Goal: Task Accomplishment & Management: Use online tool/utility

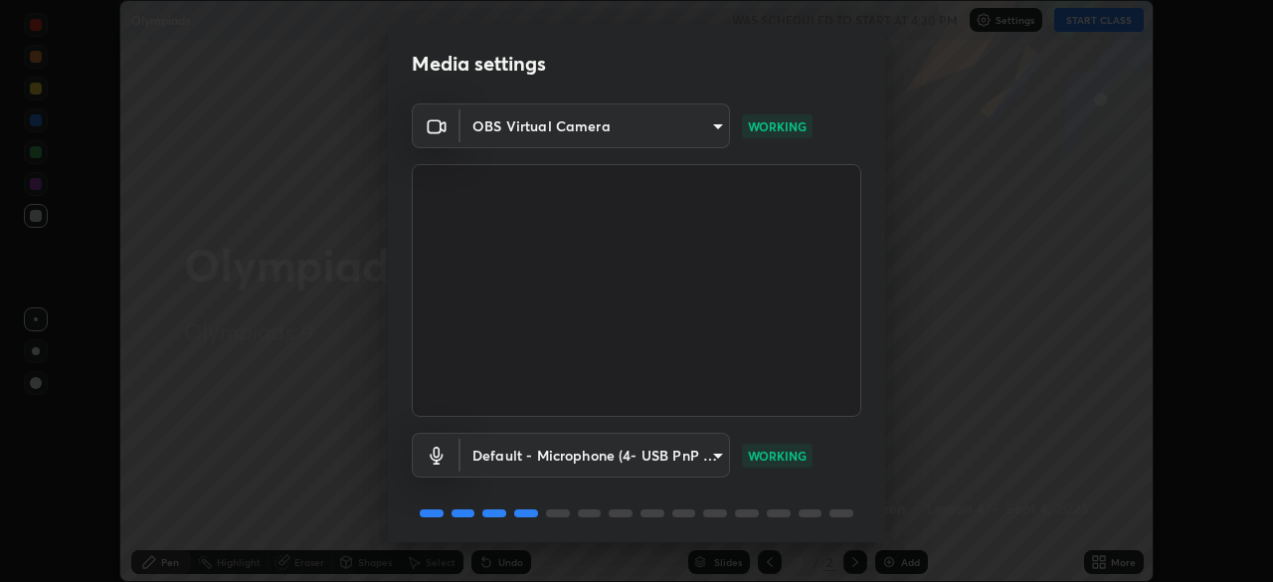
scroll to position [71, 0]
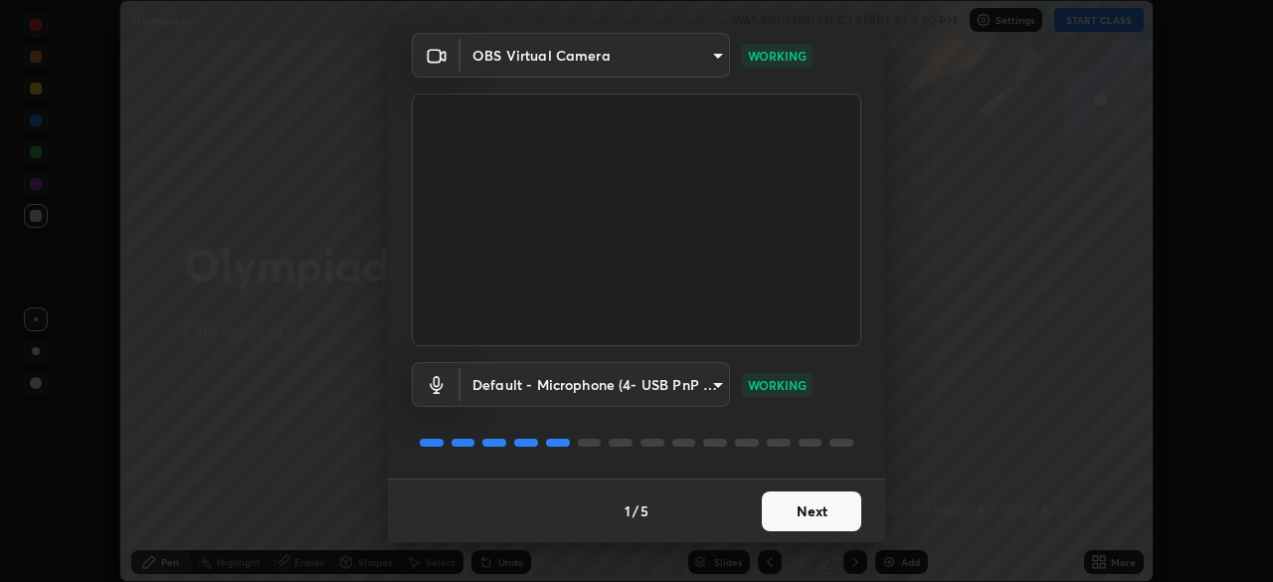
click at [792, 510] on button "Next" at bounding box center [811, 511] width 99 height 40
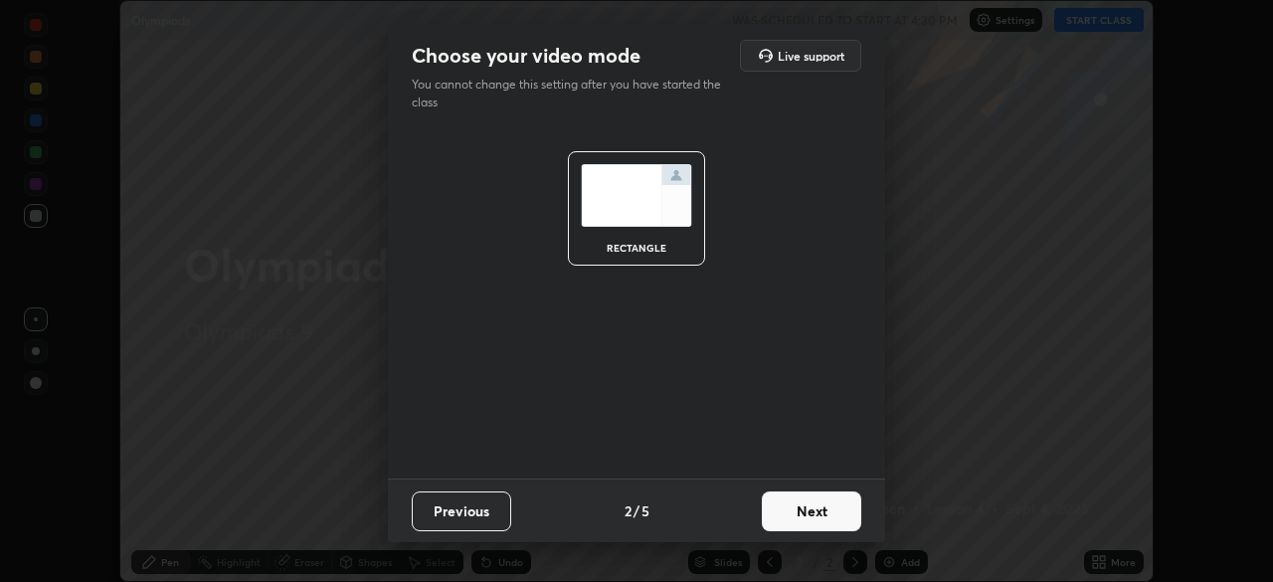
scroll to position [0, 0]
click at [793, 505] on button "Next" at bounding box center [811, 511] width 99 height 40
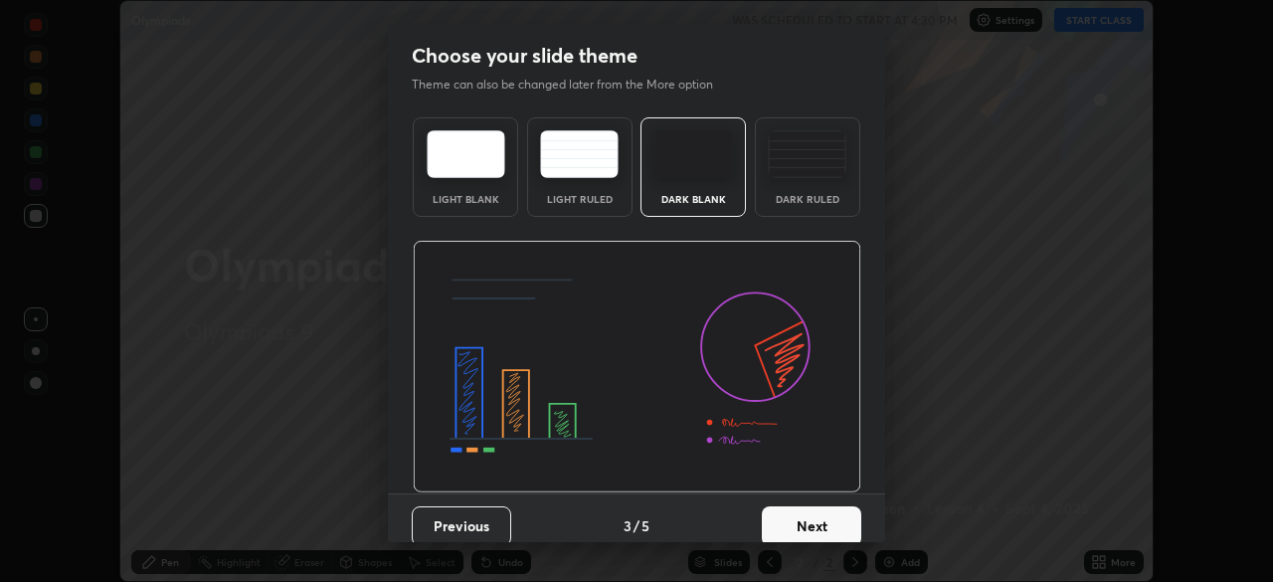
click at [786, 513] on button "Next" at bounding box center [811, 526] width 99 height 40
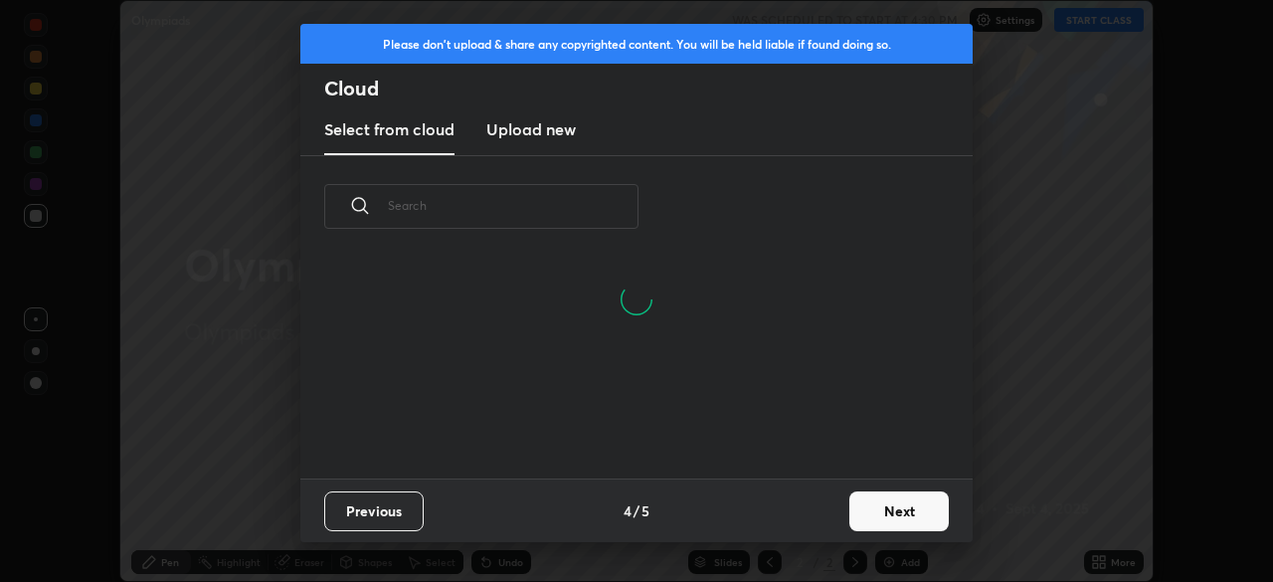
scroll to position [7, 11]
click at [862, 512] on button "Next" at bounding box center [898, 511] width 99 height 40
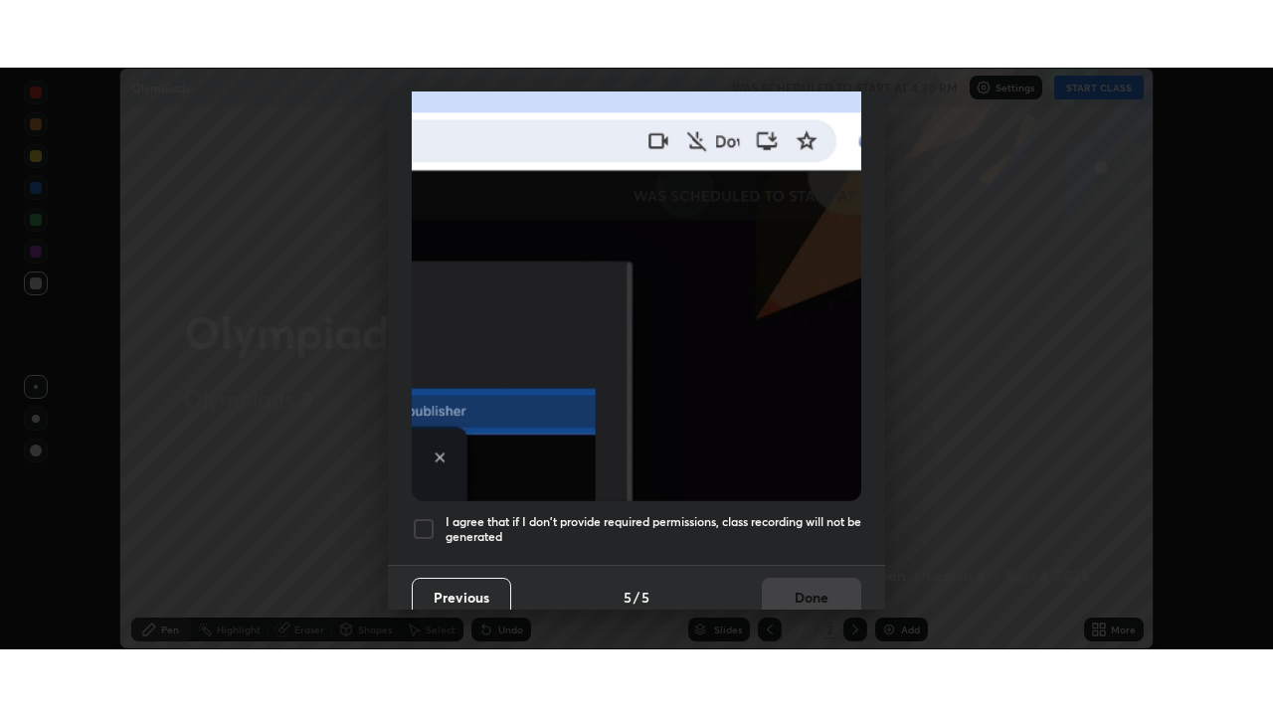
scroll to position [476, 0]
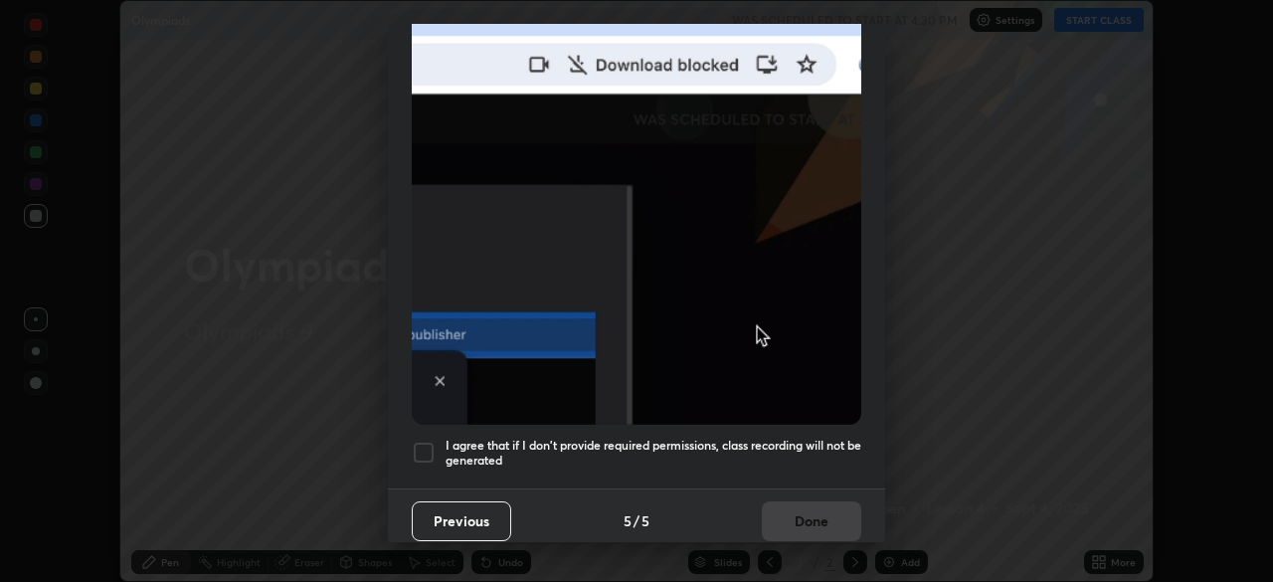
click at [440, 442] on div "I agree that if I don't provide required permissions, class recording will not …" at bounding box center [636, 452] width 449 height 24
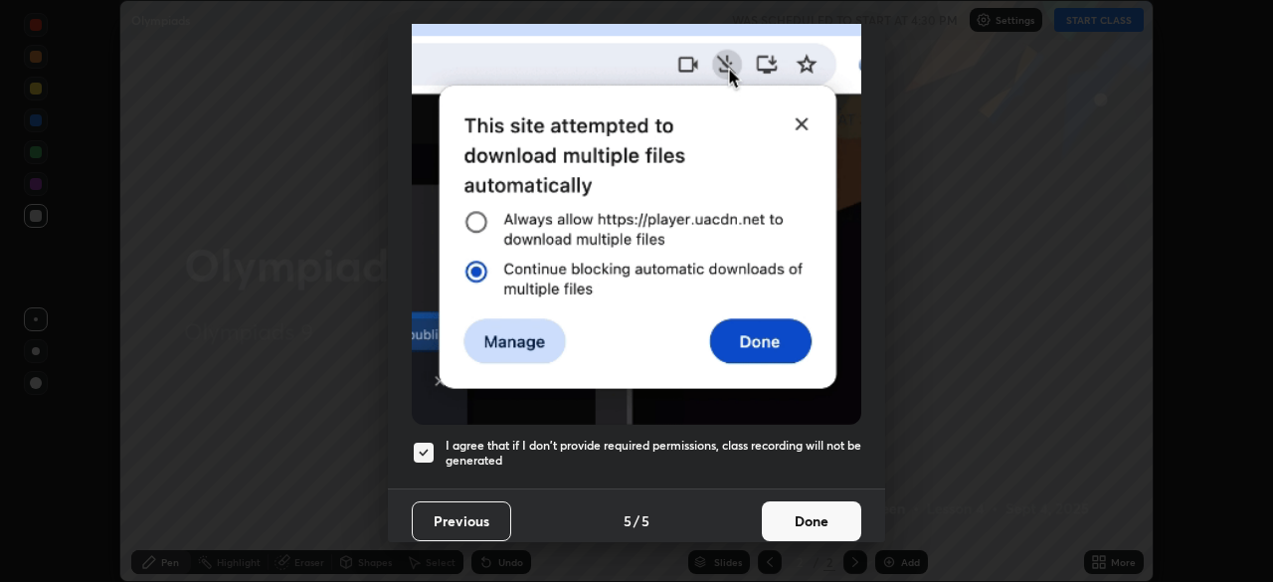
click at [773, 511] on button "Done" at bounding box center [811, 521] width 99 height 40
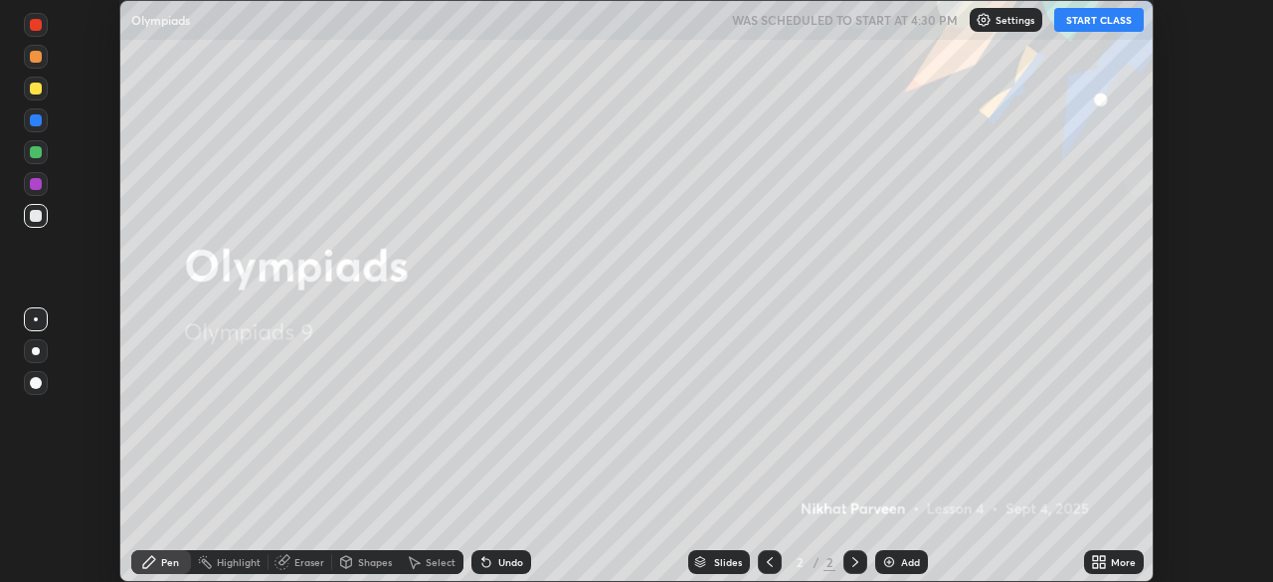
click at [1081, 24] on button "START CLASS" at bounding box center [1098, 20] width 89 height 24
click at [1102, 560] on icon at bounding box center [1102, 558] width 5 height 5
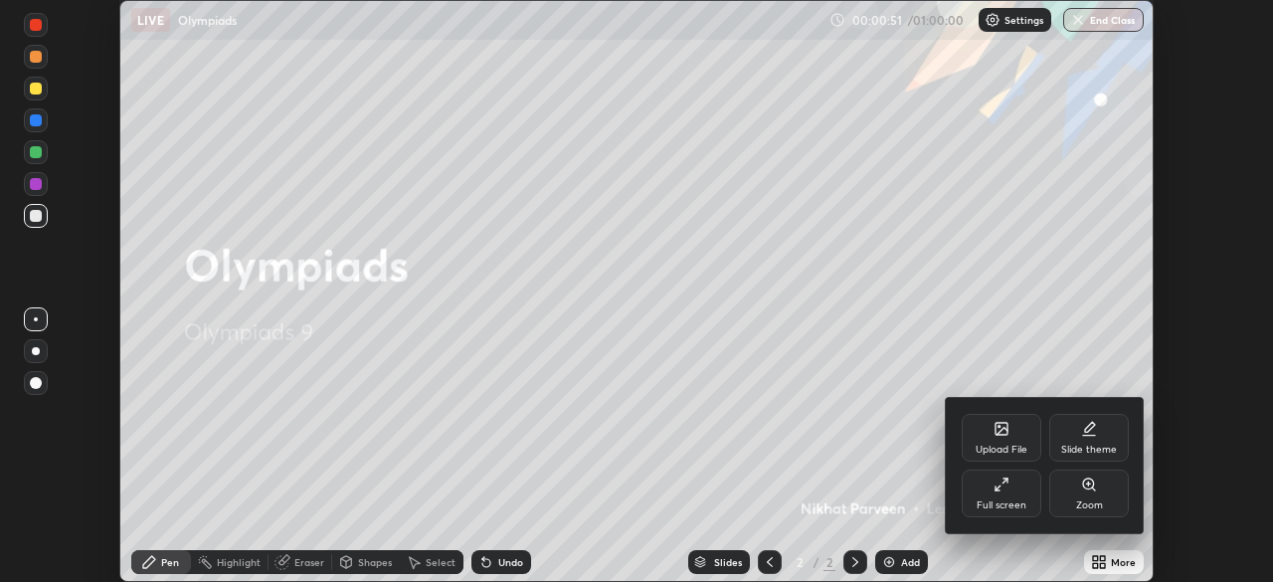
click at [1002, 489] on icon at bounding box center [1001, 484] width 16 height 16
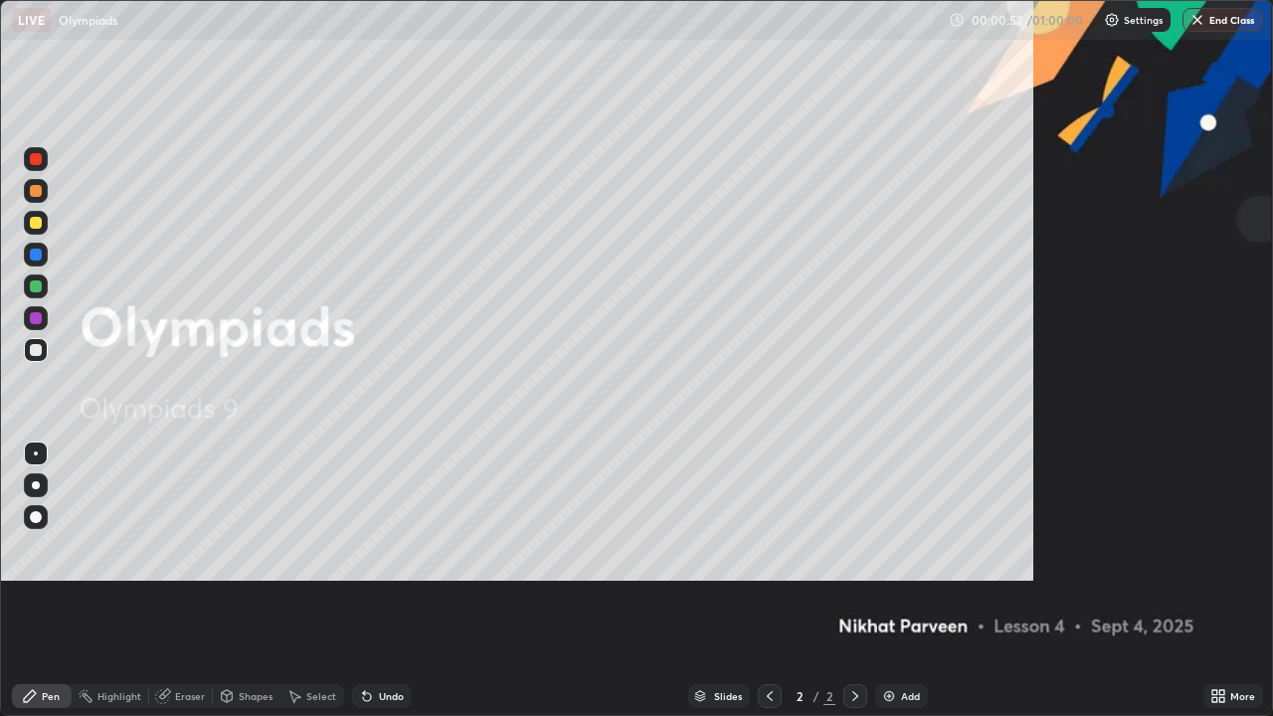
scroll to position [716, 1273]
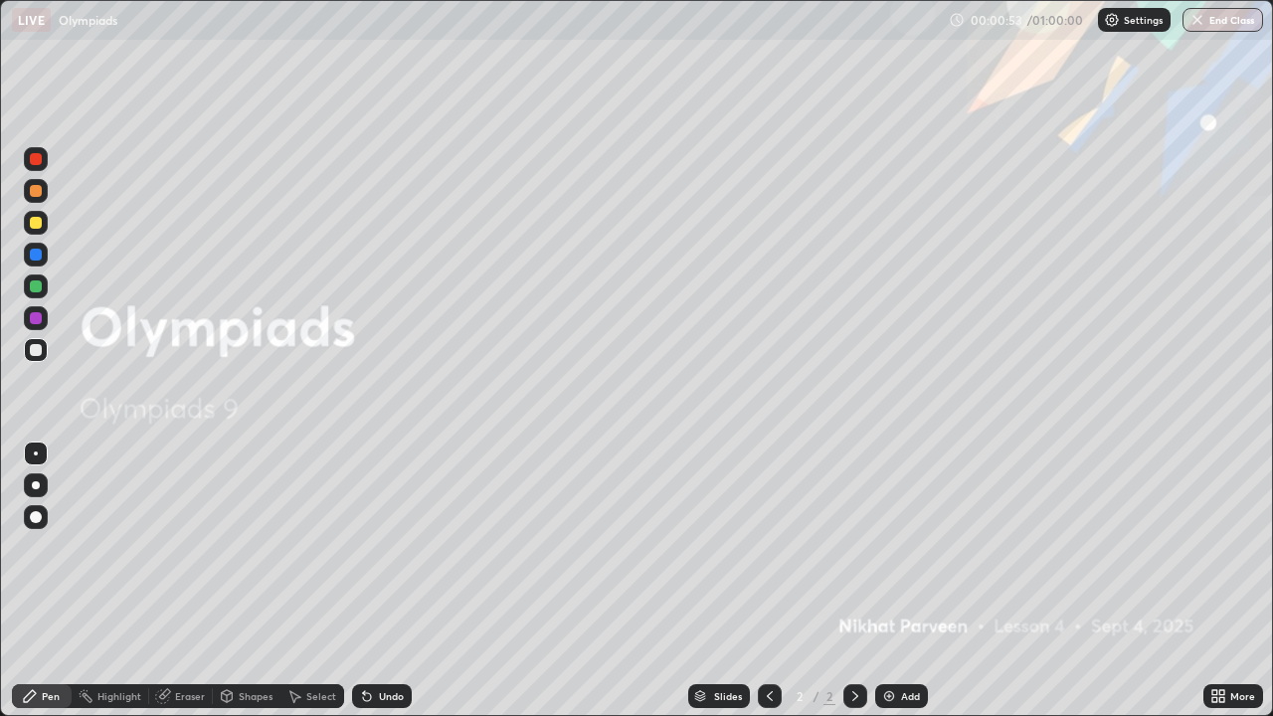
click at [901, 581] on div "Add" at bounding box center [910, 696] width 19 height 10
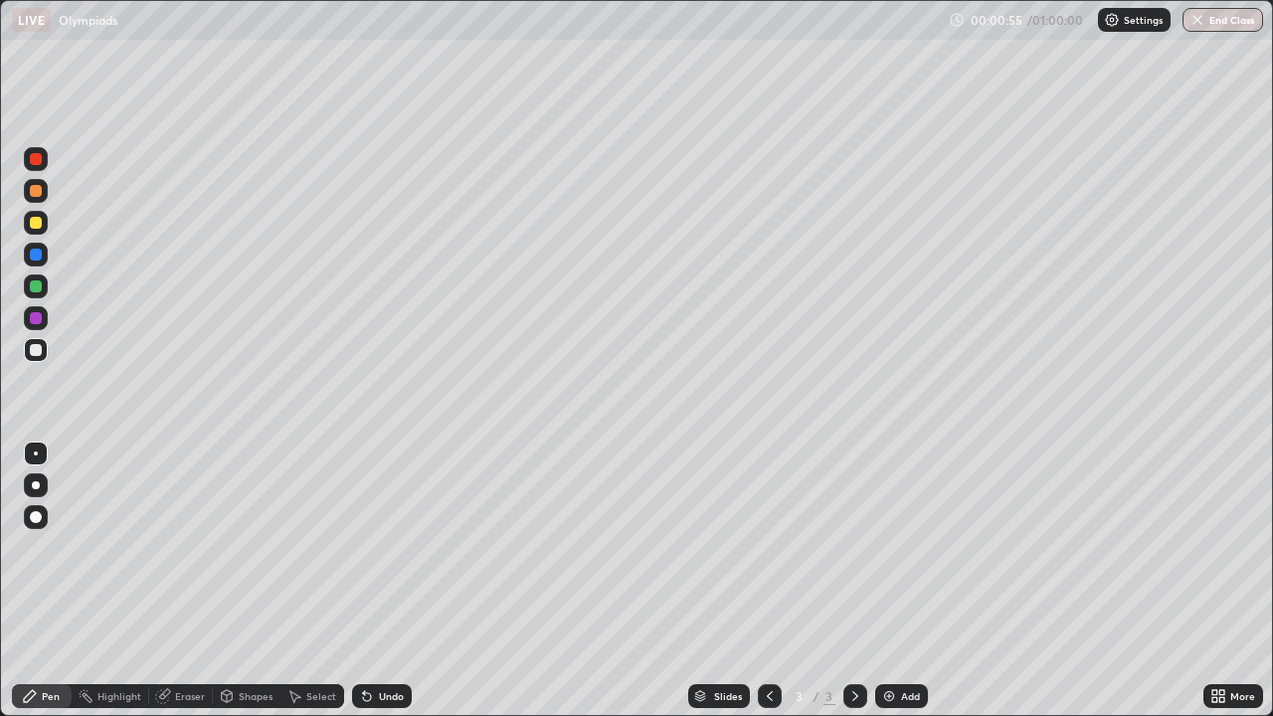
click at [1218, 581] on icon at bounding box center [1218, 696] width 16 height 16
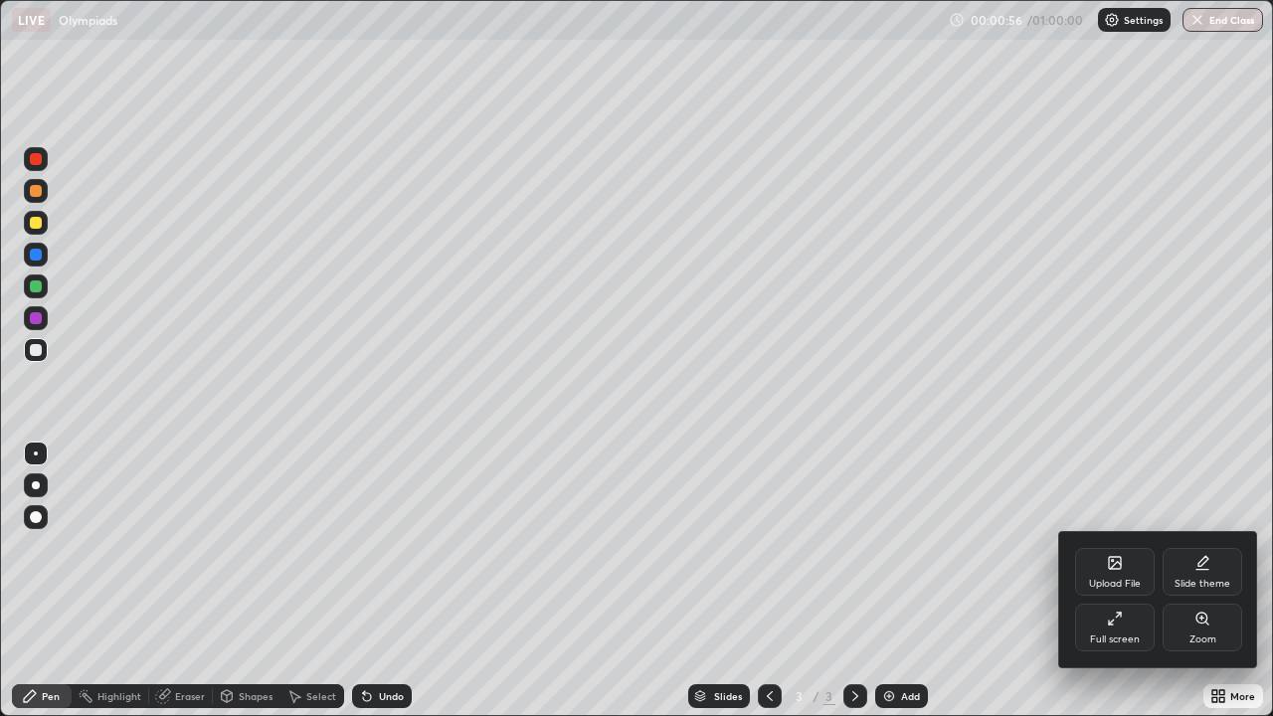
click at [1090, 573] on div "Upload File" at bounding box center [1115, 572] width 80 height 48
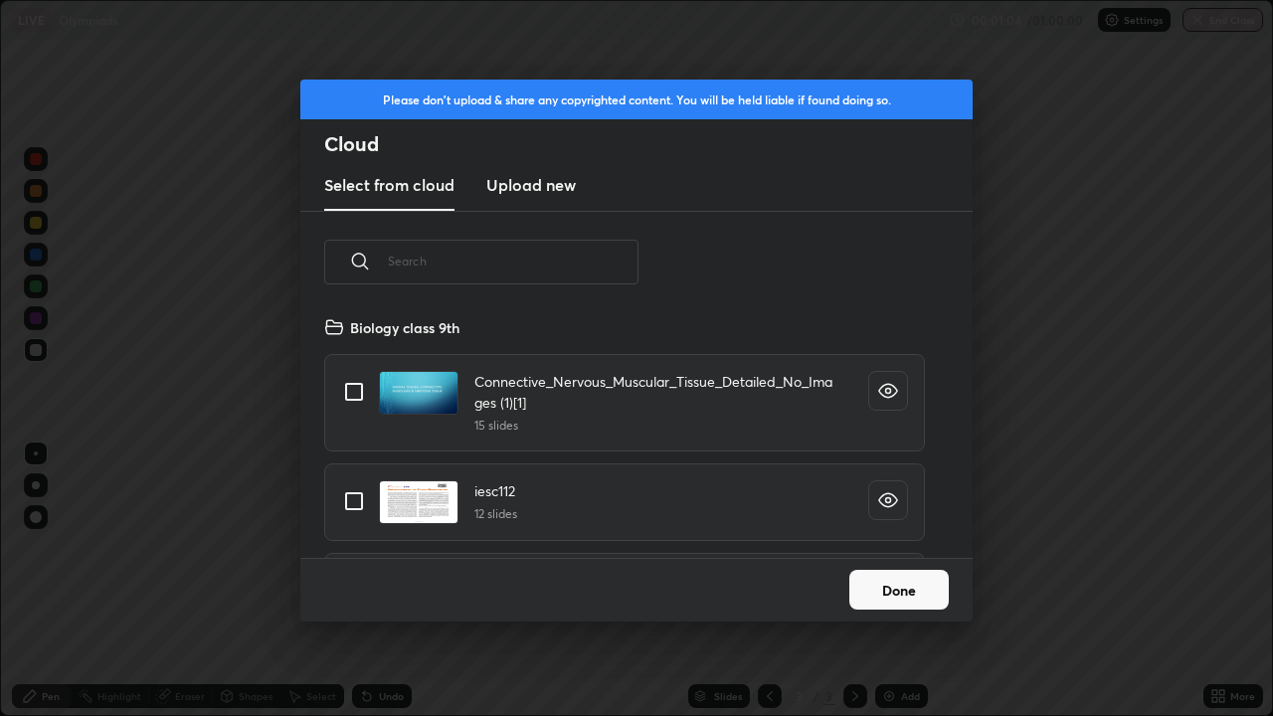
scroll to position [1225, 0]
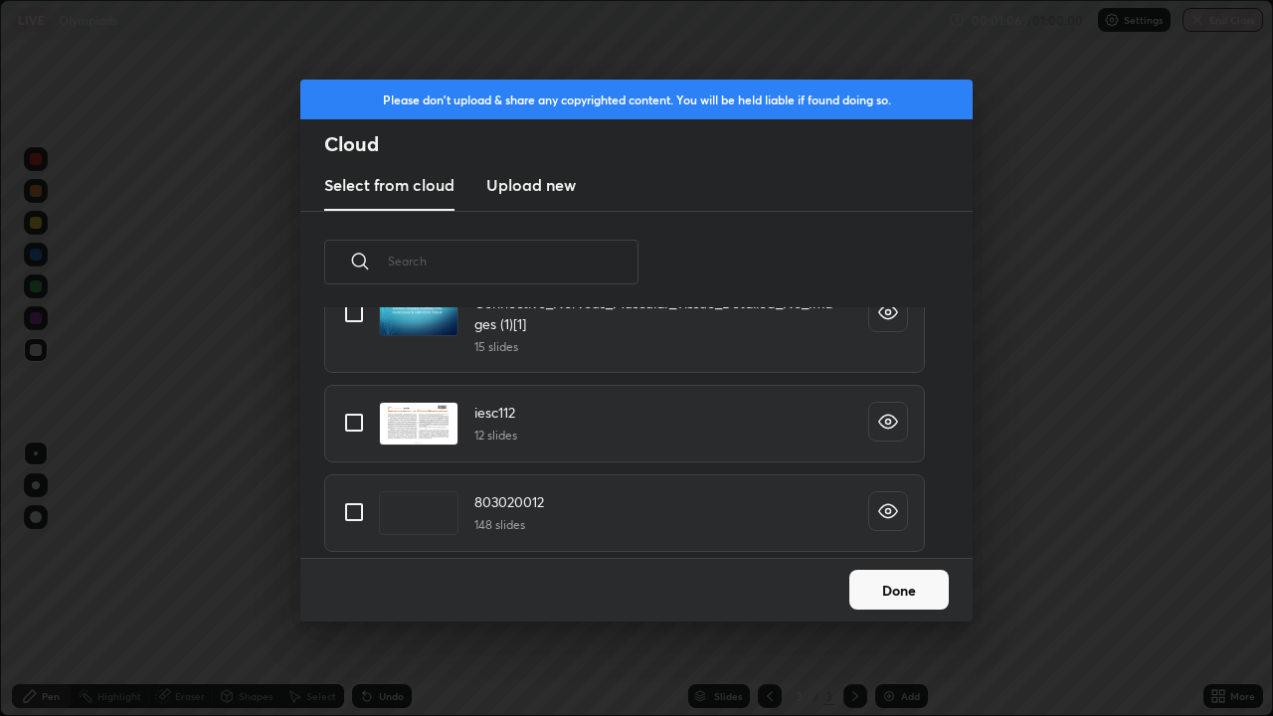
click at [361, 504] on input "grid" at bounding box center [354, 512] width 42 height 42
checkbox input "true"
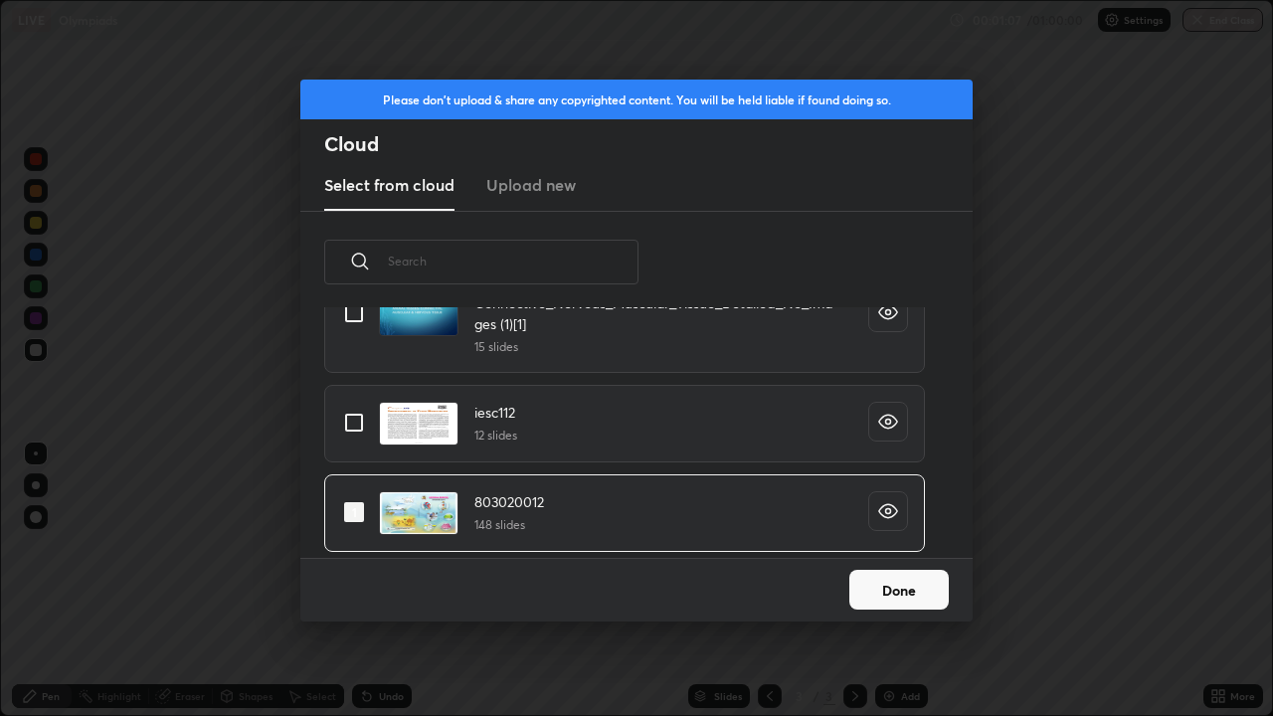
click at [874, 581] on button "Done" at bounding box center [898, 590] width 99 height 40
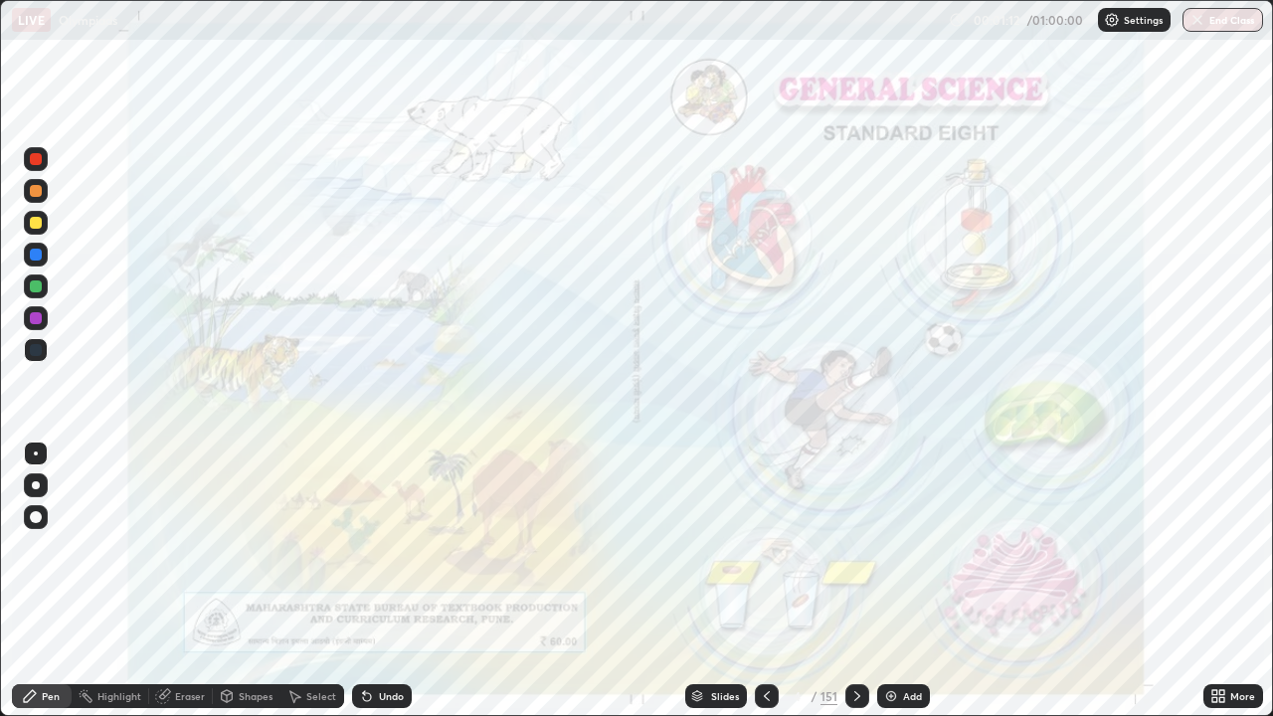
click at [709, 581] on div "Slides" at bounding box center [716, 696] width 62 height 24
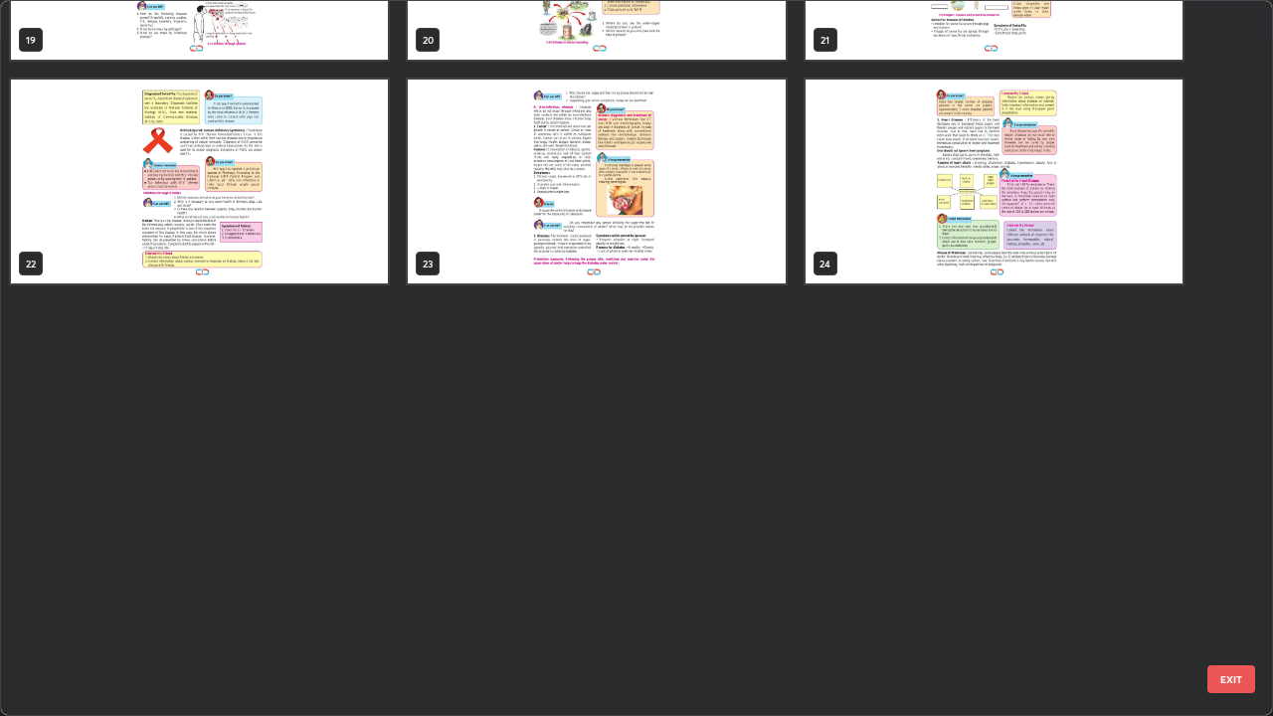
scroll to position [791, 0]
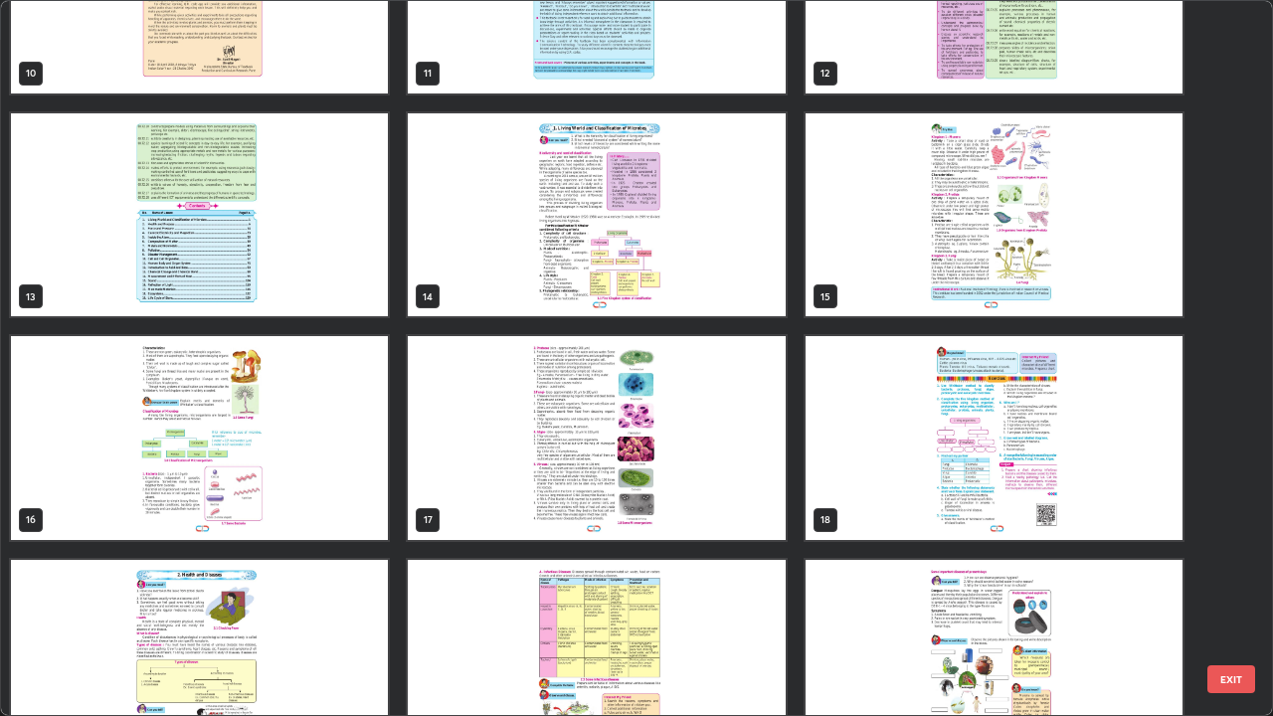
click at [775, 444] on img "grid" at bounding box center [596, 438] width 377 height 204
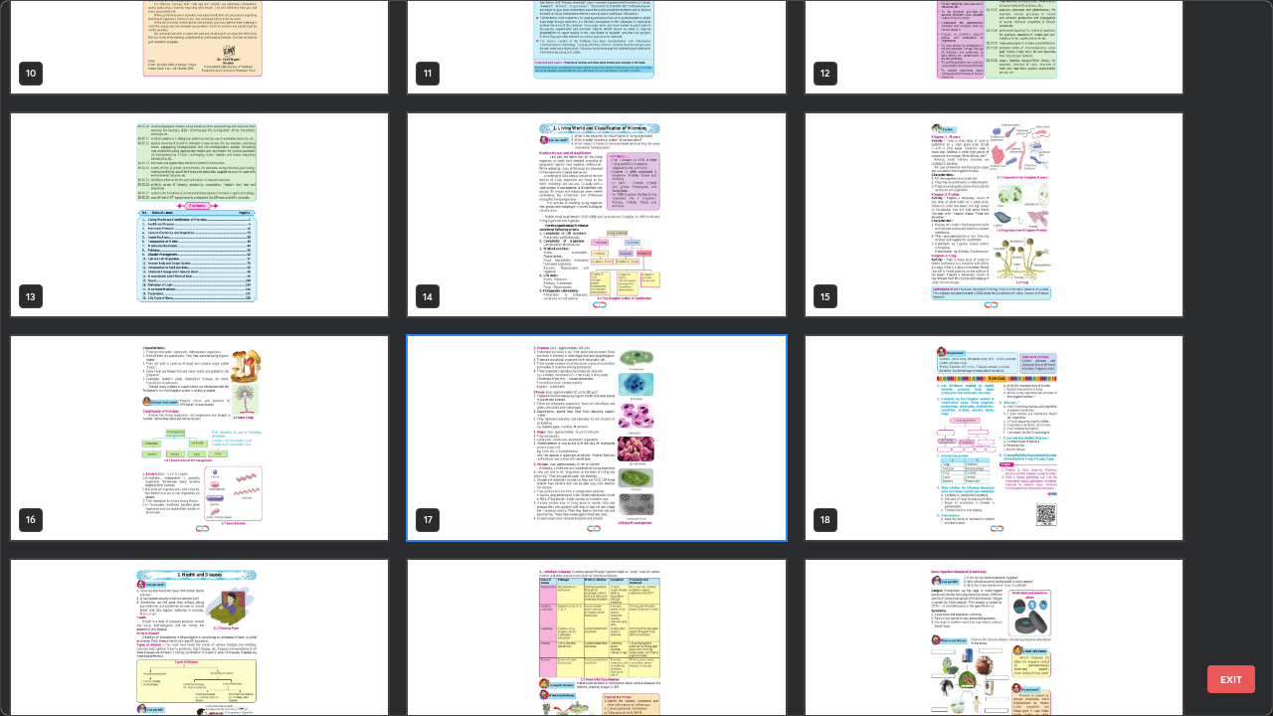
click at [929, 271] on img "grid" at bounding box center [993, 215] width 377 height 204
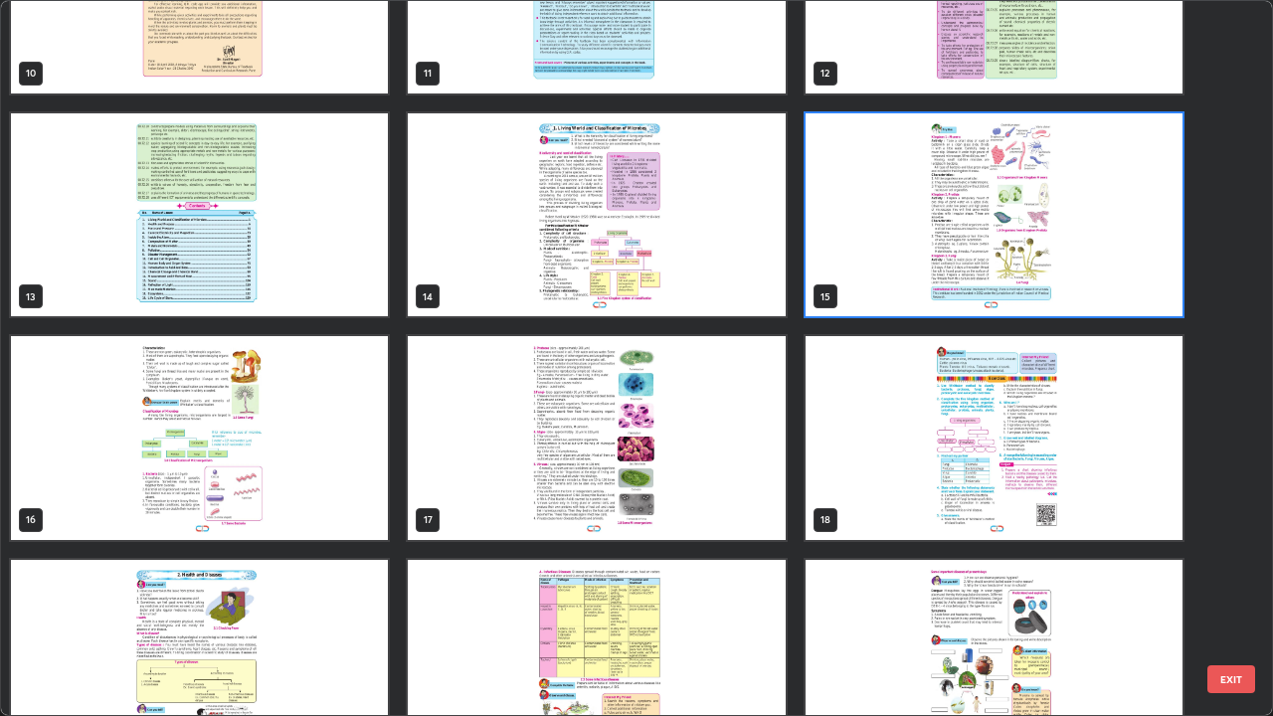
click at [937, 272] on img "grid" at bounding box center [993, 215] width 377 height 204
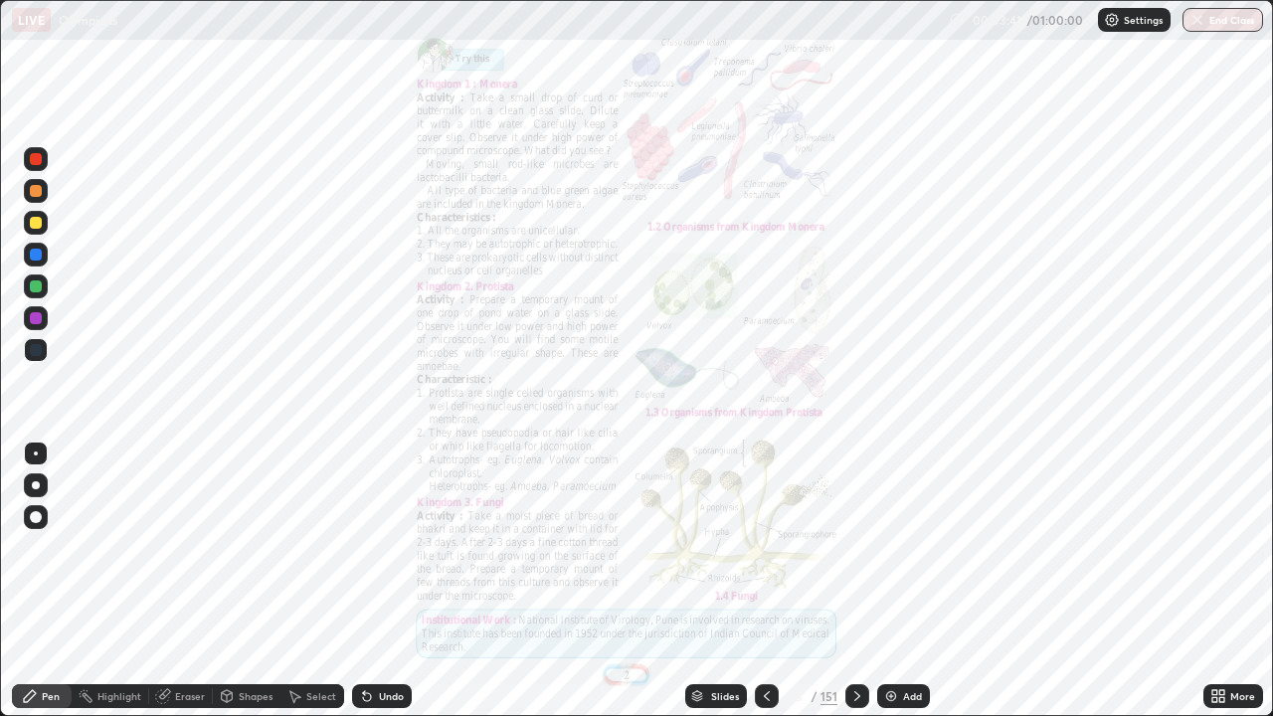
click at [1225, 581] on icon at bounding box center [1218, 696] width 16 height 16
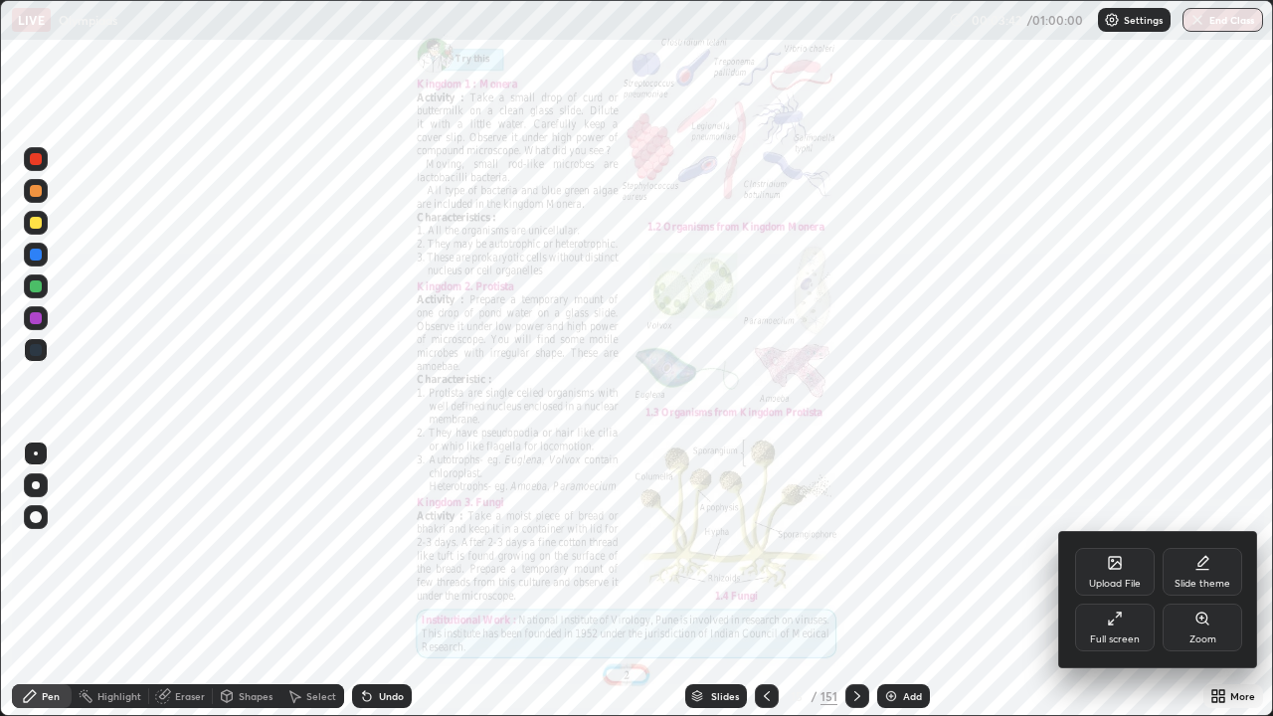
click at [1193, 581] on div "Zoom" at bounding box center [1202, 639] width 27 height 10
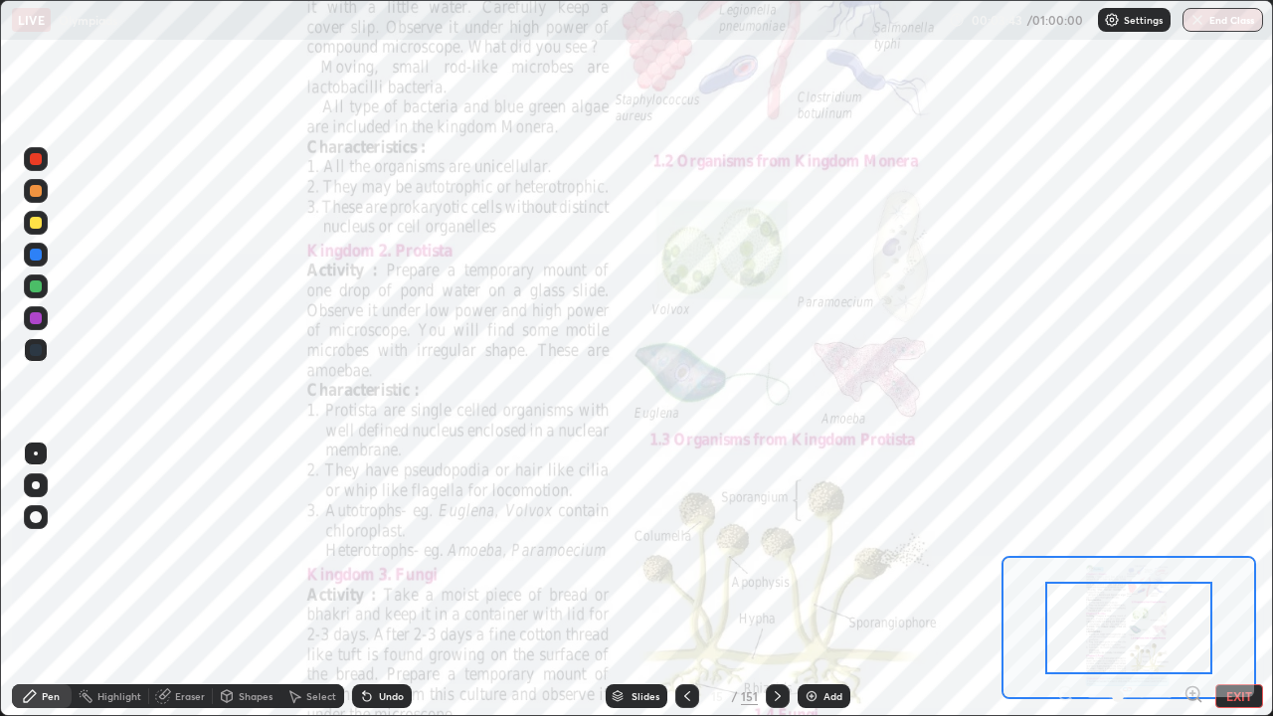
click at [1189, 581] on icon at bounding box center [1193, 694] width 20 height 20
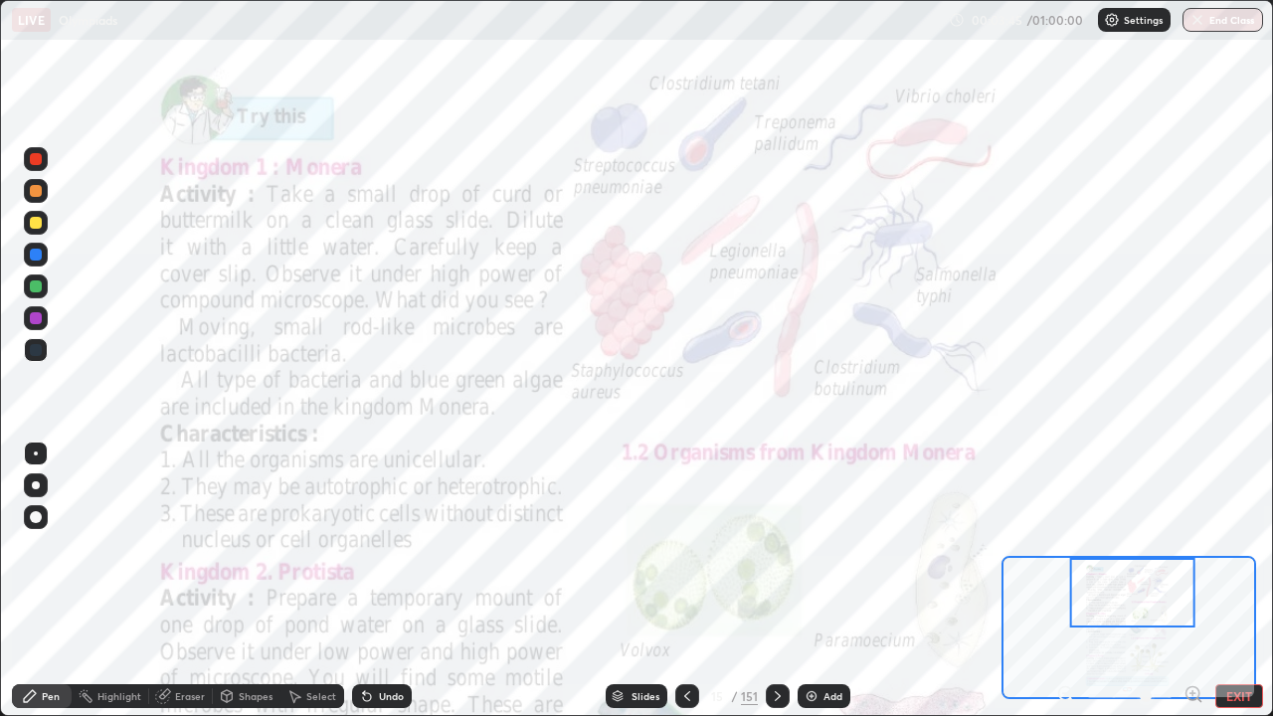
click at [1192, 581] on icon at bounding box center [1192, 693] width 0 height 5
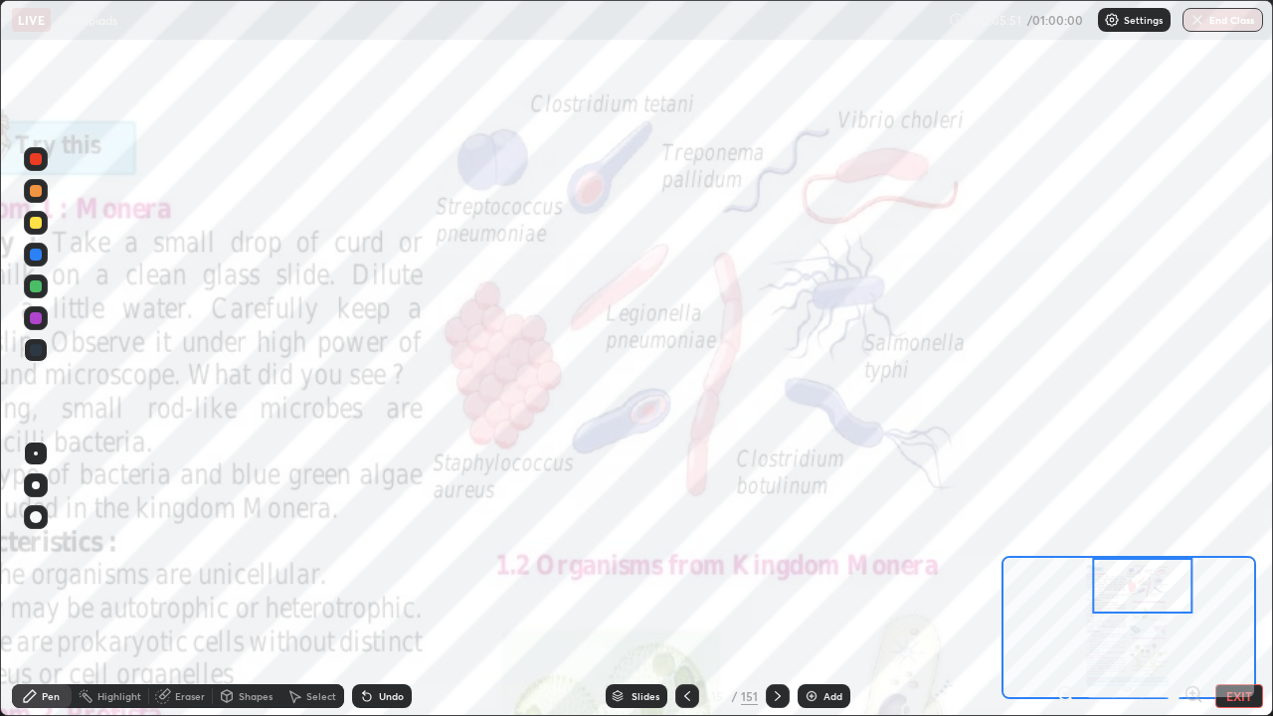
click at [36, 485] on div at bounding box center [36, 485] width 8 height 8
click at [40, 322] on div at bounding box center [36, 318] width 12 height 12
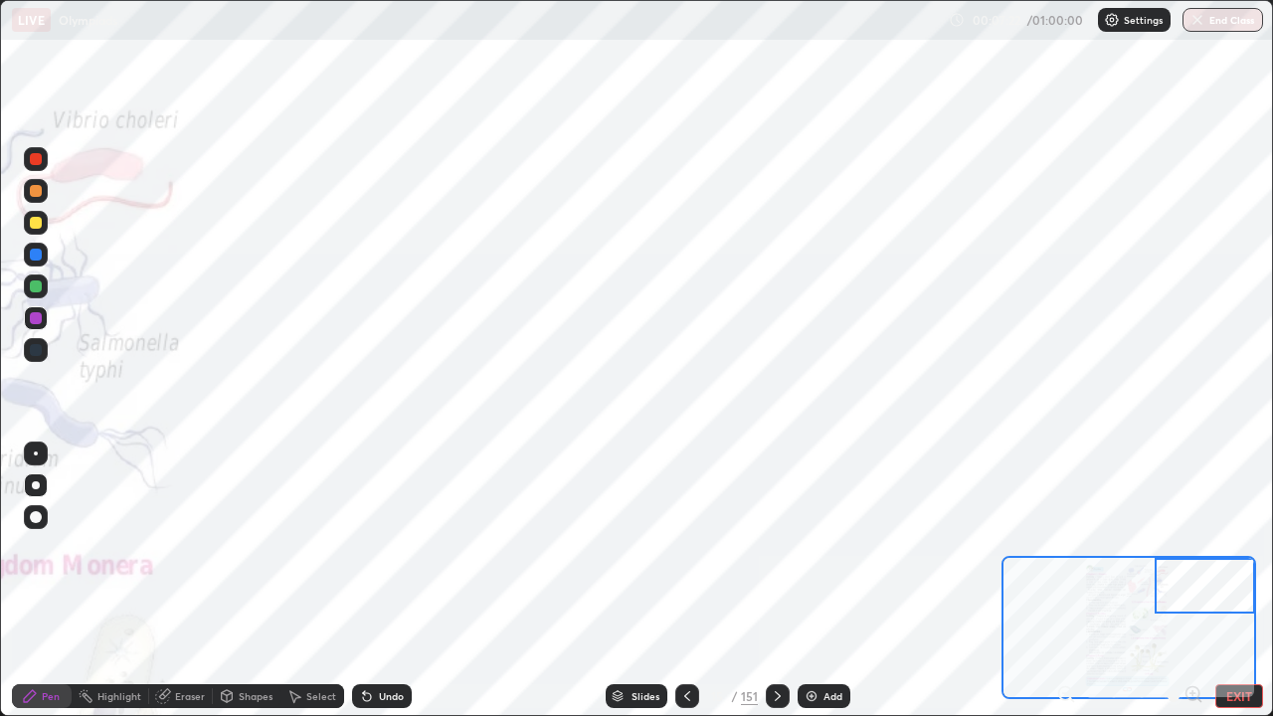
click at [1237, 581] on button "EXIT" at bounding box center [1239, 696] width 48 height 24
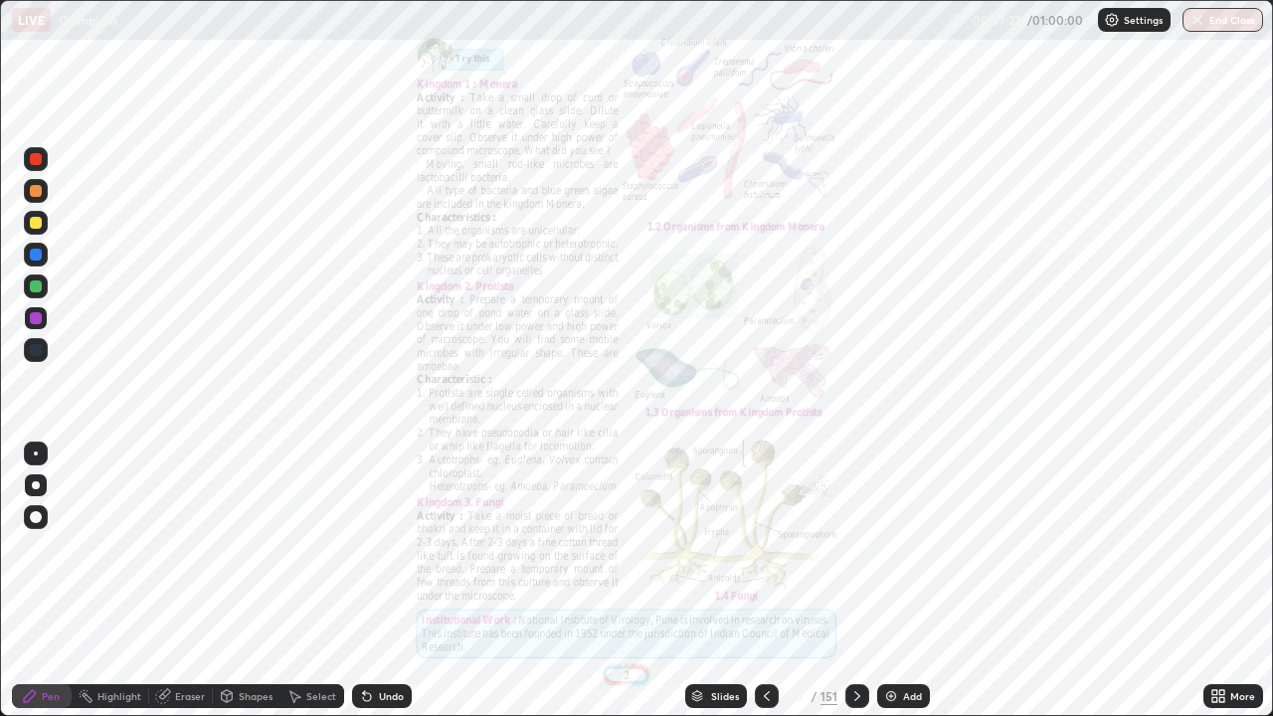
click at [723, 581] on div "Slides" at bounding box center [725, 696] width 28 height 10
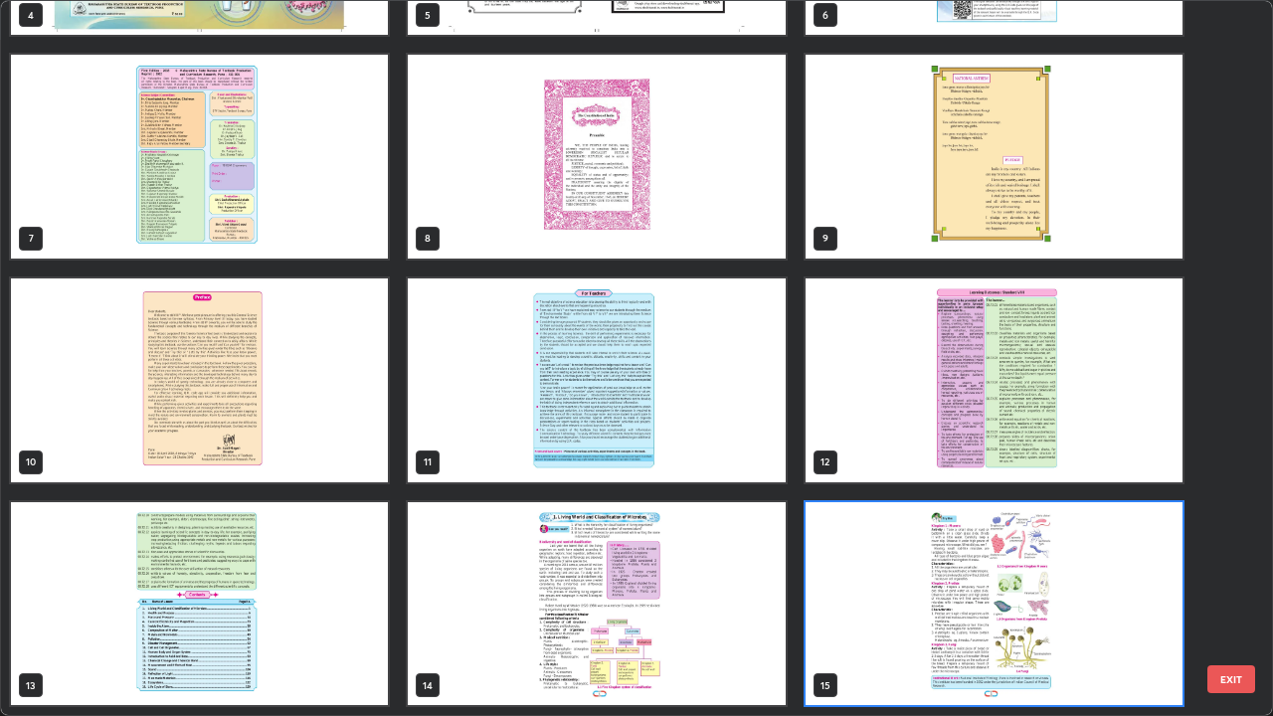
scroll to position [708, 1261]
click at [1231, 581] on button "EXIT" at bounding box center [1231, 679] width 48 height 28
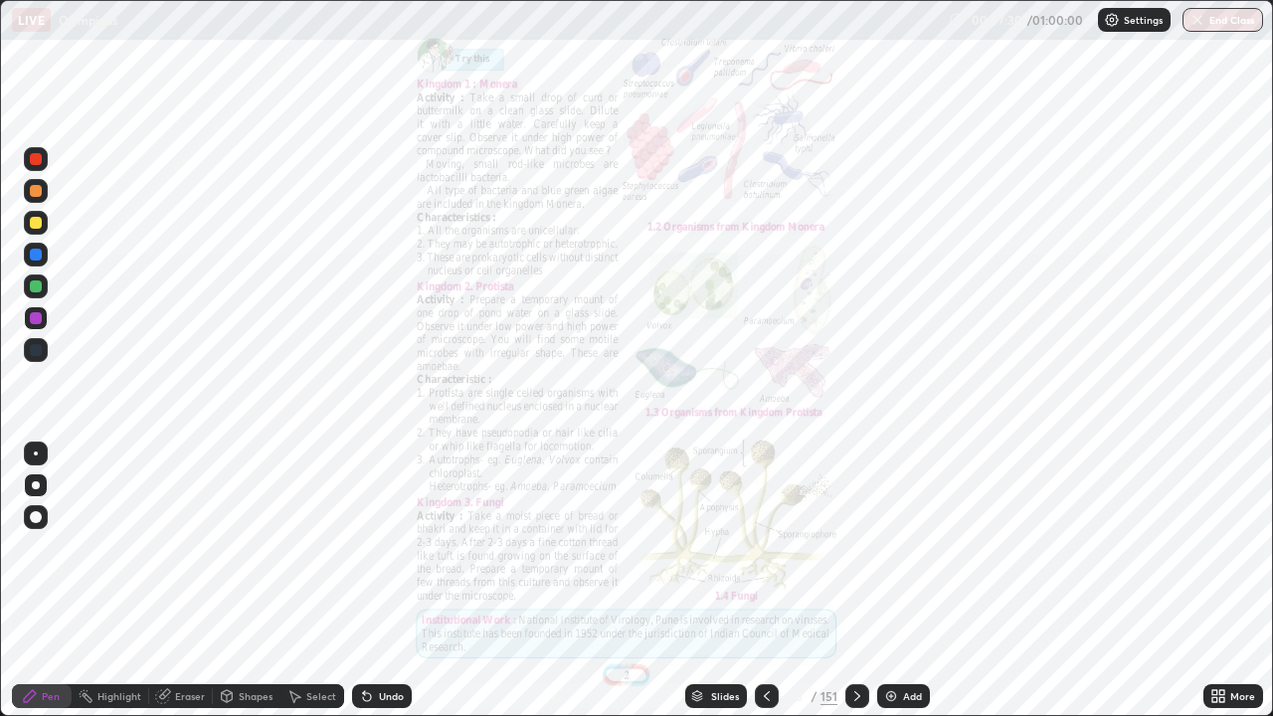
click at [1230, 581] on div "More" at bounding box center [1242, 696] width 25 height 10
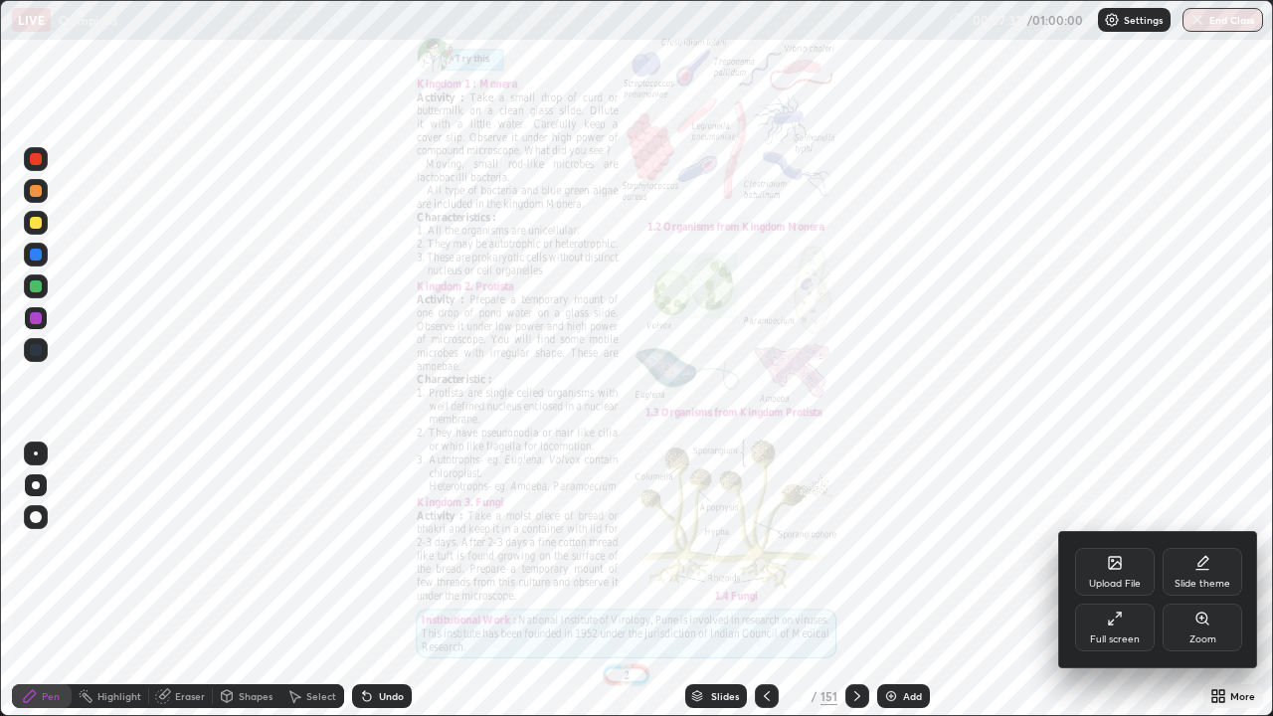
click at [1112, 570] on icon at bounding box center [1114, 563] width 16 height 16
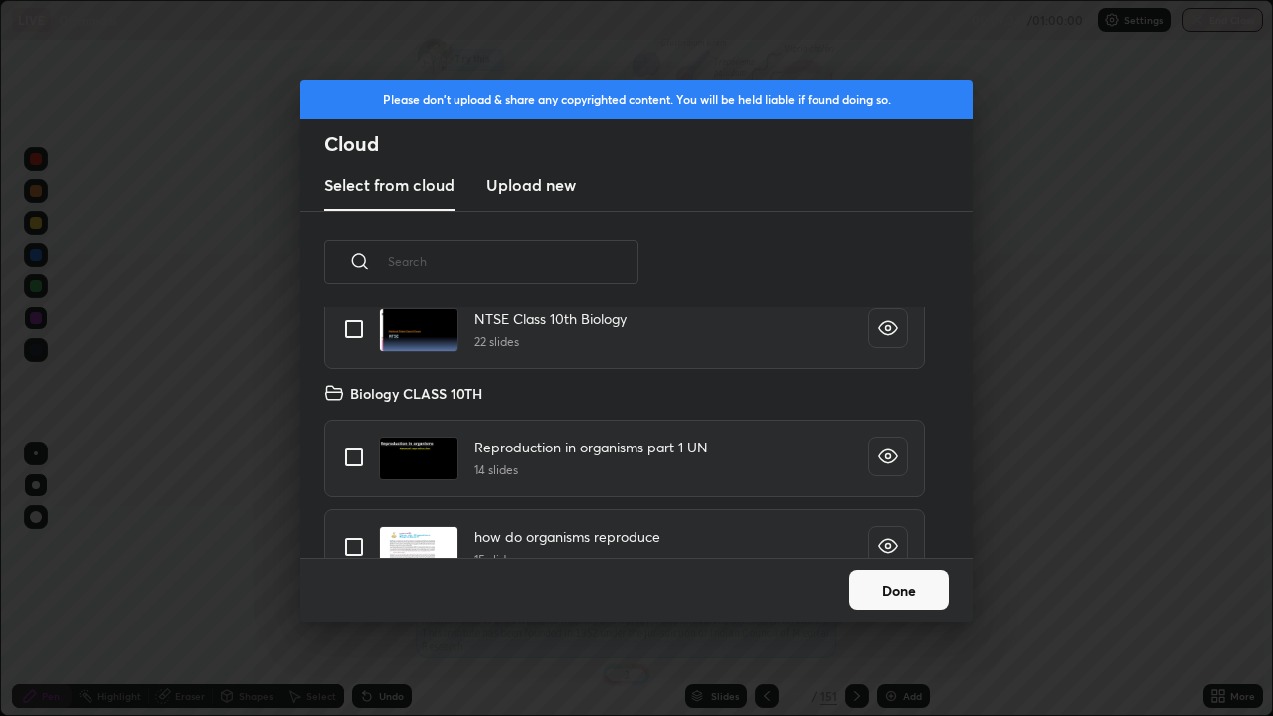
scroll to position [128, 0]
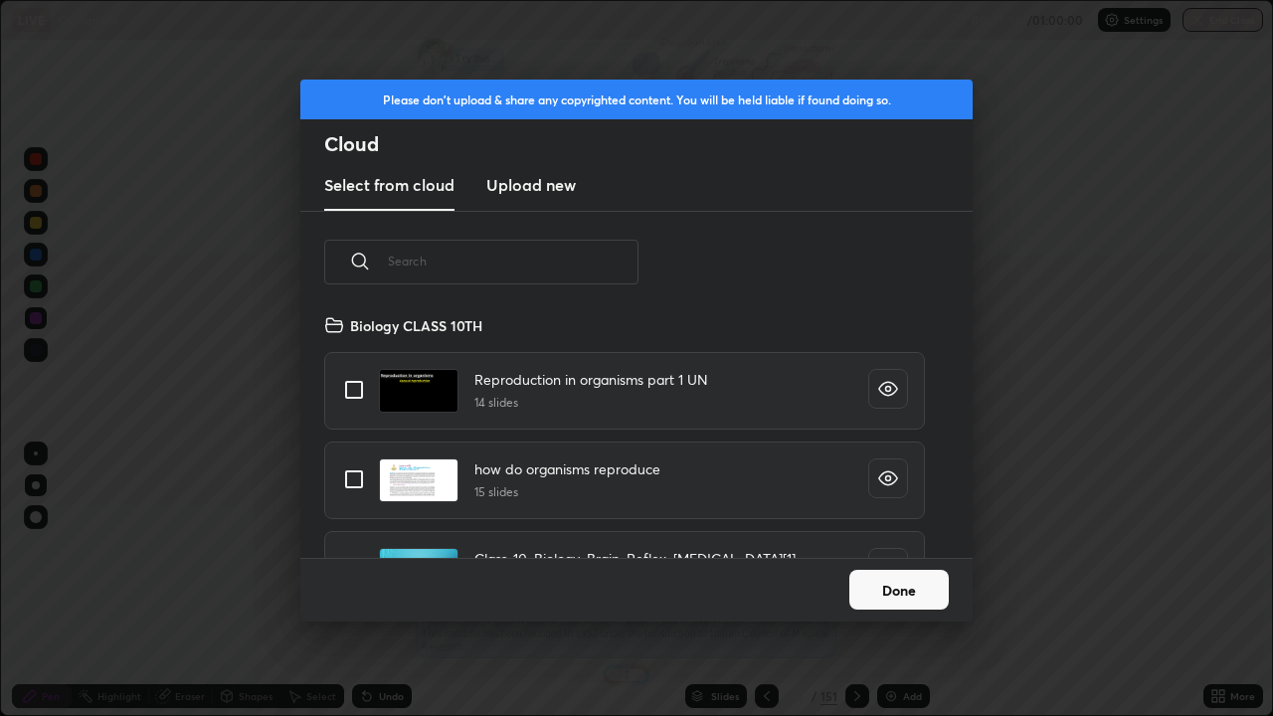
click at [912, 581] on button "Done" at bounding box center [898, 590] width 99 height 40
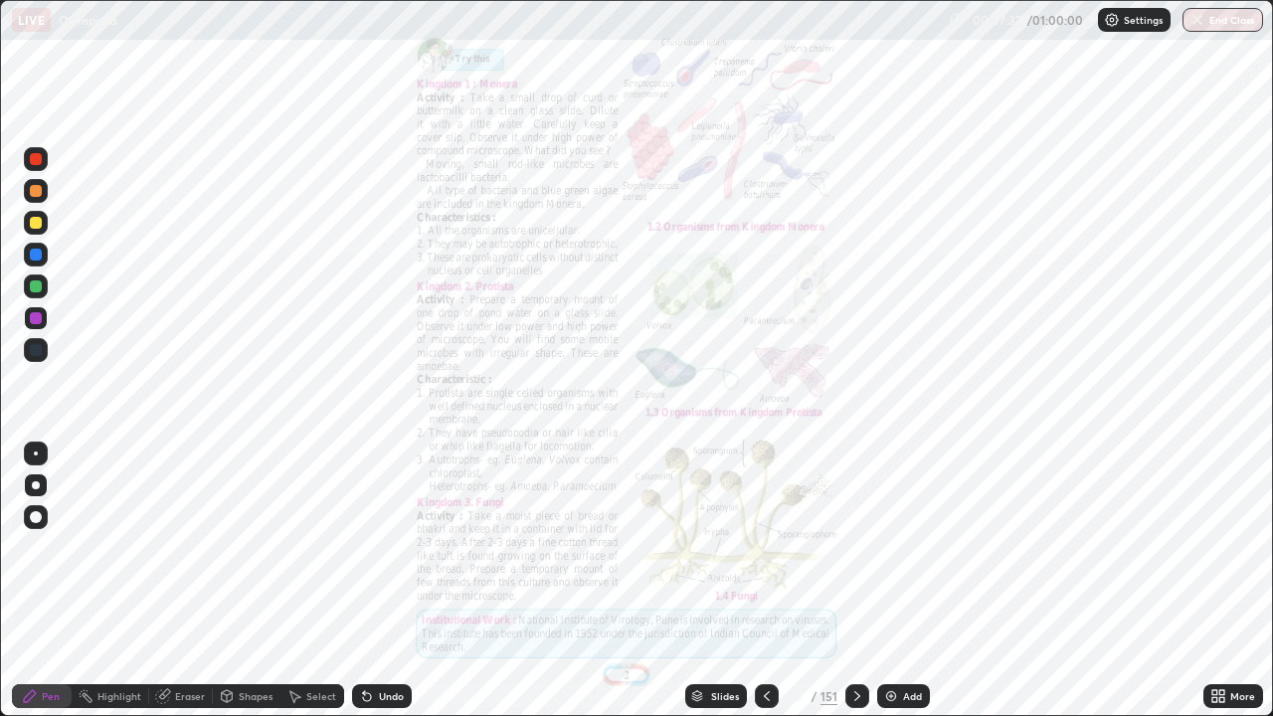
click at [894, 581] on img at bounding box center [891, 696] width 16 height 16
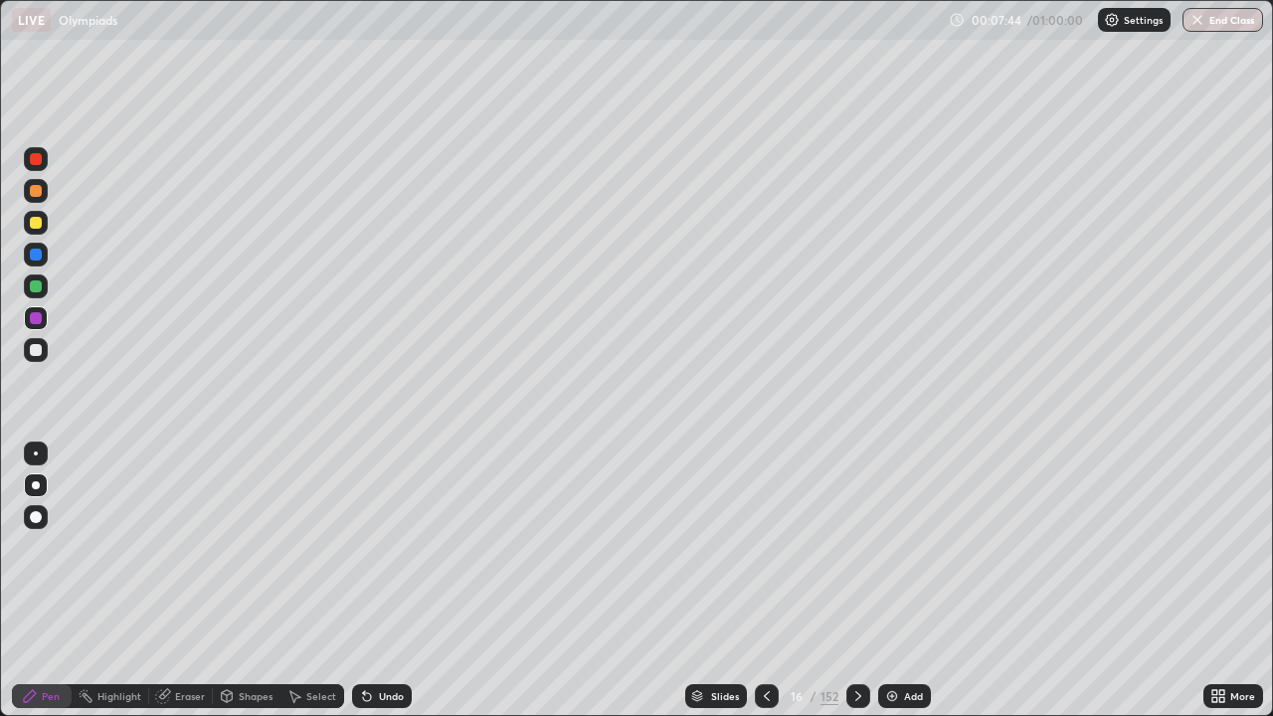
click at [38, 290] on div at bounding box center [36, 286] width 12 height 12
click at [38, 349] on div at bounding box center [36, 350] width 12 height 12
click at [34, 454] on div at bounding box center [36, 453] width 4 height 4
click at [33, 221] on div at bounding box center [36, 223] width 12 height 12
click at [382, 581] on div "Undo" at bounding box center [382, 696] width 60 height 24
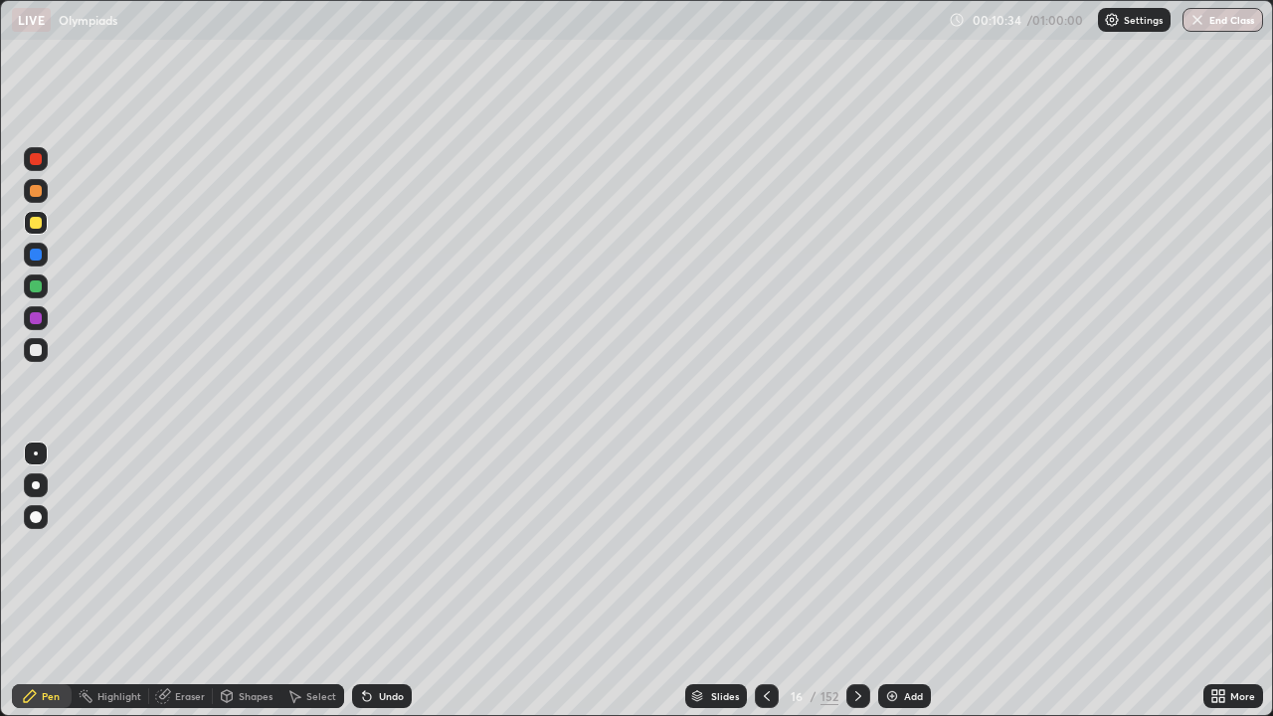
click at [379, 581] on div "Undo" at bounding box center [382, 696] width 60 height 24
click at [376, 581] on div "Undo" at bounding box center [382, 696] width 60 height 24
click at [384, 581] on div "Undo" at bounding box center [391, 696] width 25 height 10
click at [43, 289] on div at bounding box center [36, 286] width 24 height 24
click at [38, 223] on div at bounding box center [36, 223] width 12 height 12
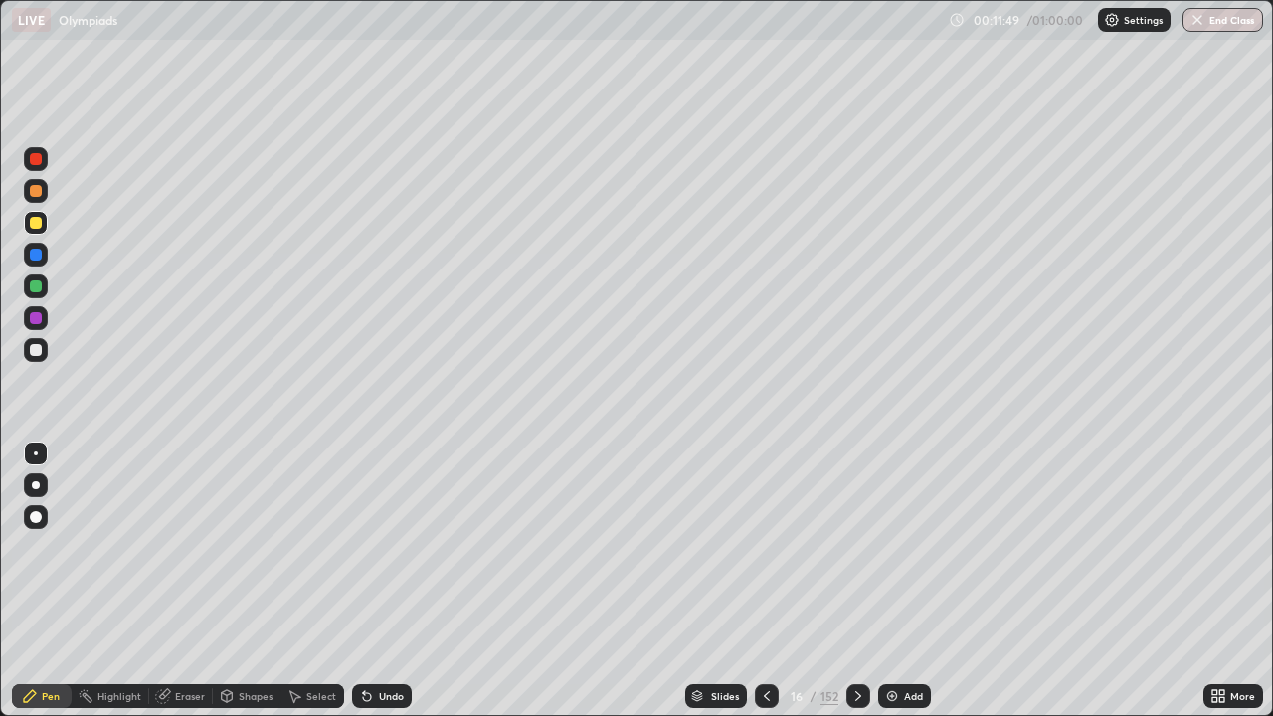
click at [379, 581] on div "Undo" at bounding box center [391, 696] width 25 height 10
click at [382, 581] on div "Undo" at bounding box center [391, 696] width 25 height 10
click at [384, 581] on div "Undo" at bounding box center [391, 696] width 25 height 10
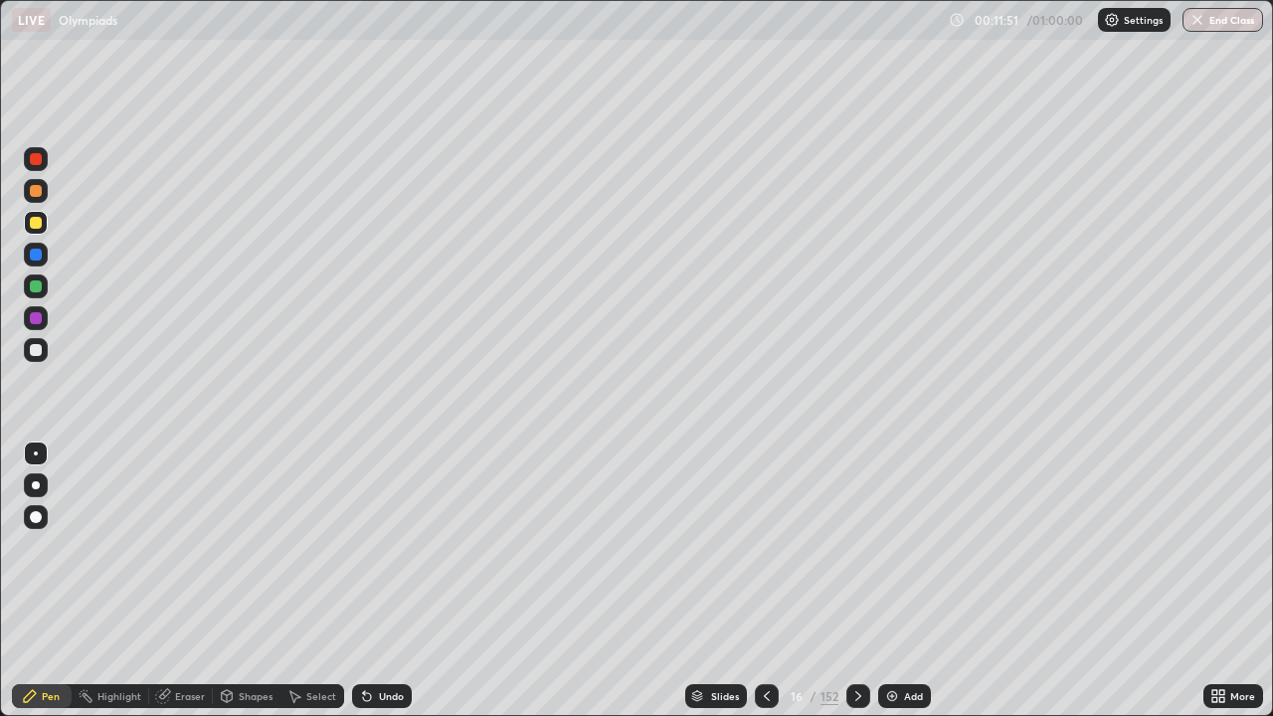
click at [387, 581] on div "Undo" at bounding box center [391, 696] width 25 height 10
click at [389, 581] on div "Undo" at bounding box center [391, 696] width 25 height 10
click at [388, 581] on div "Undo" at bounding box center [391, 696] width 25 height 10
click at [390, 581] on div "Undo" at bounding box center [391, 696] width 25 height 10
click at [388, 581] on div "Undo" at bounding box center [391, 696] width 25 height 10
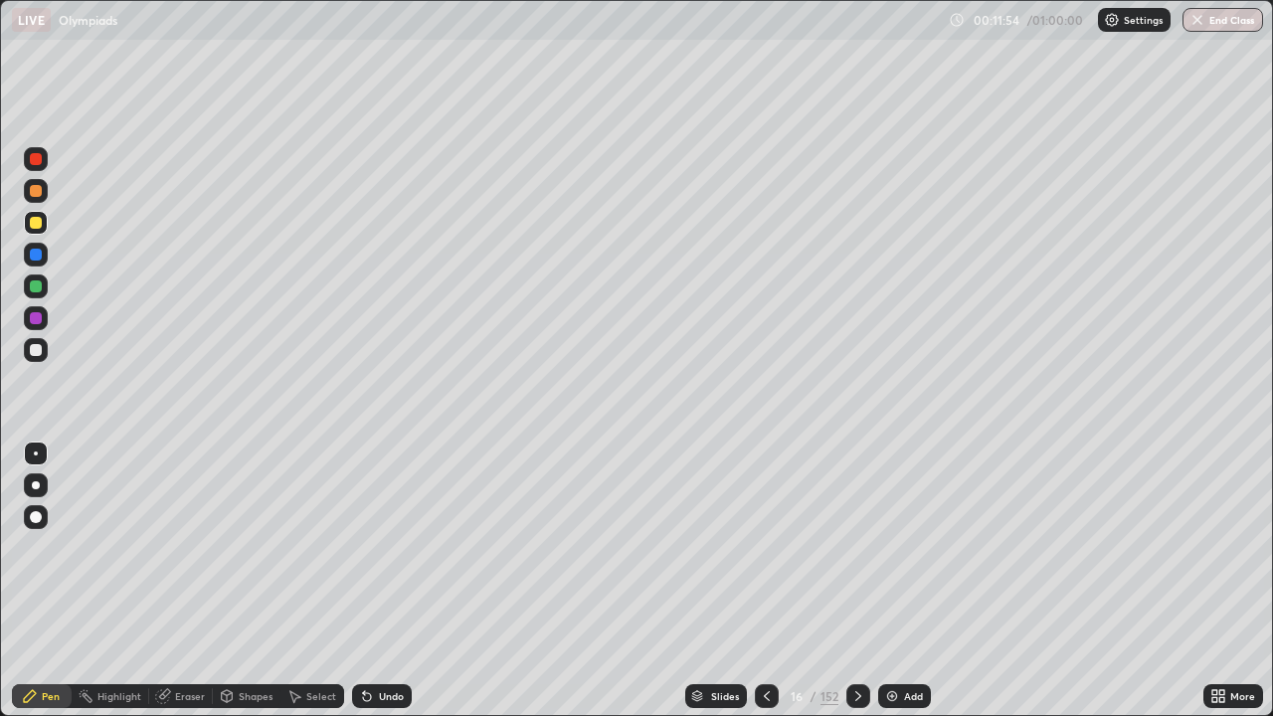
click at [388, 581] on div "Undo" at bounding box center [391, 696] width 25 height 10
click at [41, 291] on div at bounding box center [36, 286] width 24 height 24
click at [306, 581] on div "Select" at bounding box center [321, 696] width 30 height 10
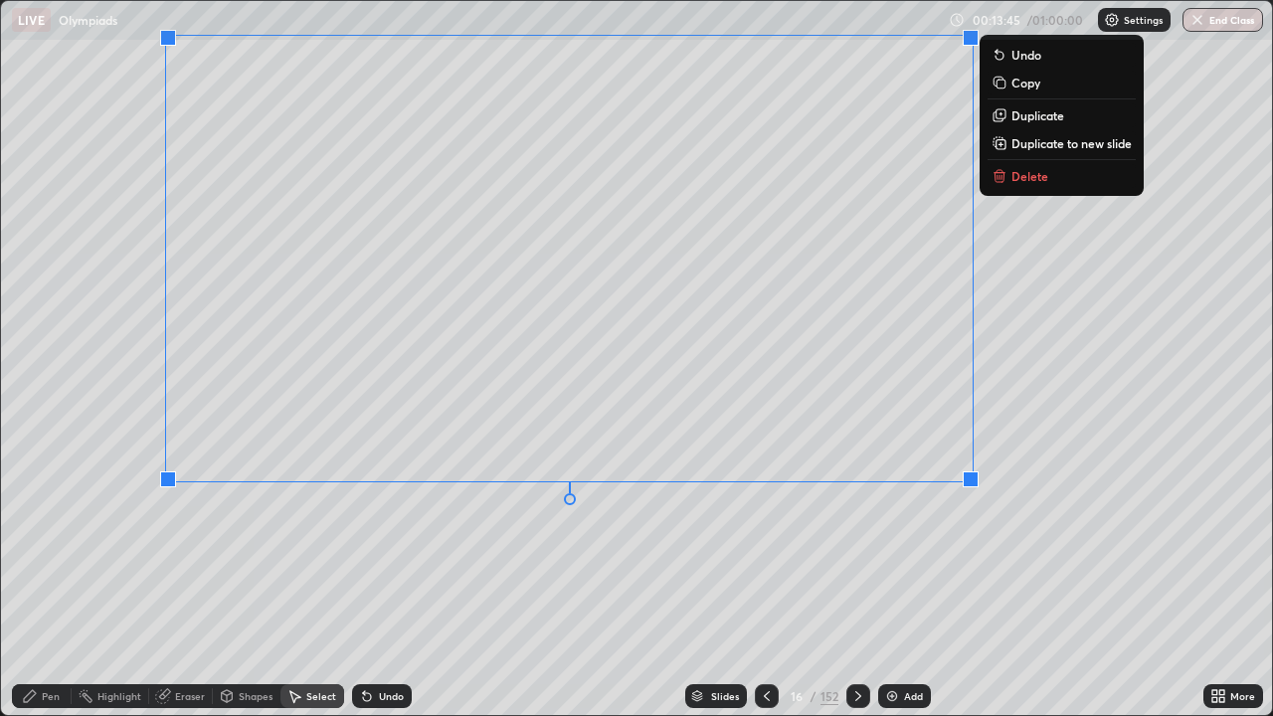
click at [545, 581] on div "0 ° Undo Copy Duplicate Duplicate to new slide Delete" at bounding box center [636, 358] width 1271 height 714
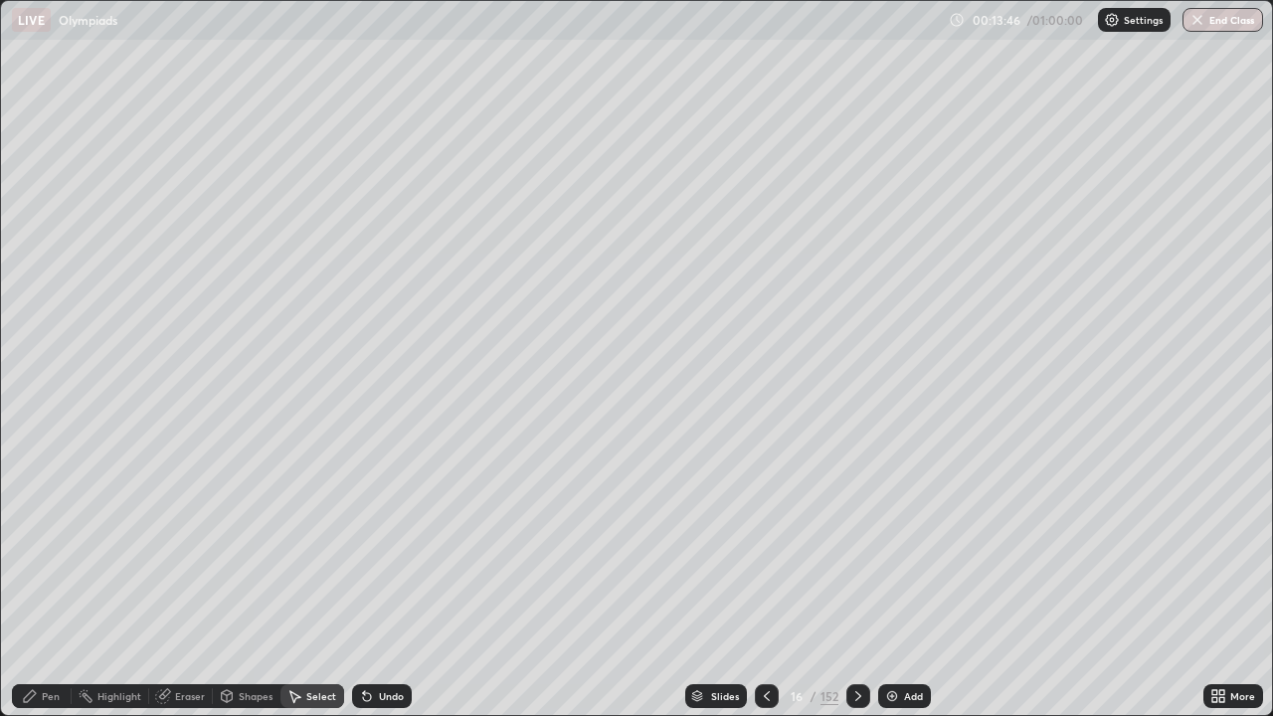
click at [39, 581] on div "Pen" at bounding box center [42, 696] width 60 height 24
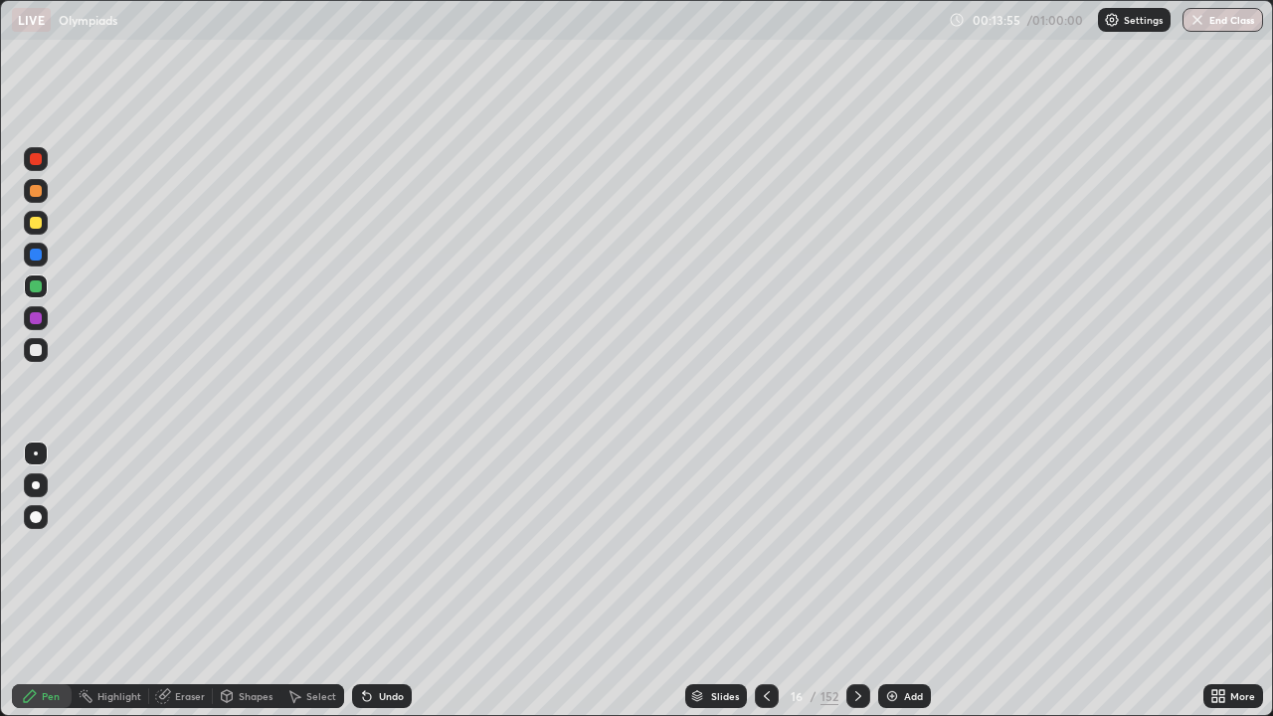
click at [381, 581] on div "Undo" at bounding box center [391, 696] width 25 height 10
click at [37, 350] on div at bounding box center [36, 350] width 12 height 12
click at [45, 288] on div at bounding box center [36, 286] width 24 height 24
click at [31, 351] on div at bounding box center [36, 350] width 12 height 12
click at [39, 316] on div at bounding box center [36, 318] width 12 height 12
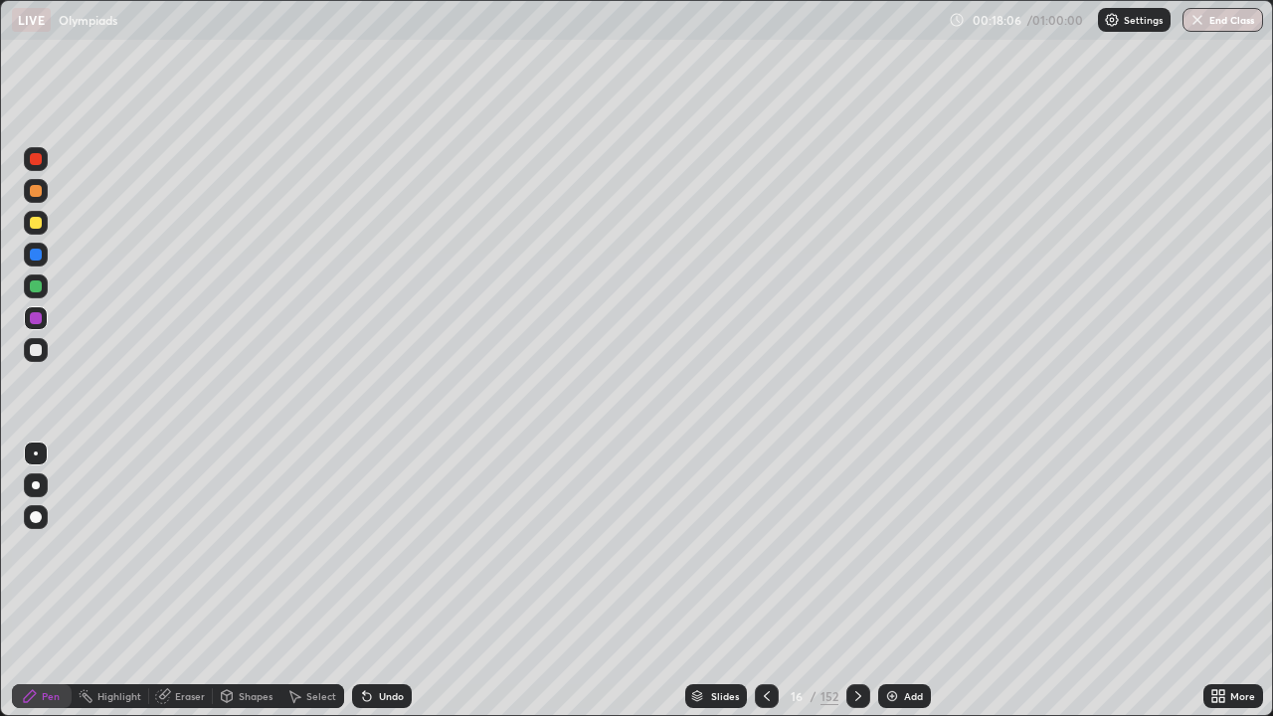
click at [382, 581] on div "Undo" at bounding box center [382, 696] width 60 height 24
click at [1231, 581] on div "More" at bounding box center [1233, 696] width 60 height 24
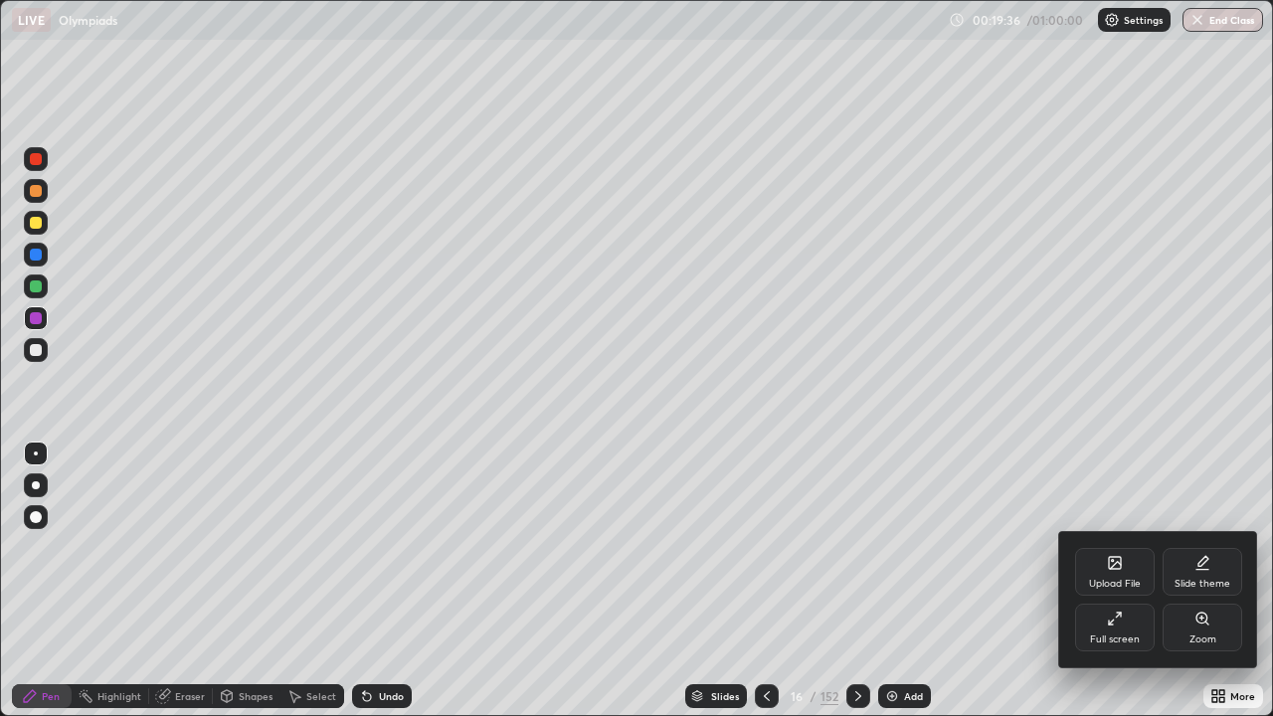
click at [1103, 574] on div "Upload File" at bounding box center [1115, 572] width 80 height 48
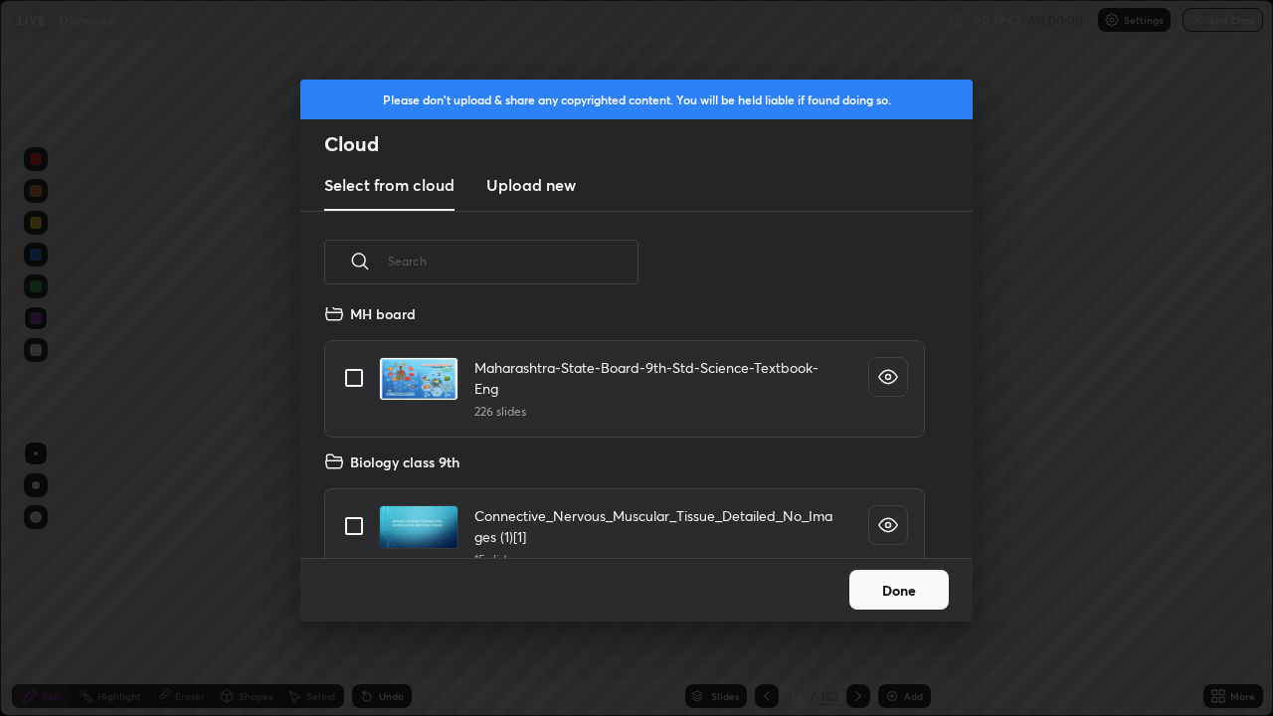
scroll to position [1030, 0]
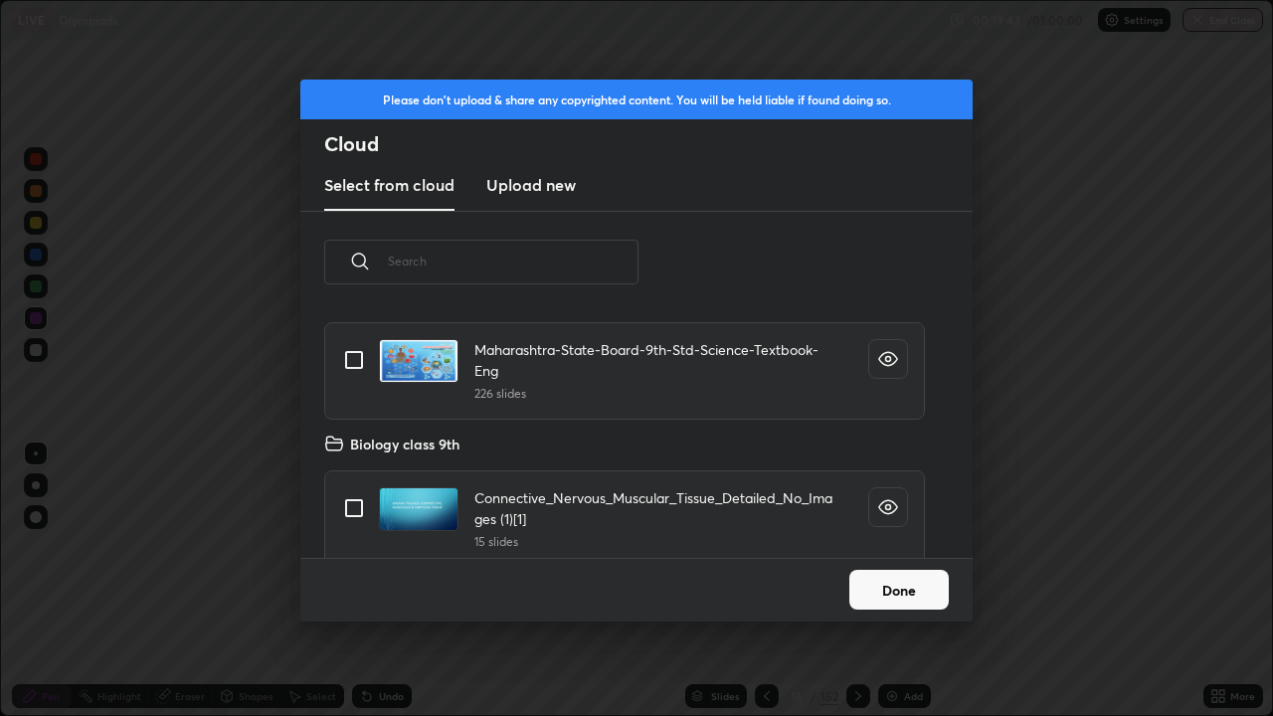
click at [350, 365] on input "grid" at bounding box center [354, 360] width 42 height 42
checkbox input "true"
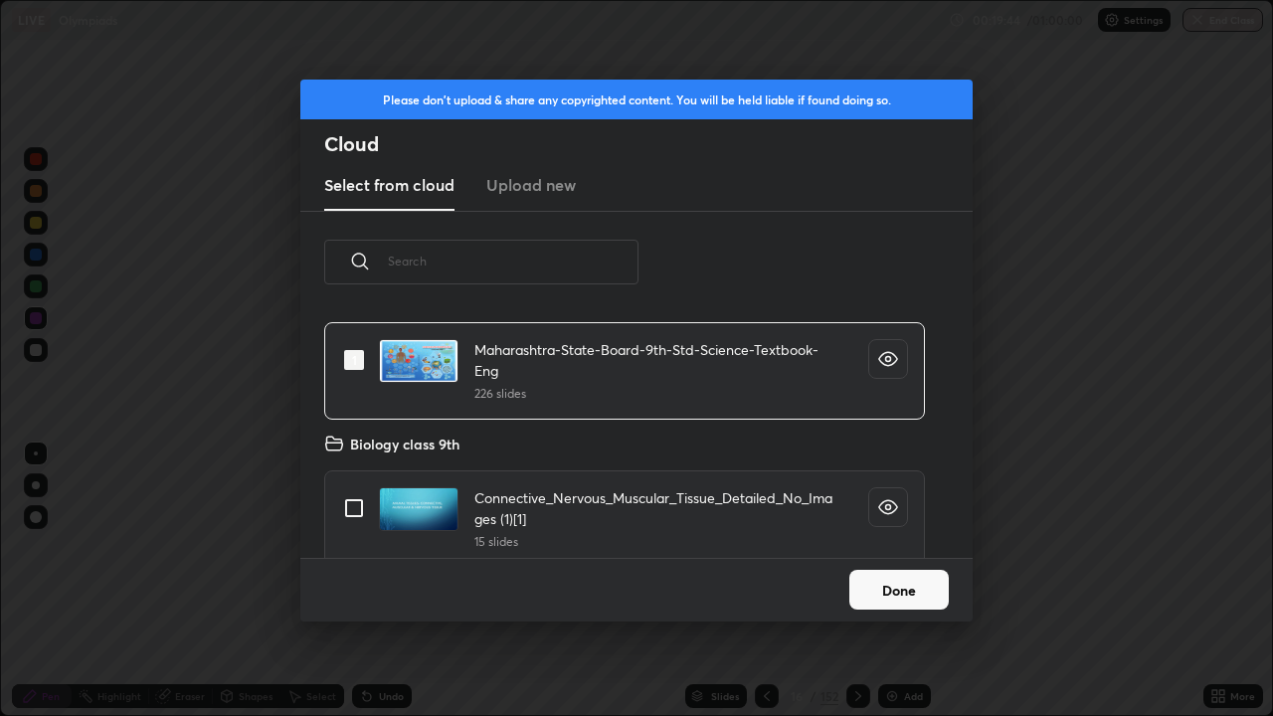
click at [897, 581] on button "Done" at bounding box center [898, 590] width 99 height 40
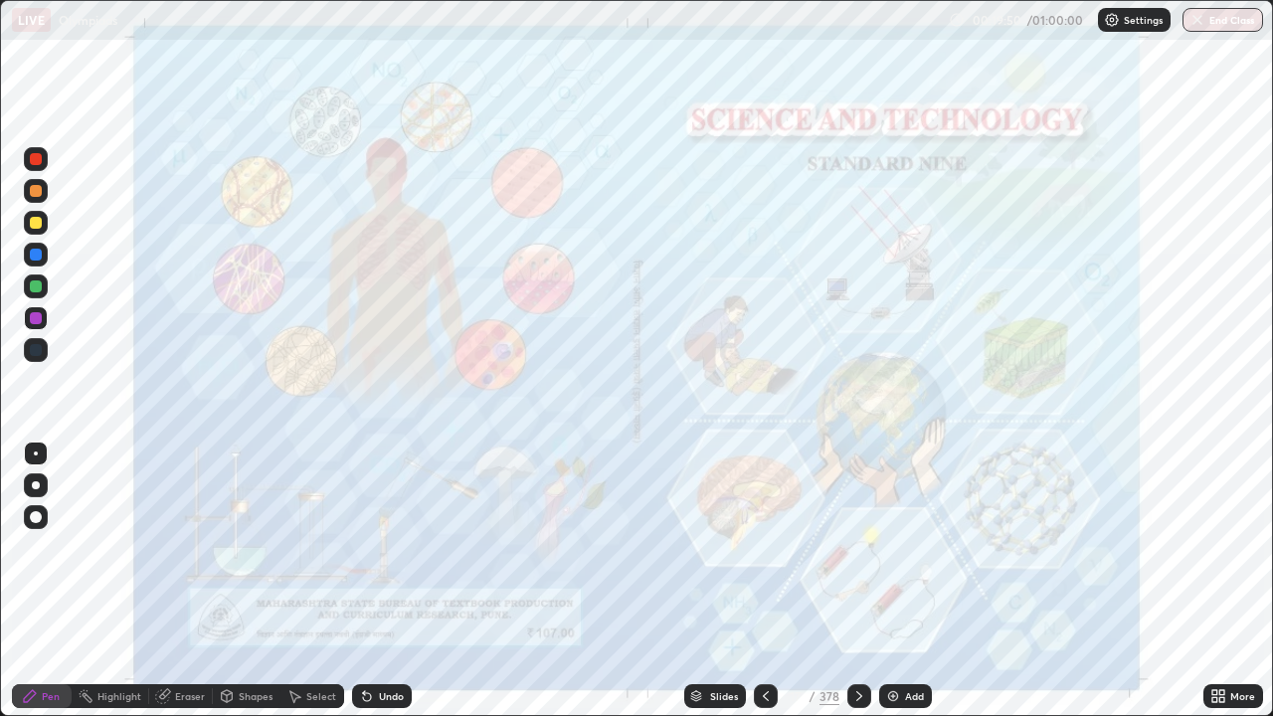
click at [856, 581] on icon at bounding box center [859, 696] width 16 height 16
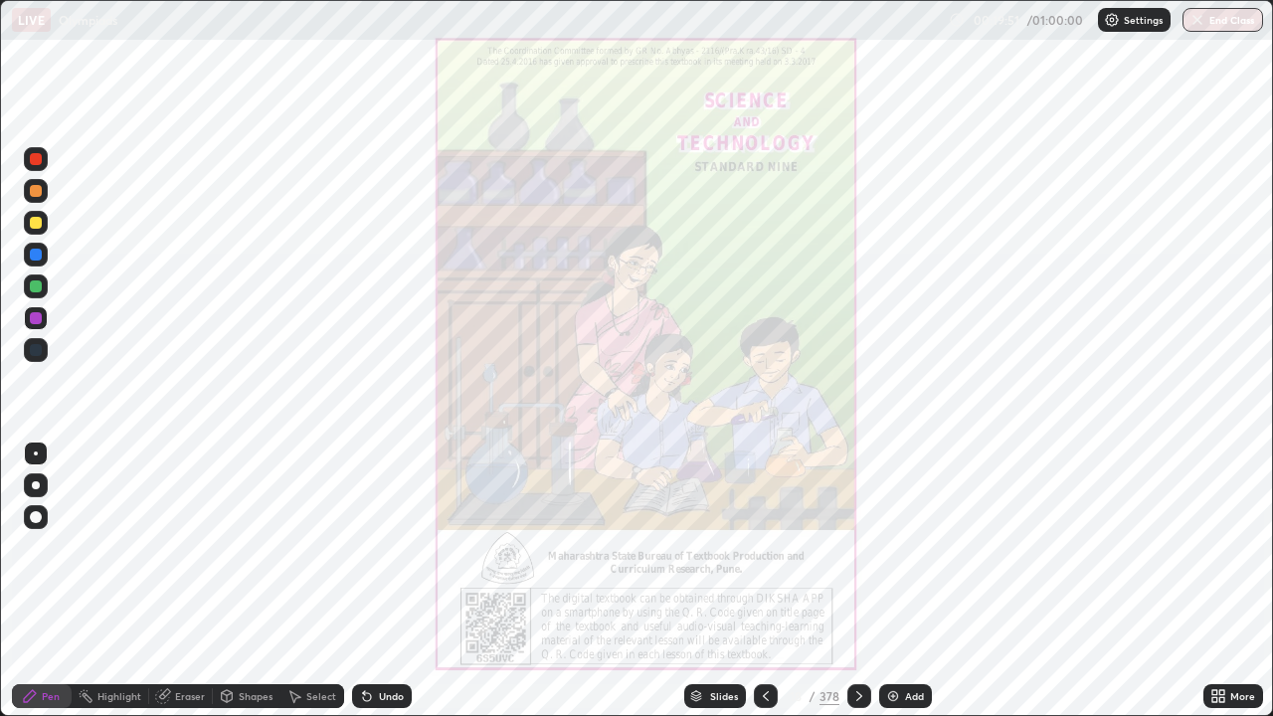
click at [854, 581] on icon at bounding box center [859, 696] width 16 height 16
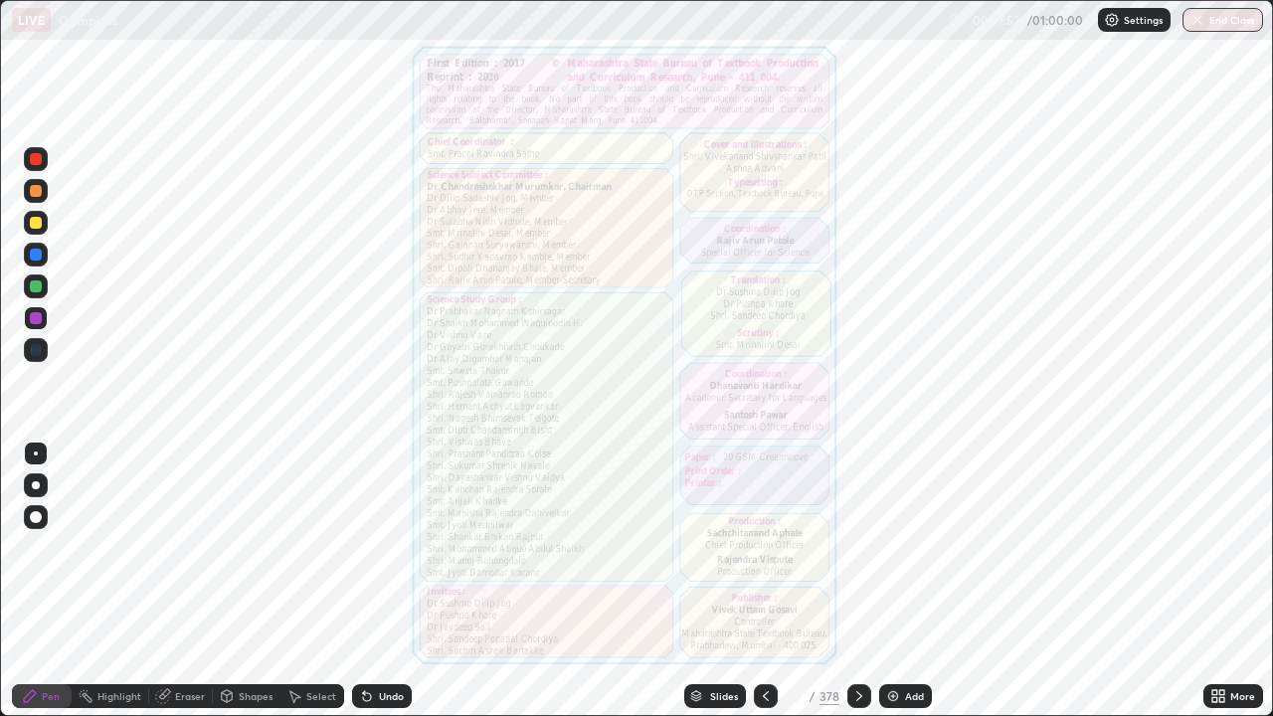
click at [854, 581] on icon at bounding box center [859, 696] width 16 height 16
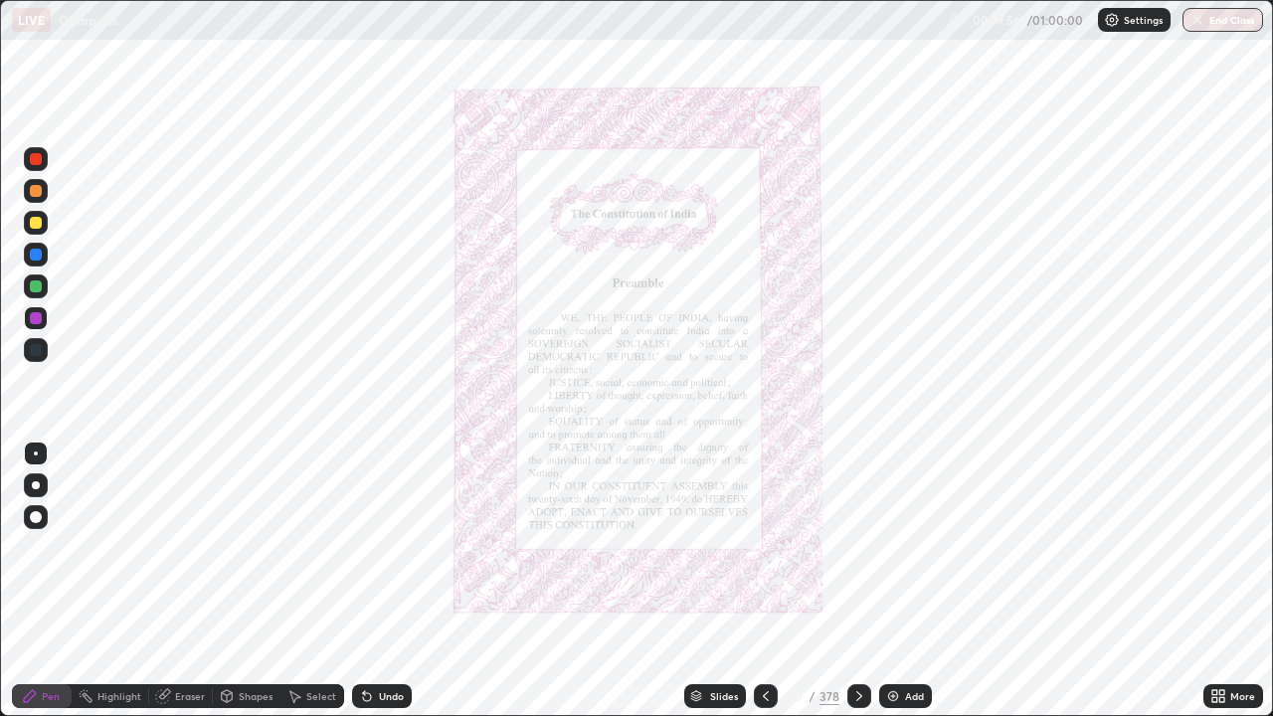
click at [859, 581] on icon at bounding box center [859, 696] width 16 height 16
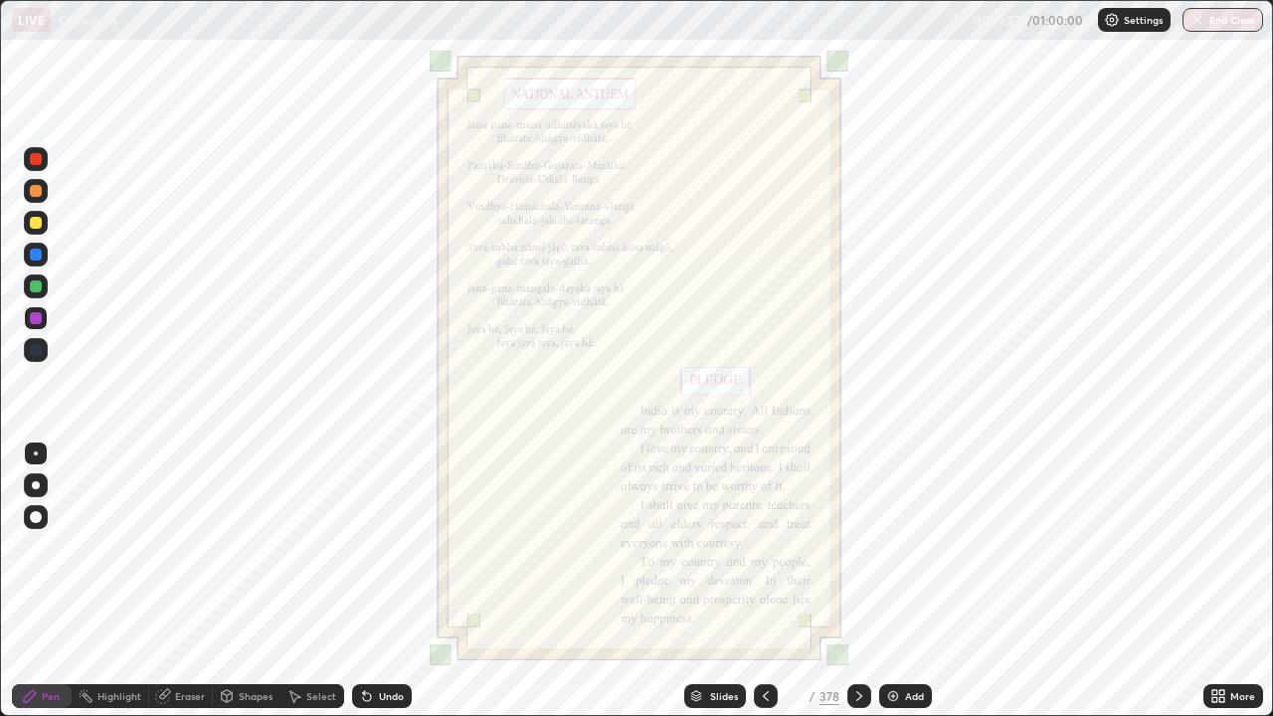
click at [856, 581] on icon at bounding box center [859, 696] width 16 height 16
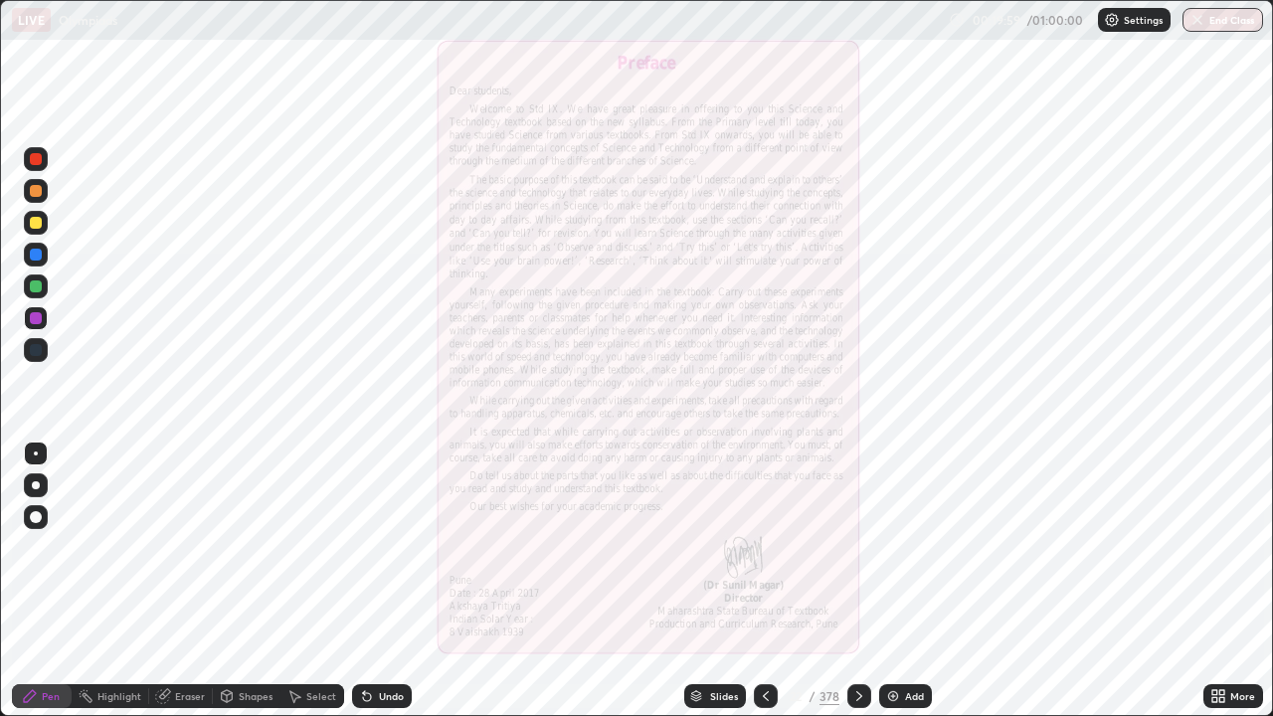
click at [858, 581] on icon at bounding box center [859, 696] width 16 height 16
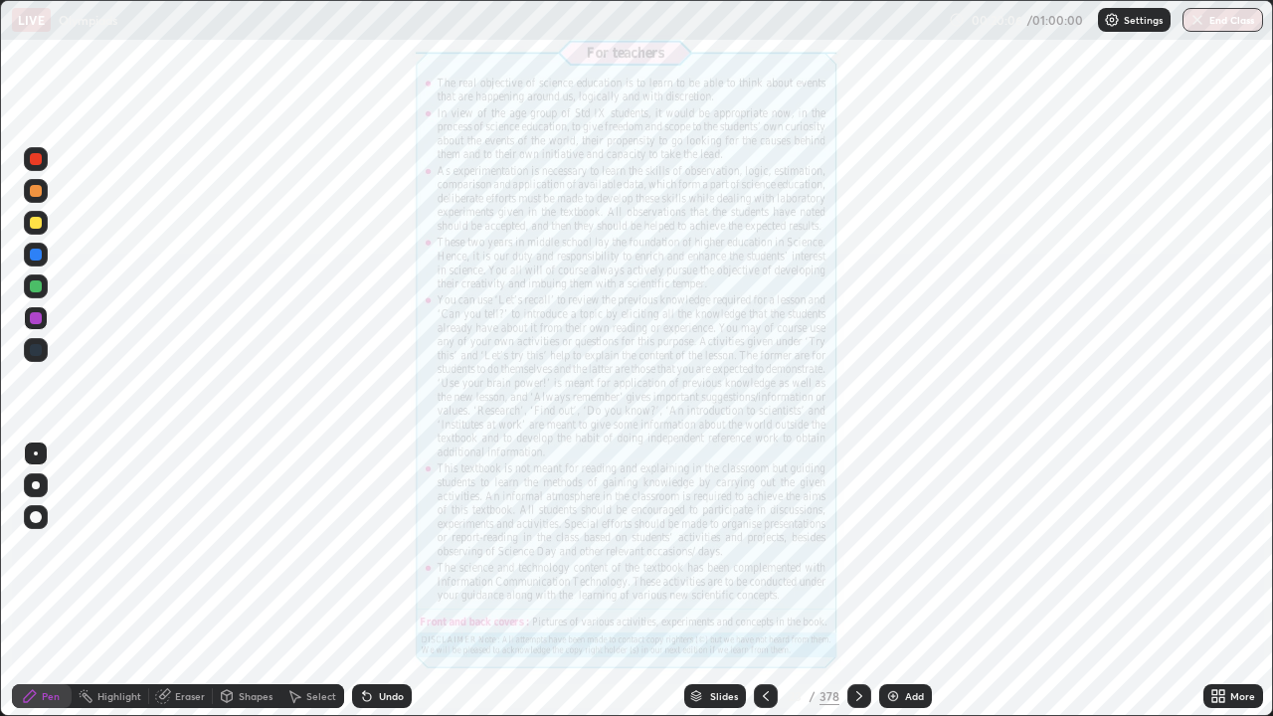
click at [856, 581] on icon at bounding box center [859, 696] width 16 height 16
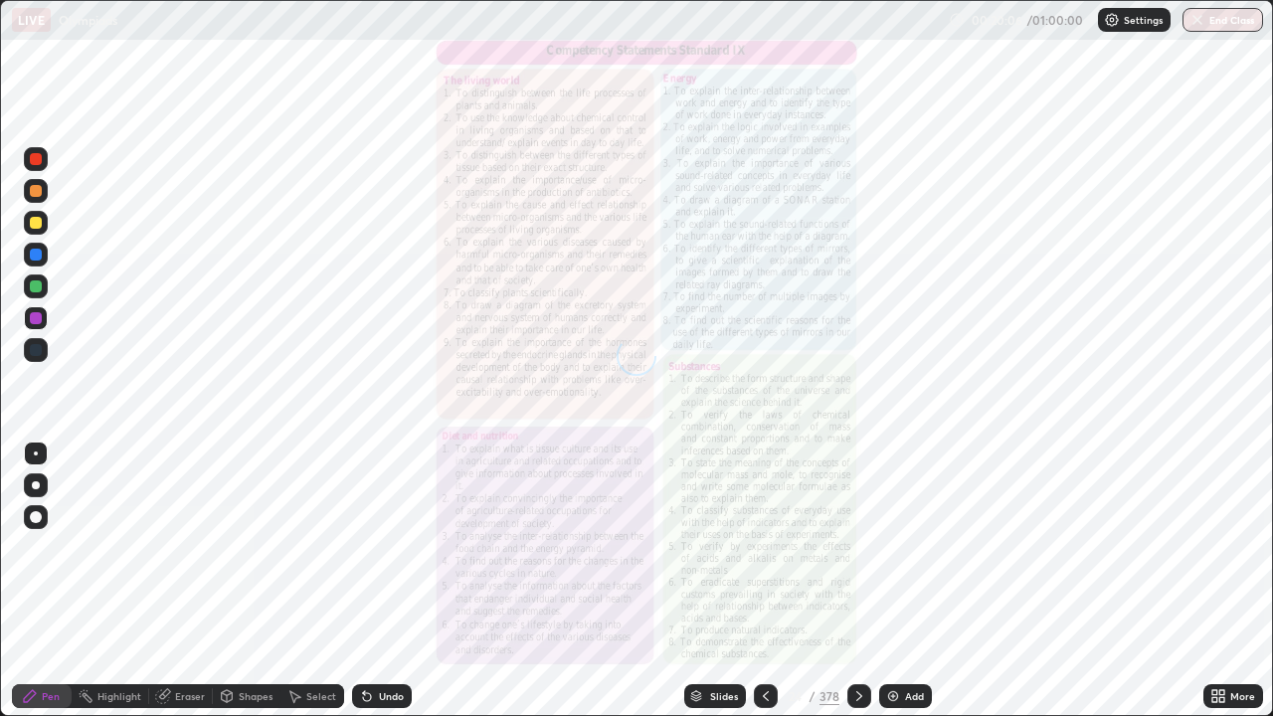
click at [857, 581] on div at bounding box center [859, 696] width 24 height 24
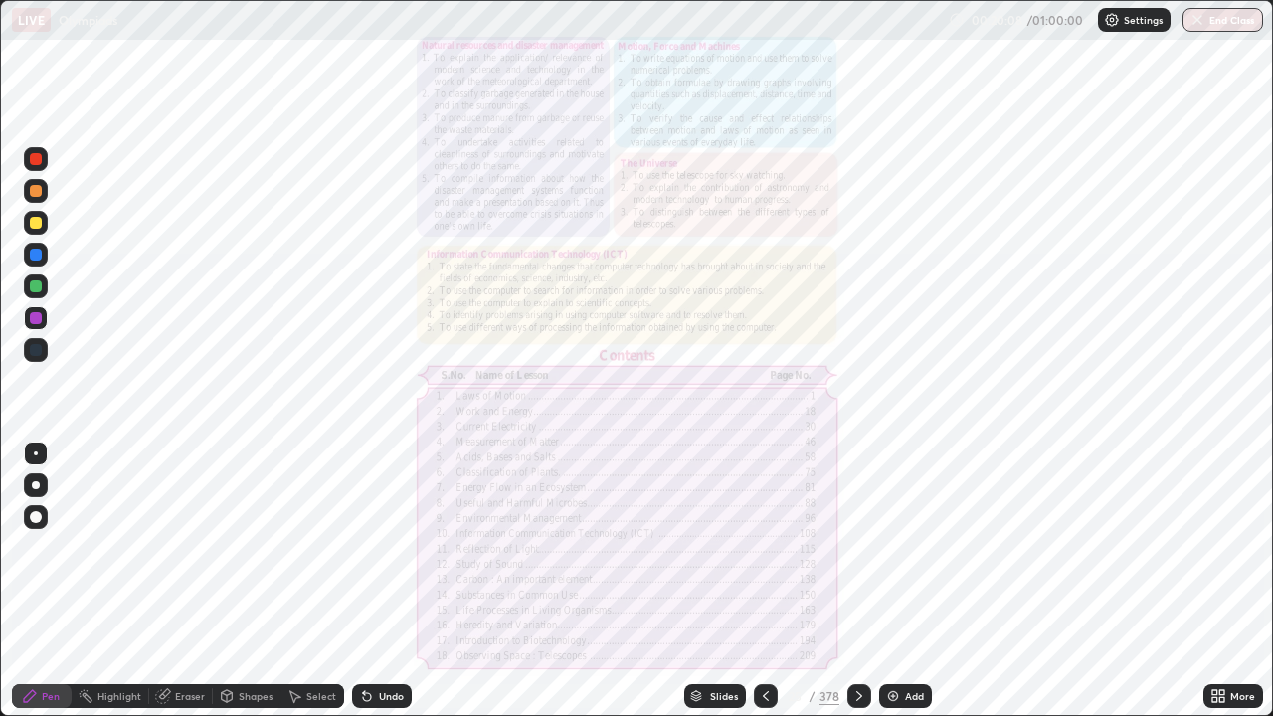
click at [848, 581] on div at bounding box center [859, 696] width 24 height 24
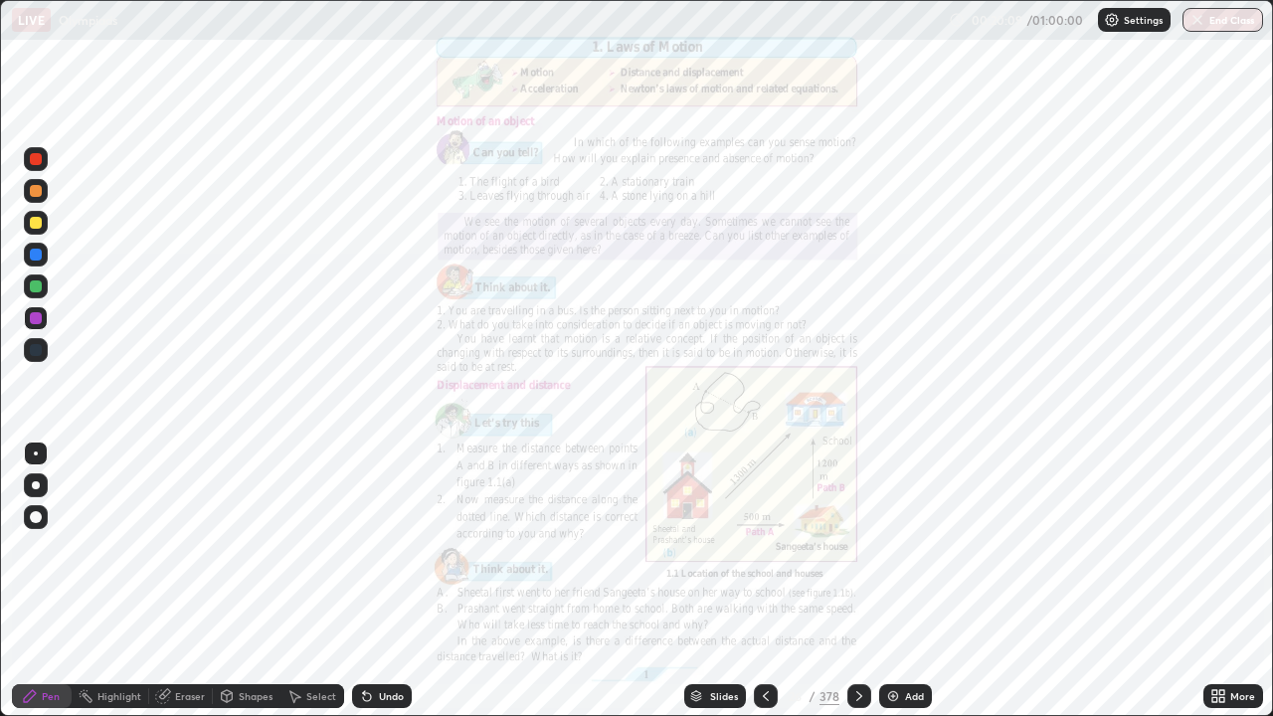
click at [765, 581] on icon at bounding box center [766, 696] width 16 height 16
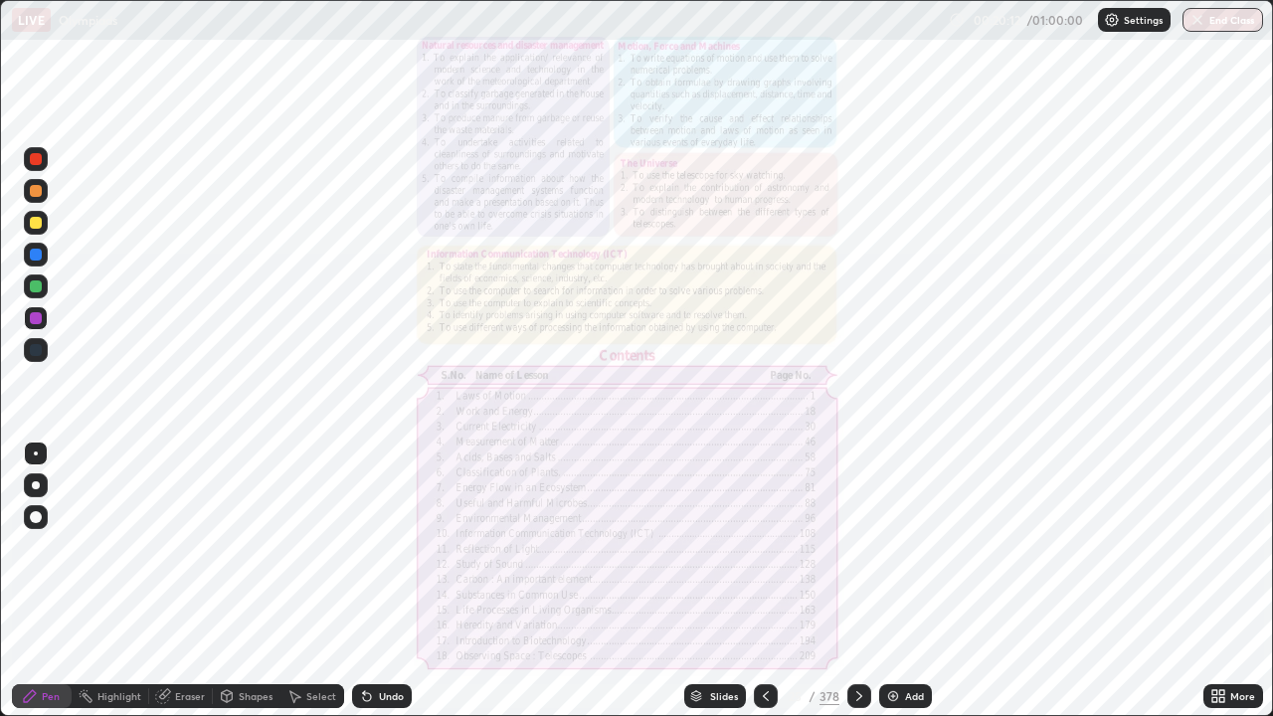
click at [1218, 581] on icon at bounding box center [1218, 696] width 16 height 16
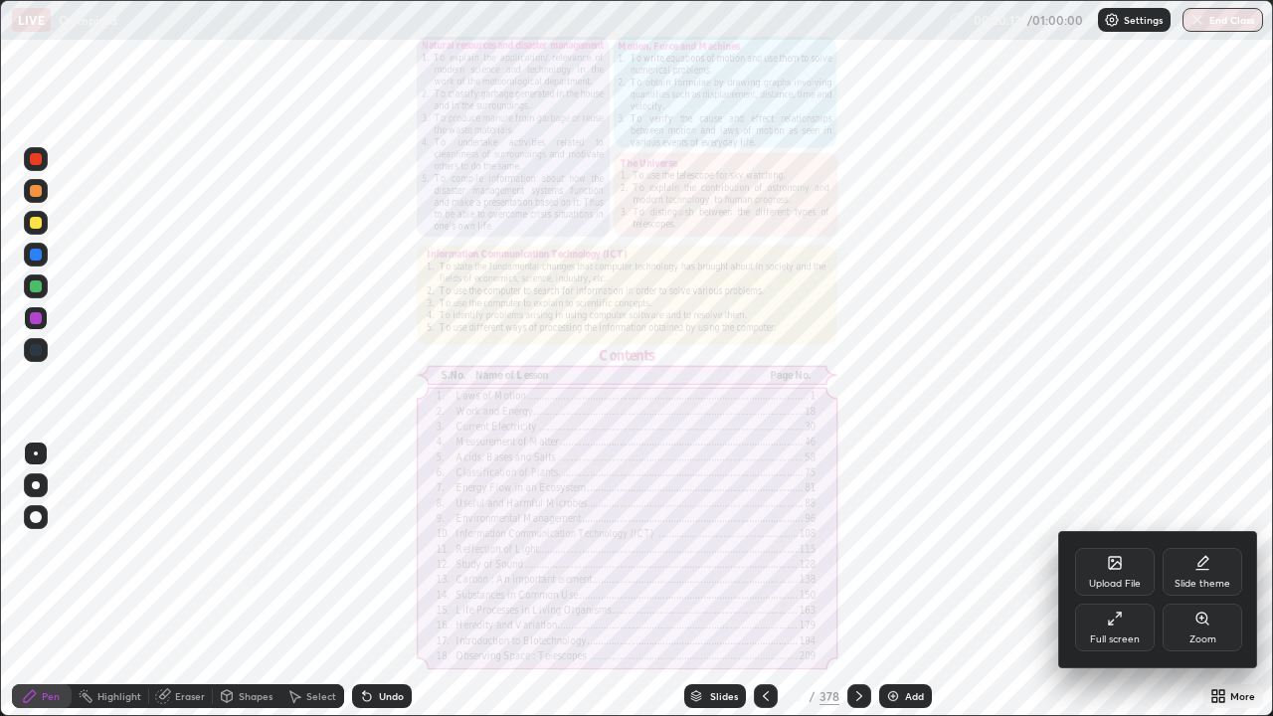
click at [1209, 581] on div "Zoom" at bounding box center [1202, 639] width 27 height 10
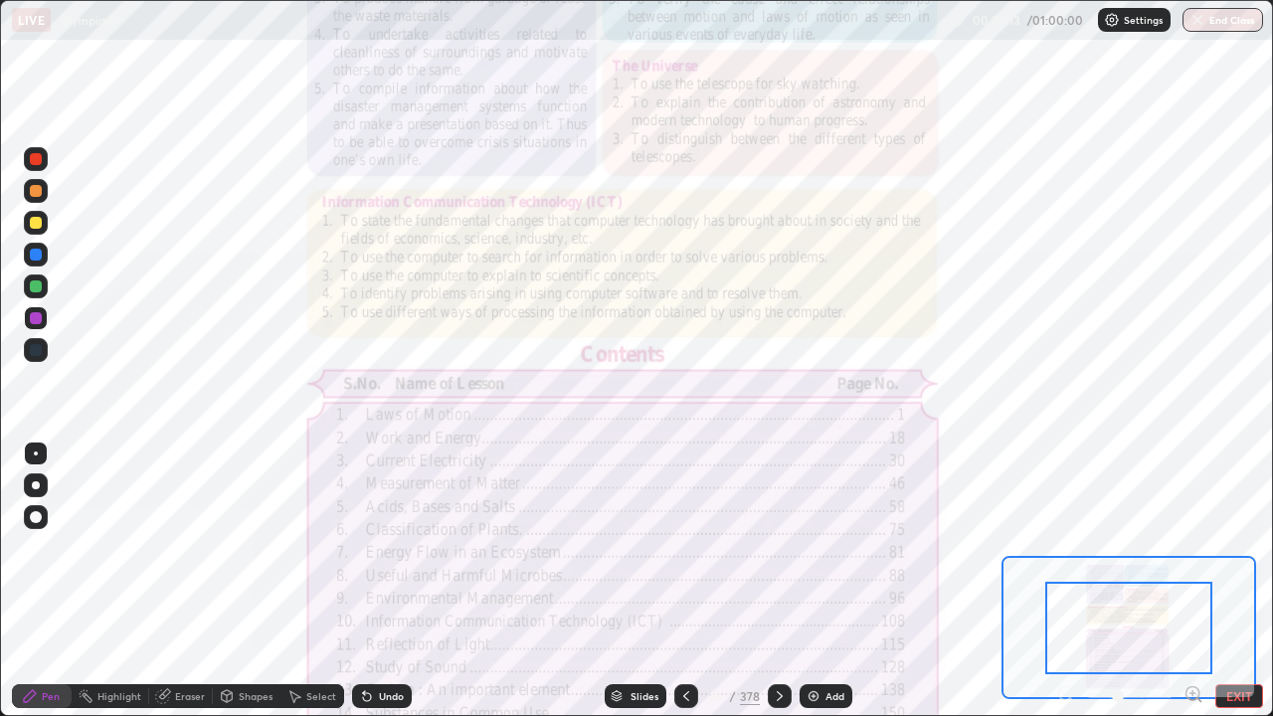
click at [1192, 581] on icon at bounding box center [1192, 693] width 5 height 0
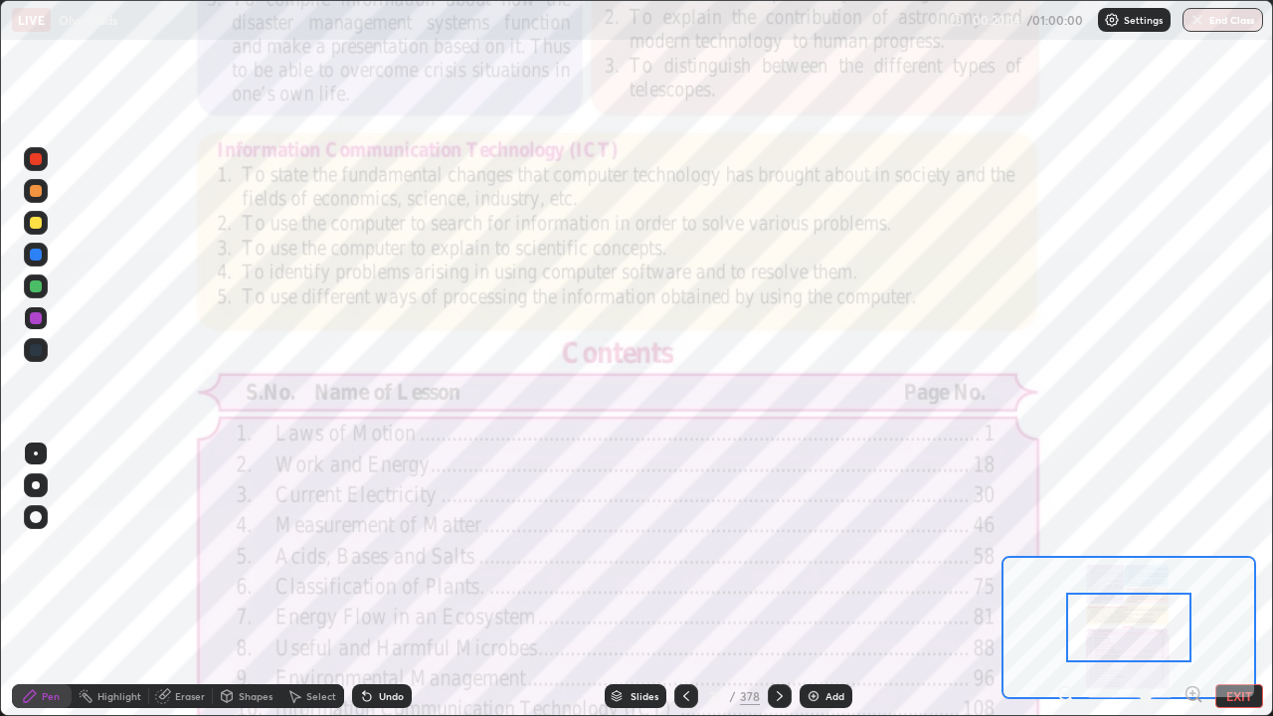
click at [1196, 581] on icon at bounding box center [1192, 693] width 13 height 13
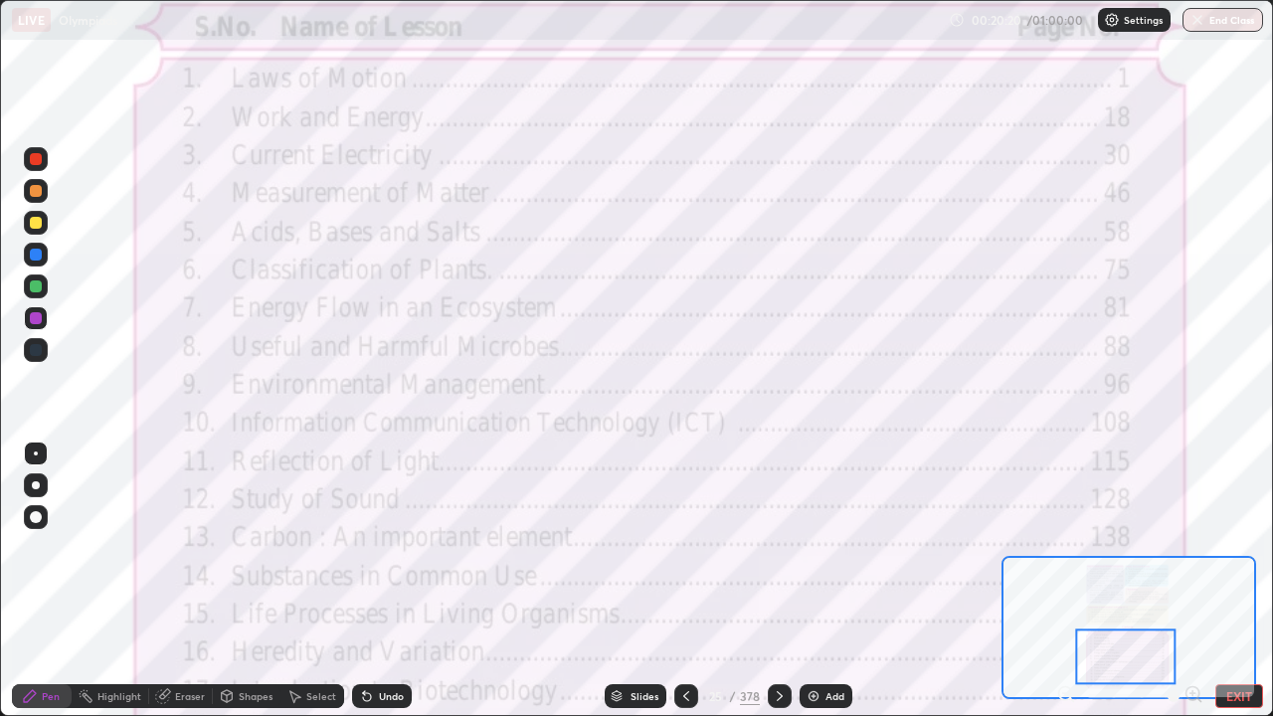
click at [1234, 581] on button "EXIT" at bounding box center [1239, 696] width 48 height 24
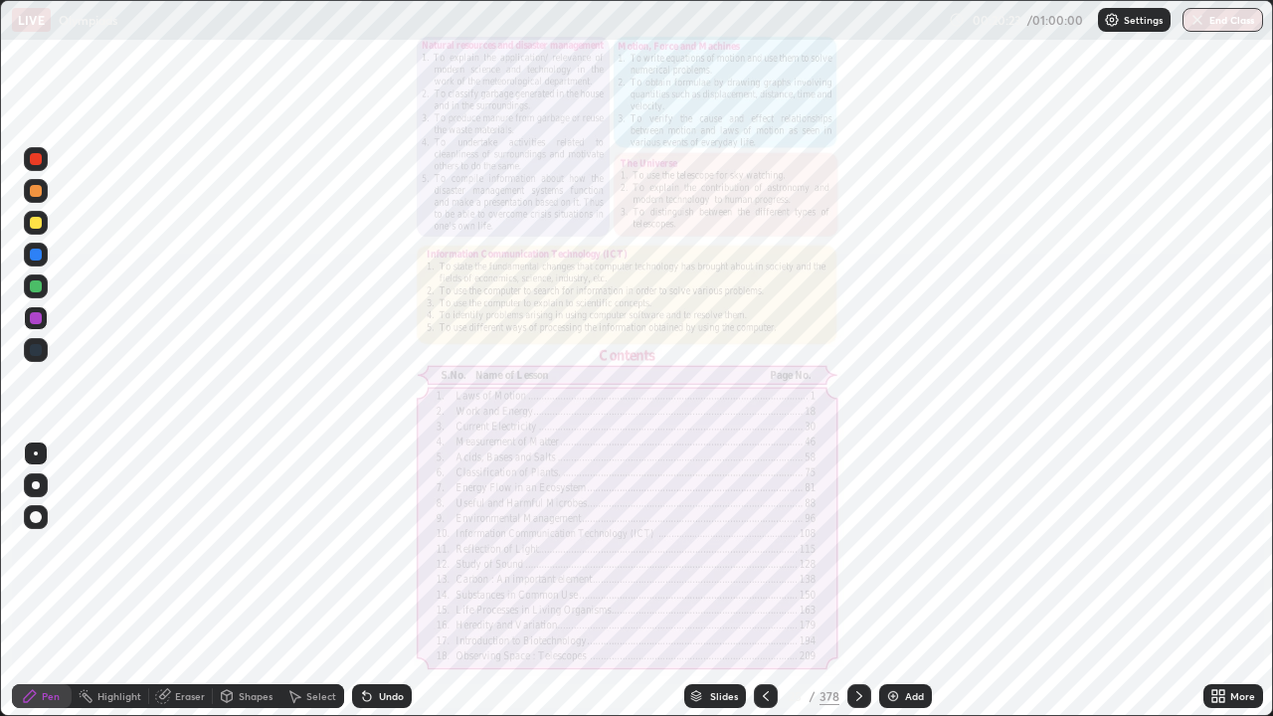
click at [721, 581] on div "Slides" at bounding box center [724, 696] width 28 height 10
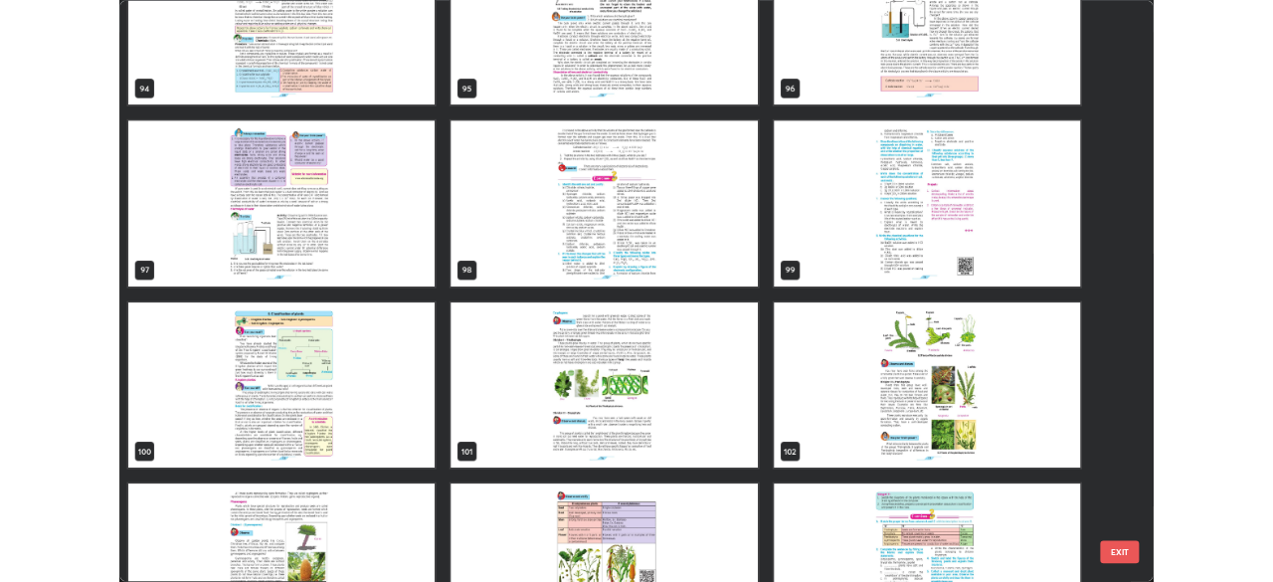
scroll to position [7043, 0]
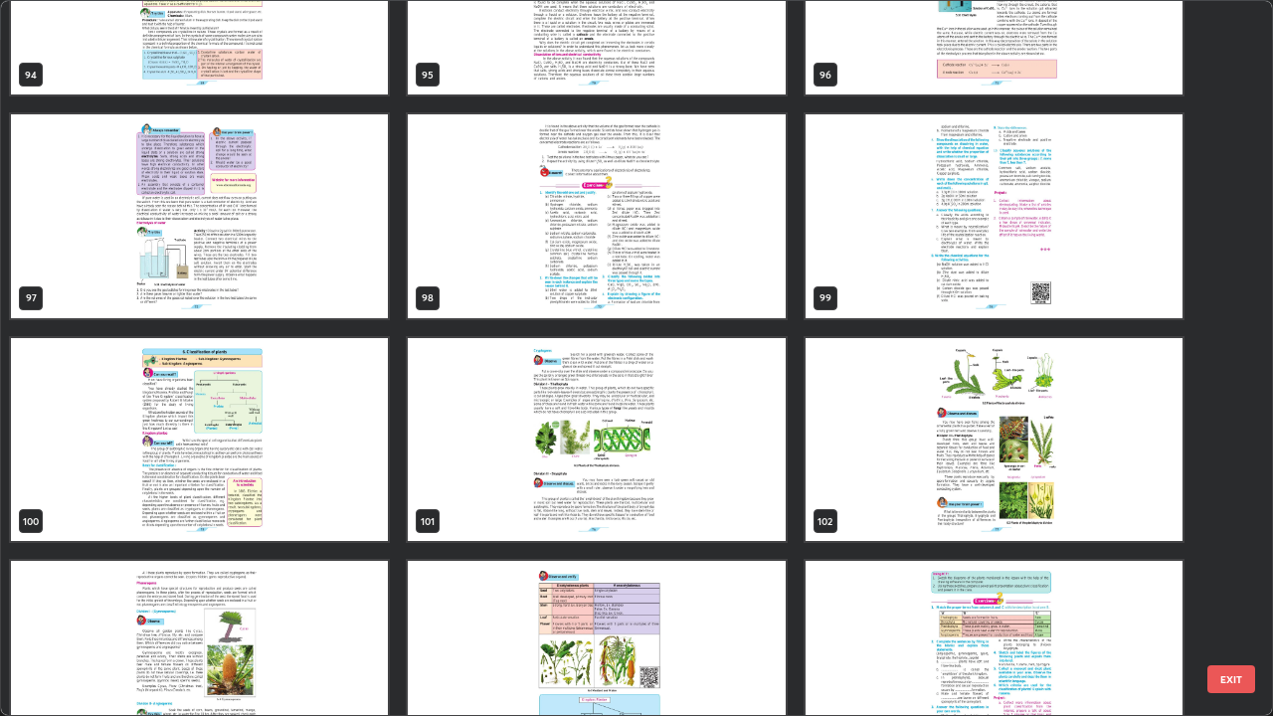
click at [364, 493] on img "grid" at bounding box center [199, 440] width 377 height 204
click at [354, 495] on img "grid" at bounding box center [199, 440] width 377 height 204
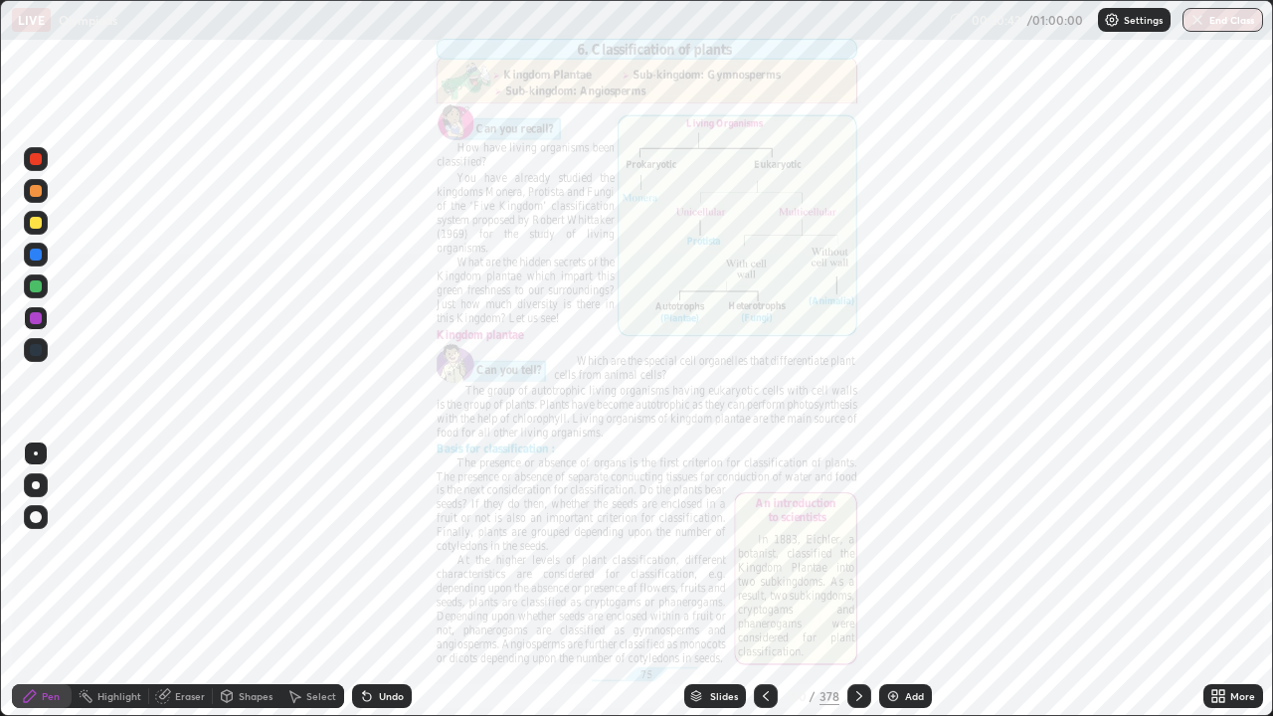
click at [853, 581] on icon at bounding box center [859, 696] width 16 height 16
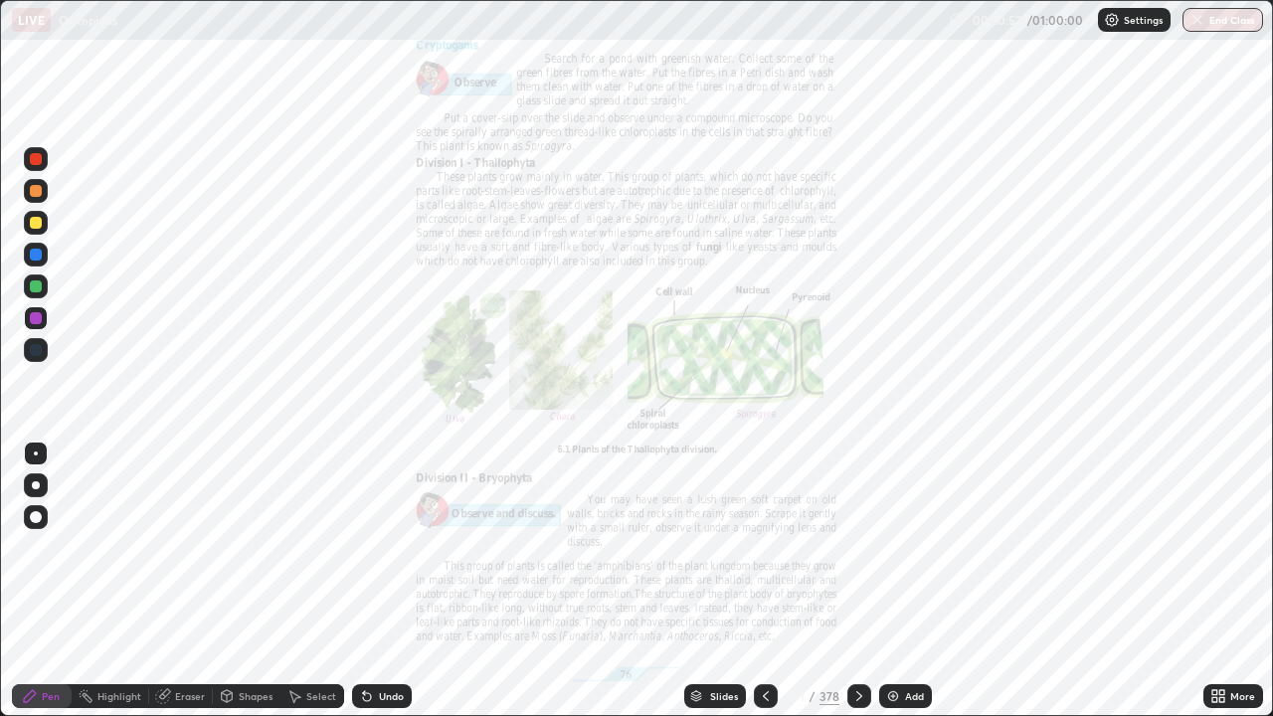
click at [1212, 581] on div "More" at bounding box center [1233, 696] width 60 height 24
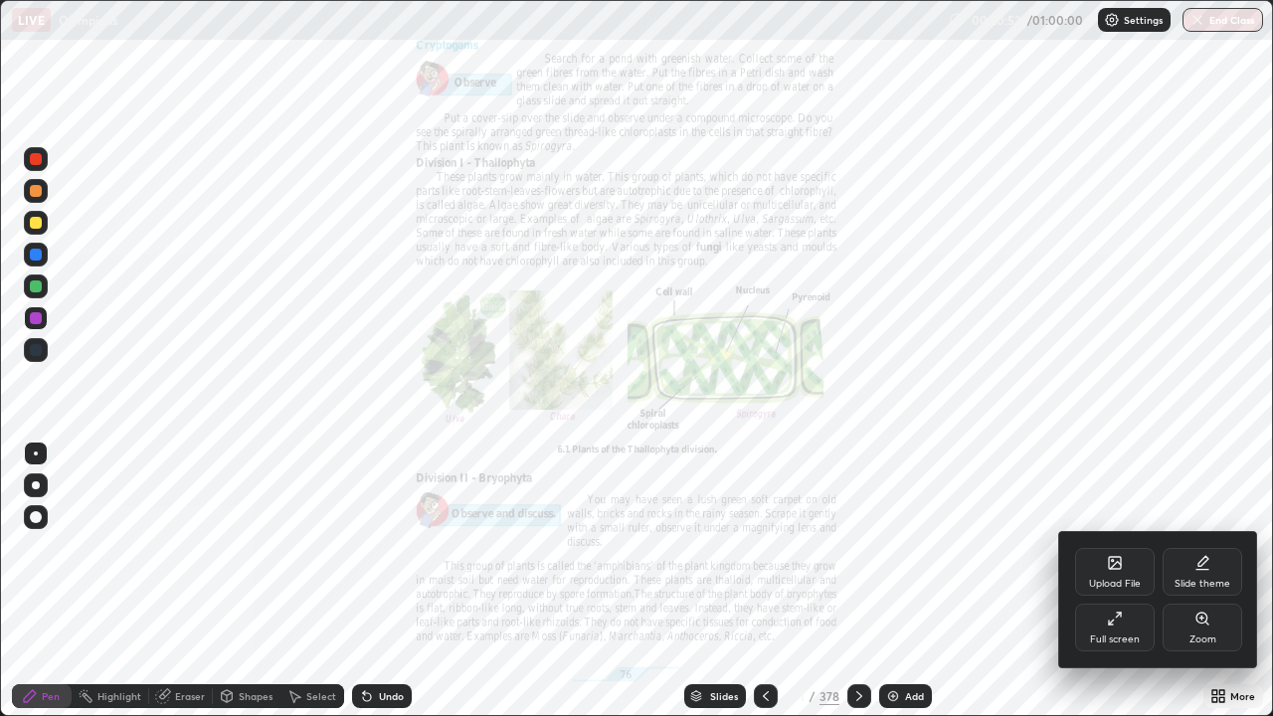
click at [1205, 581] on div "Zoom" at bounding box center [1202, 639] width 27 height 10
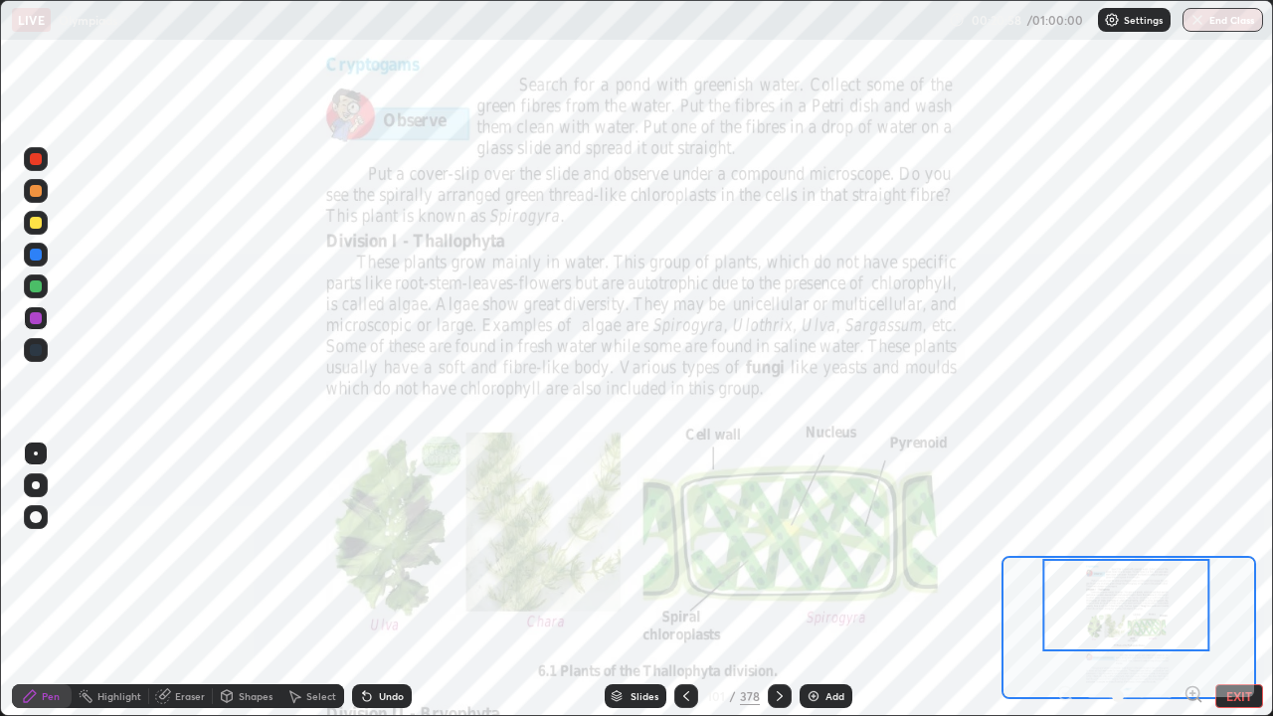
click at [825, 581] on div "Add" at bounding box center [834, 696] width 19 height 10
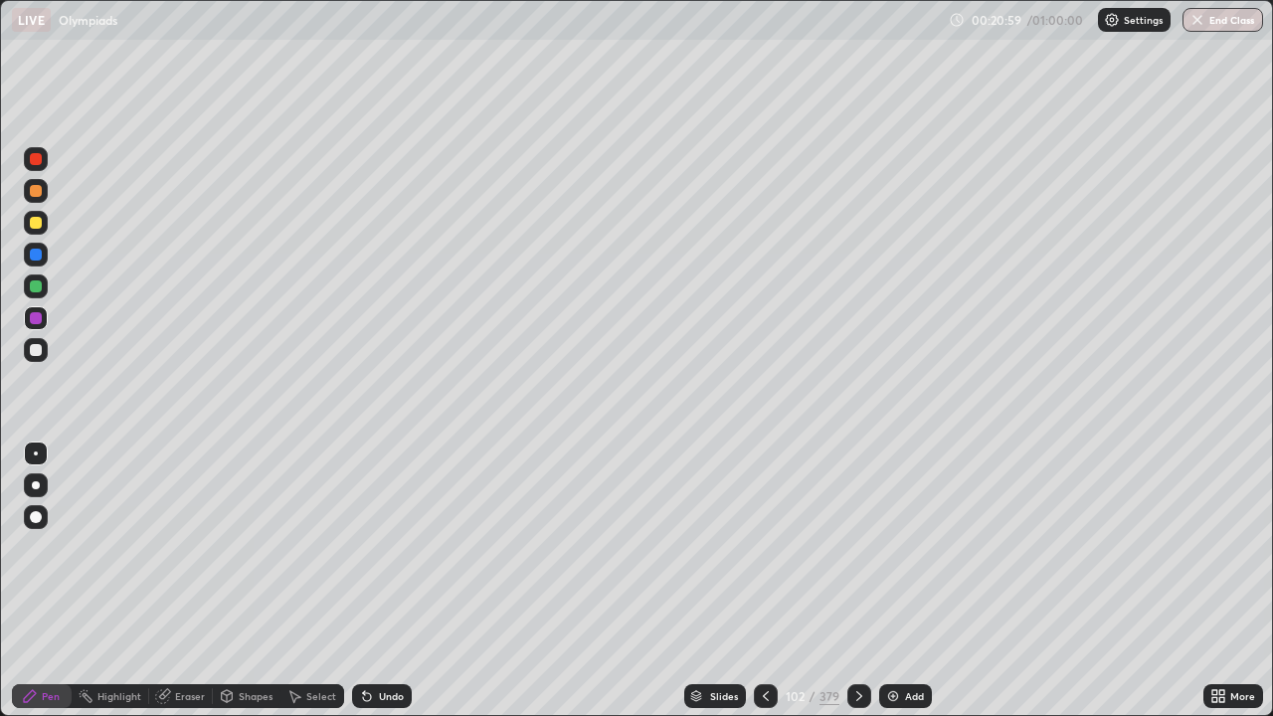
click at [754, 581] on div at bounding box center [766, 696] width 24 height 24
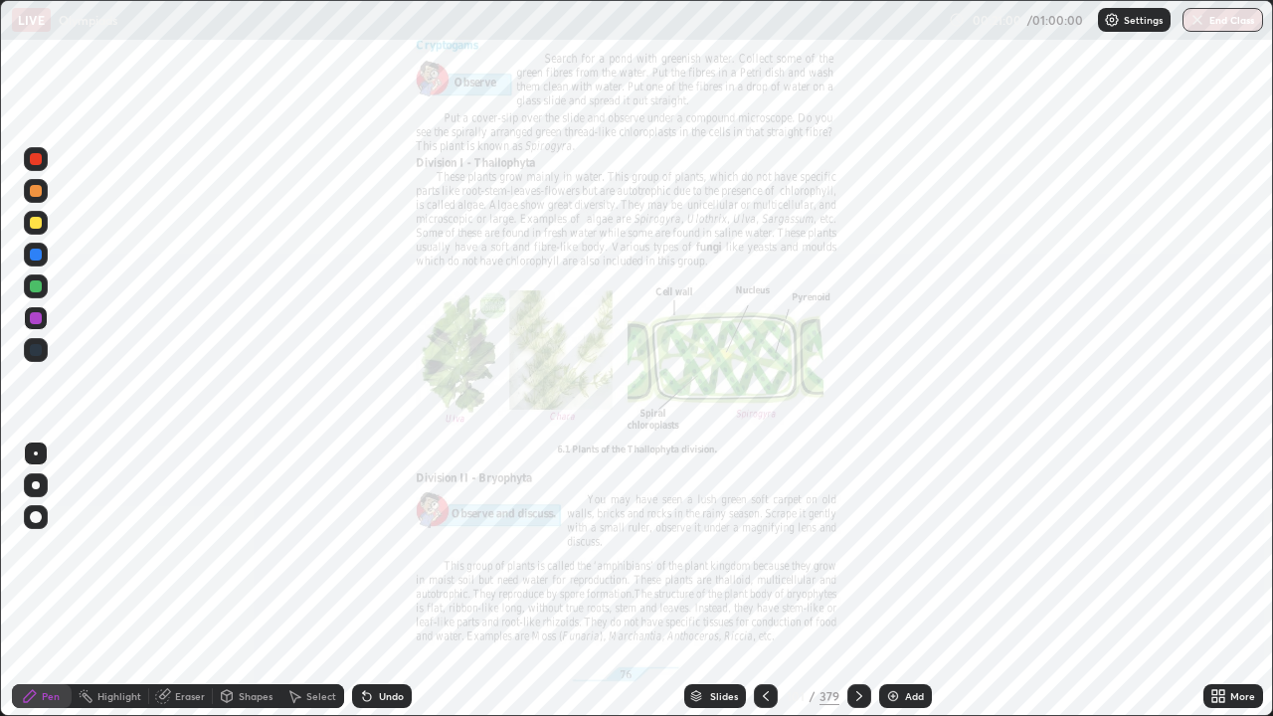
click at [1228, 581] on div "More" at bounding box center [1233, 696] width 60 height 24
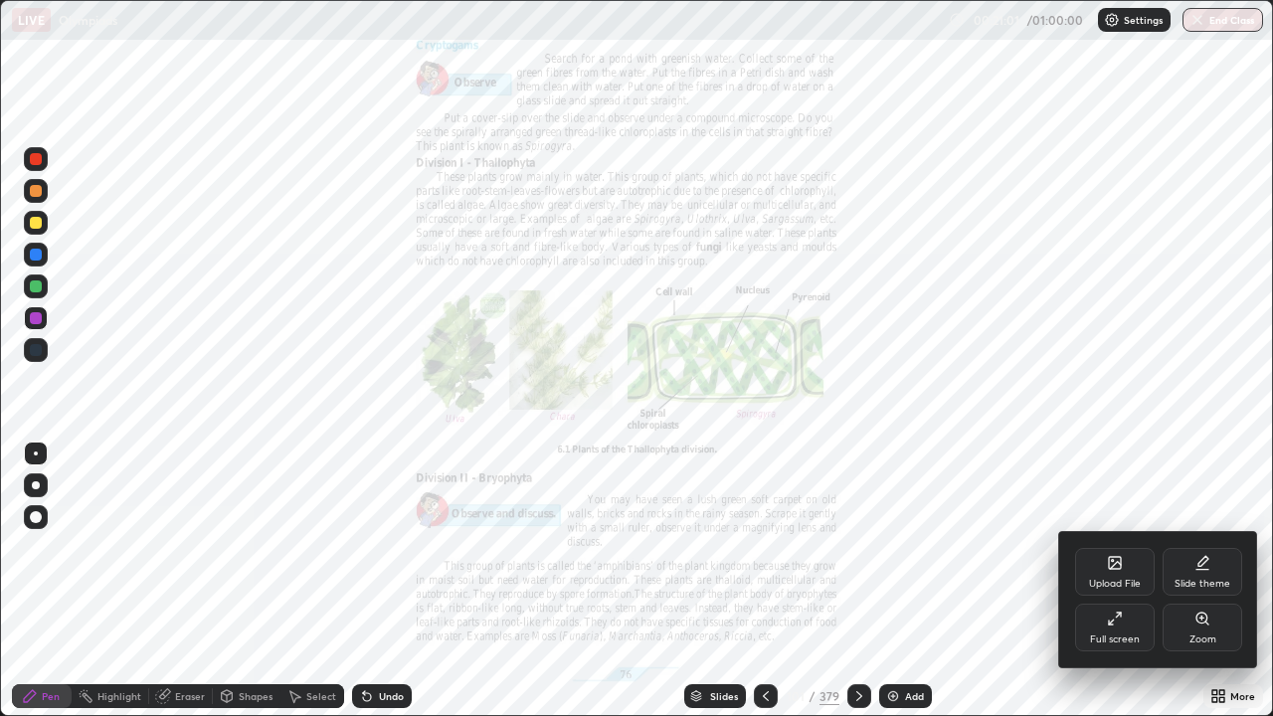
click at [1215, 581] on div "Zoom" at bounding box center [1202, 639] width 27 height 10
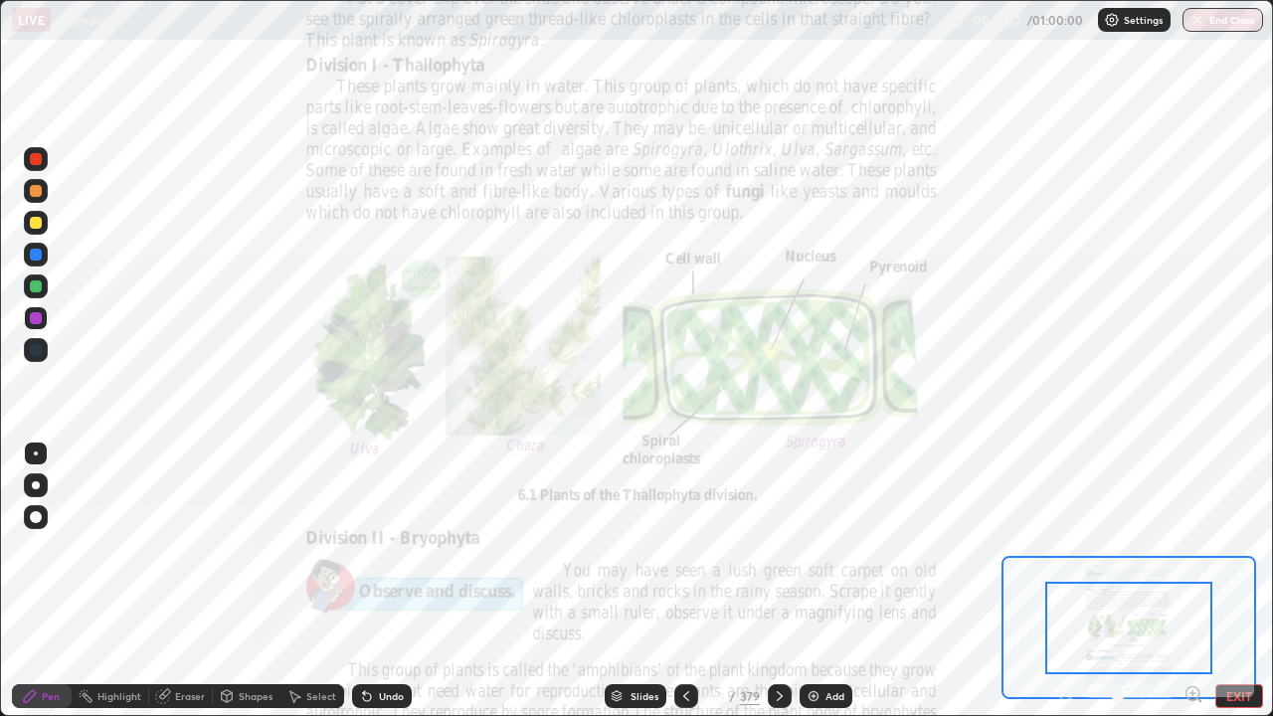
click at [1198, 581] on icon at bounding box center [1199, 700] width 4 height 4
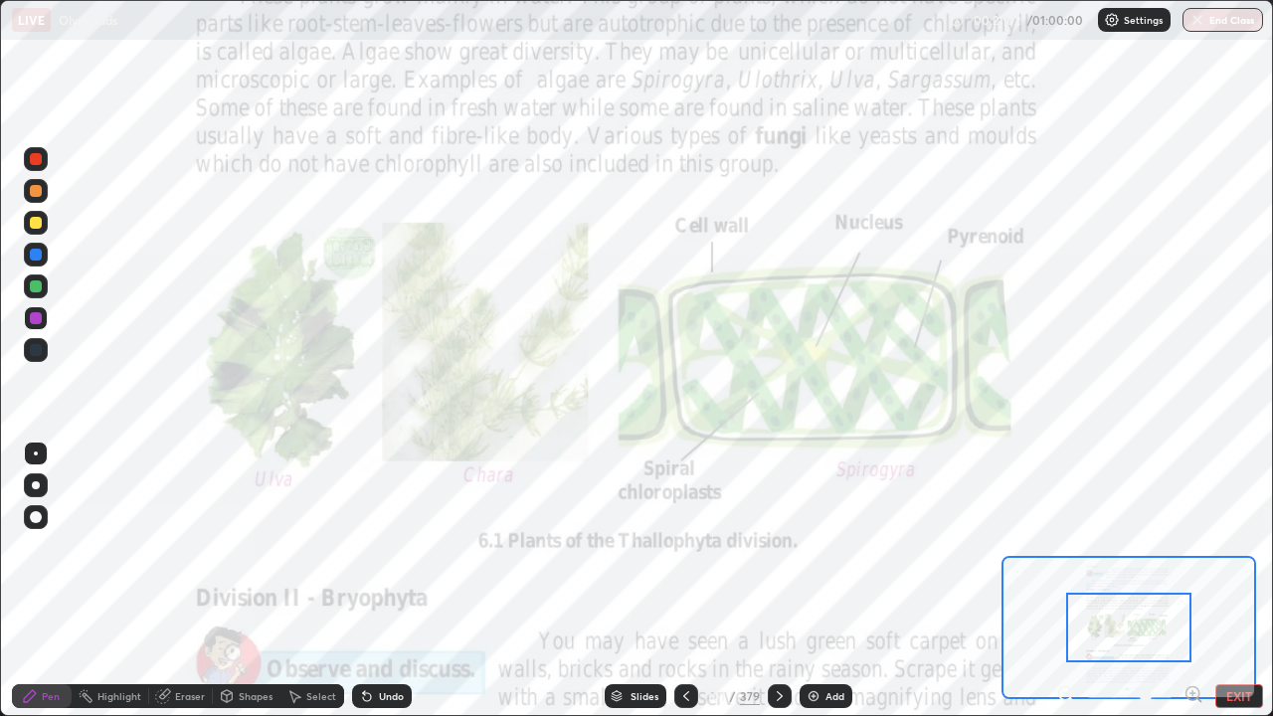
click at [1192, 581] on icon at bounding box center [1192, 693] width 0 height 5
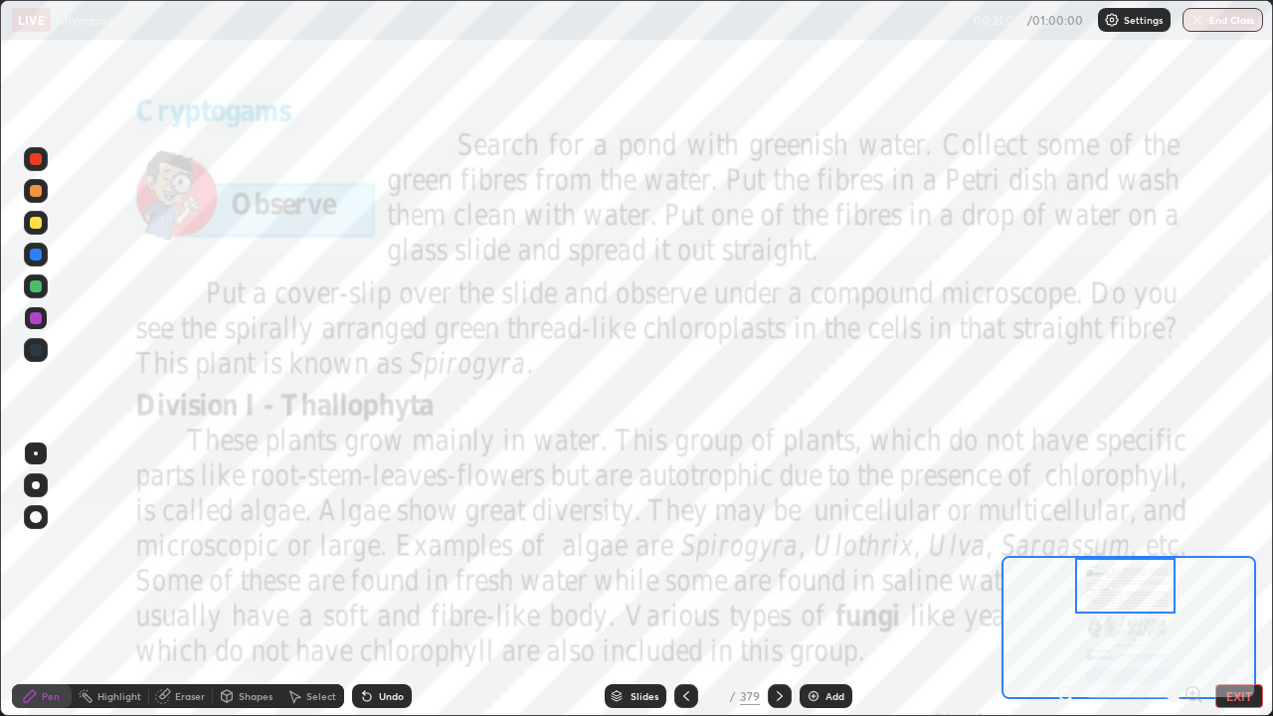
click at [45, 490] on div at bounding box center [36, 485] width 24 height 24
click at [379, 581] on div "Undo" at bounding box center [391, 696] width 25 height 10
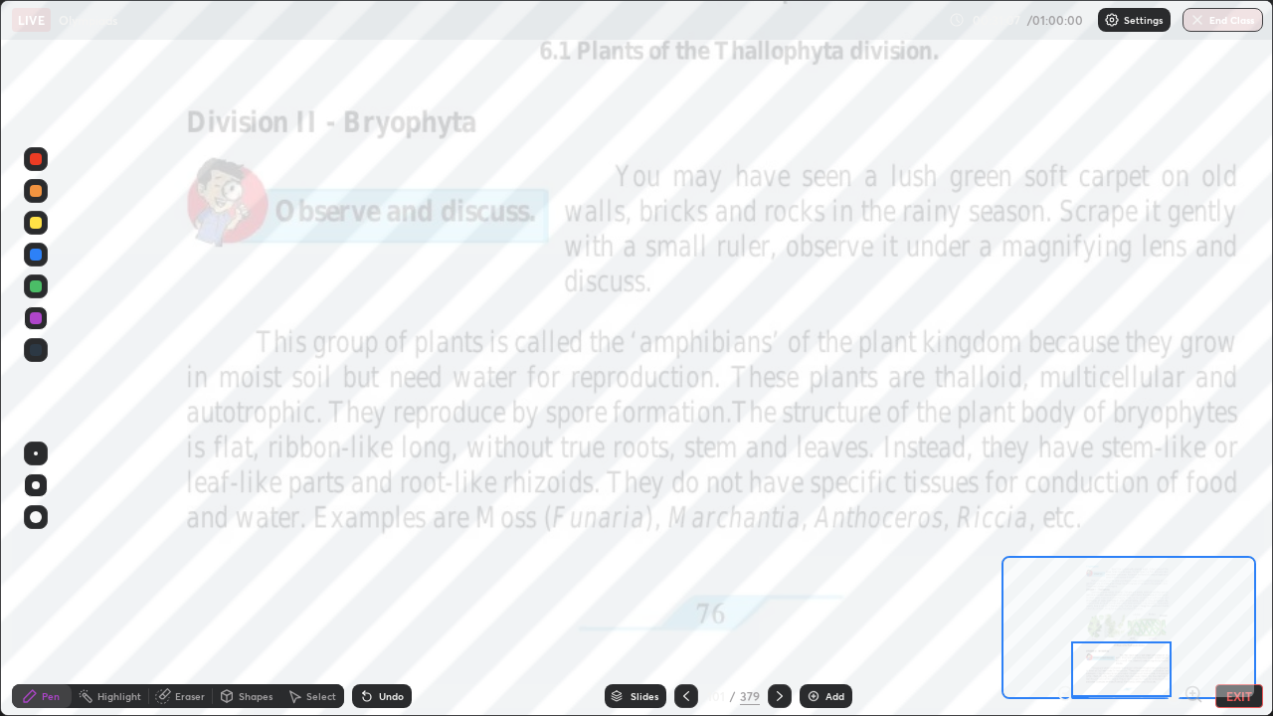
click at [382, 581] on div "Undo" at bounding box center [382, 696] width 60 height 24
click at [776, 581] on icon at bounding box center [779, 696] width 16 height 16
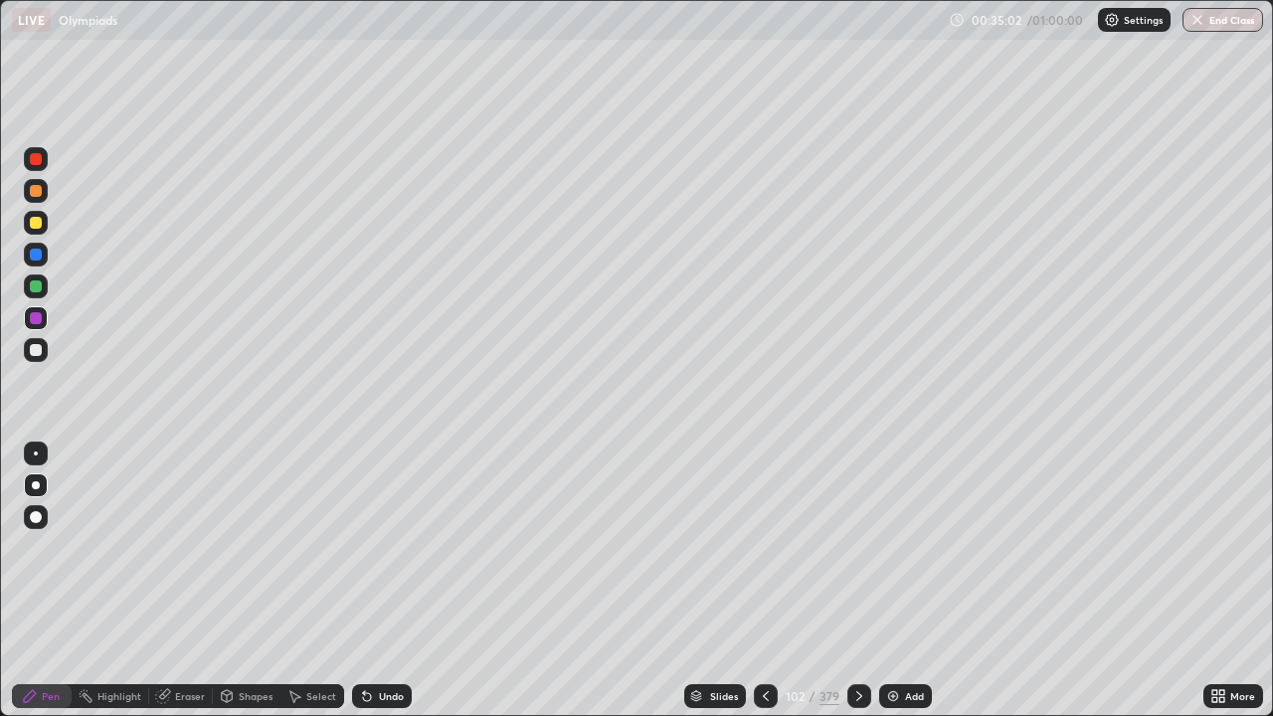
click at [847, 581] on div at bounding box center [859, 696] width 24 height 24
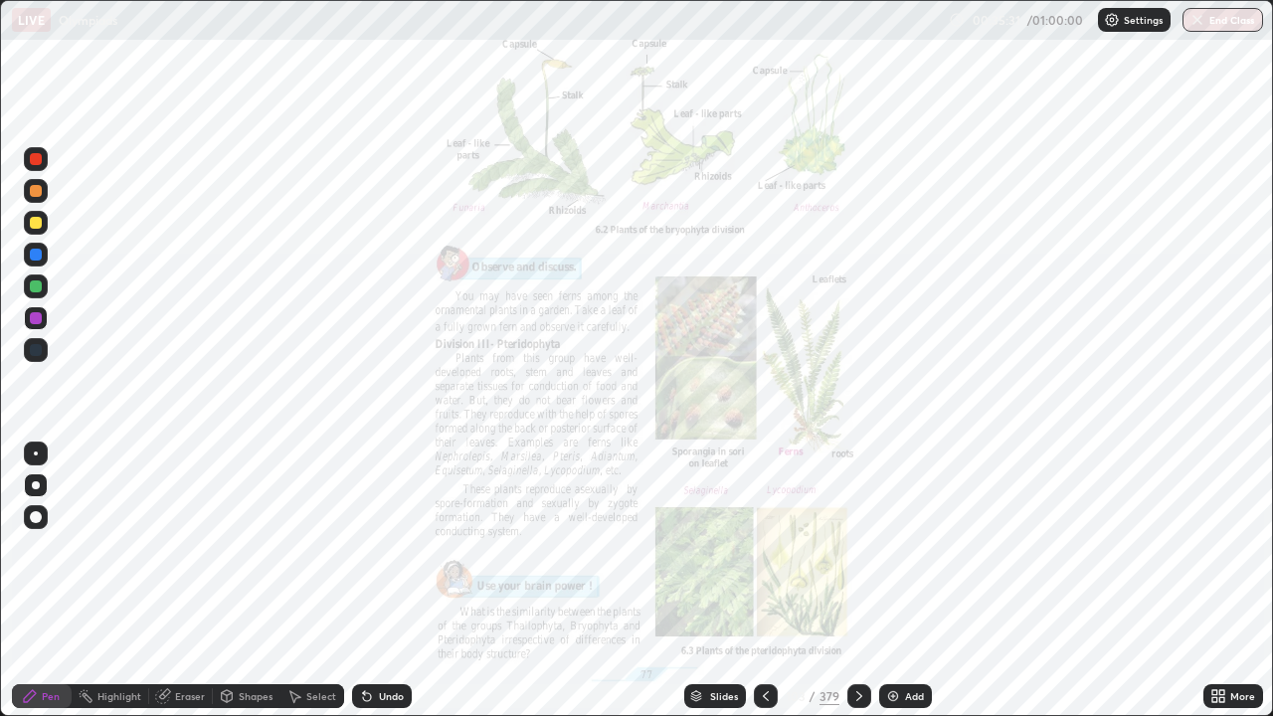
click at [1230, 581] on div "More" at bounding box center [1242, 696] width 25 height 10
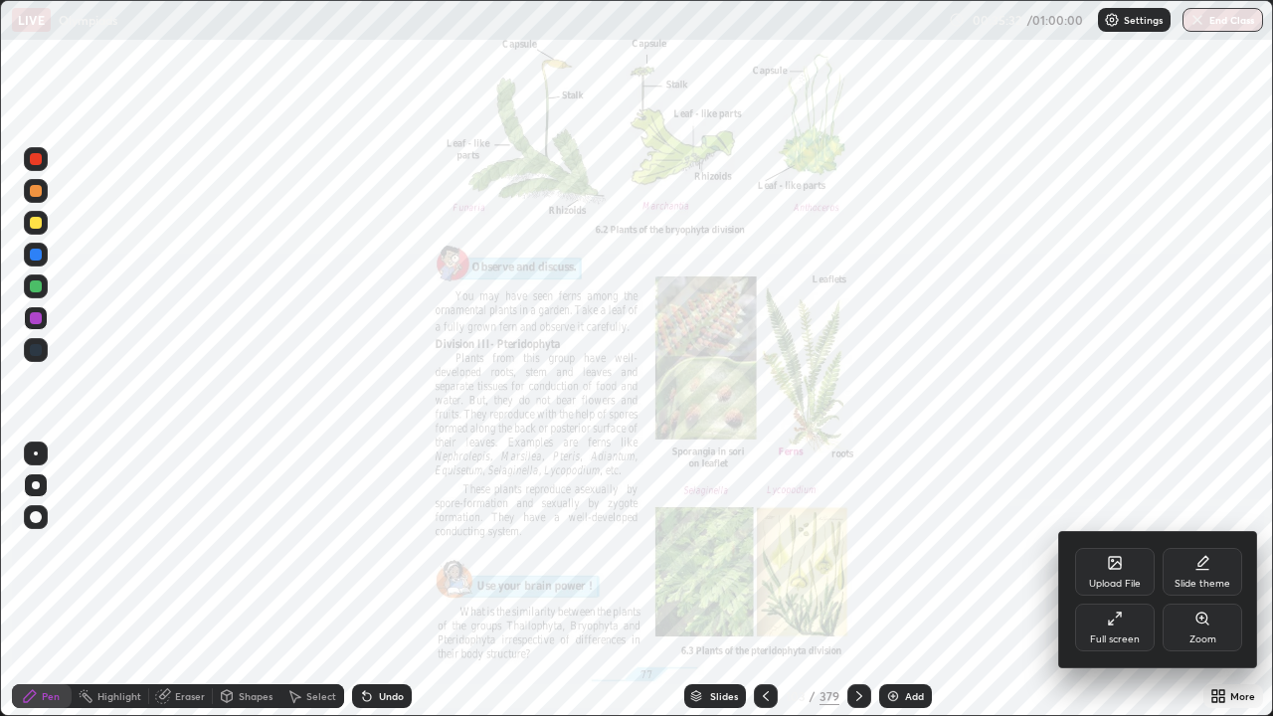
click at [1201, 581] on div "Zoom" at bounding box center [1202, 627] width 80 height 48
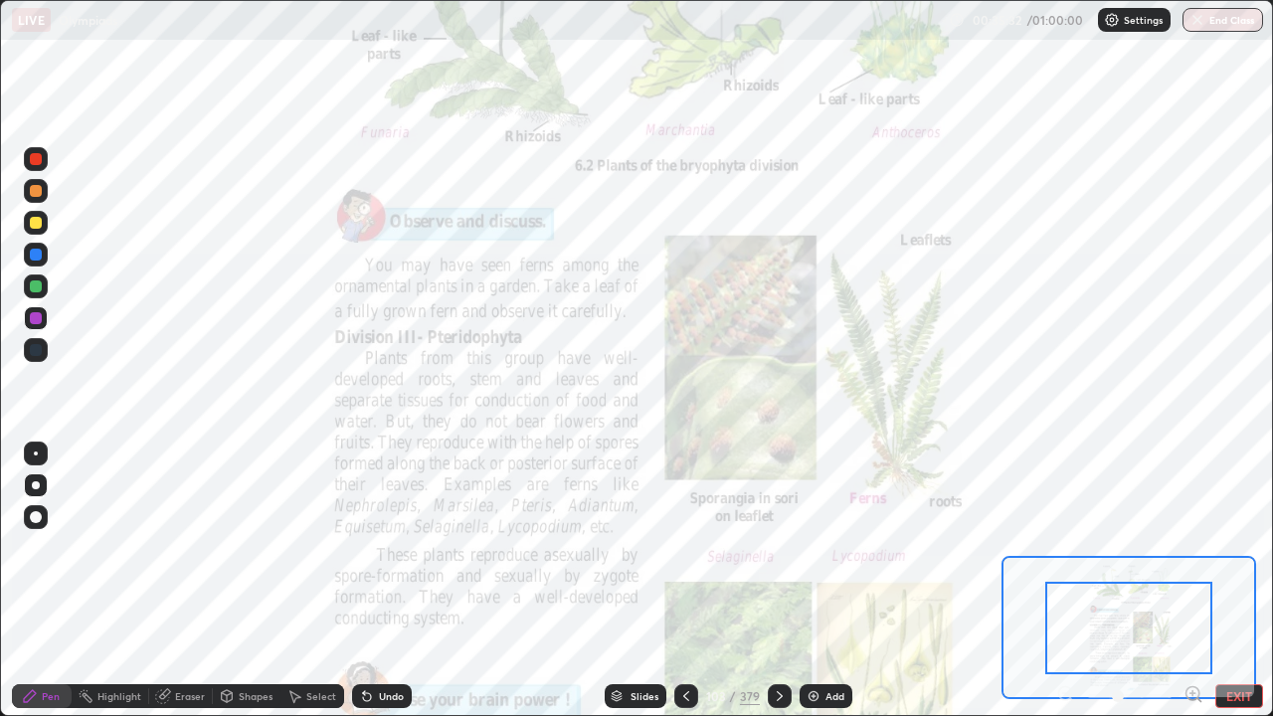
click at [1191, 581] on icon at bounding box center [1193, 694] width 20 height 20
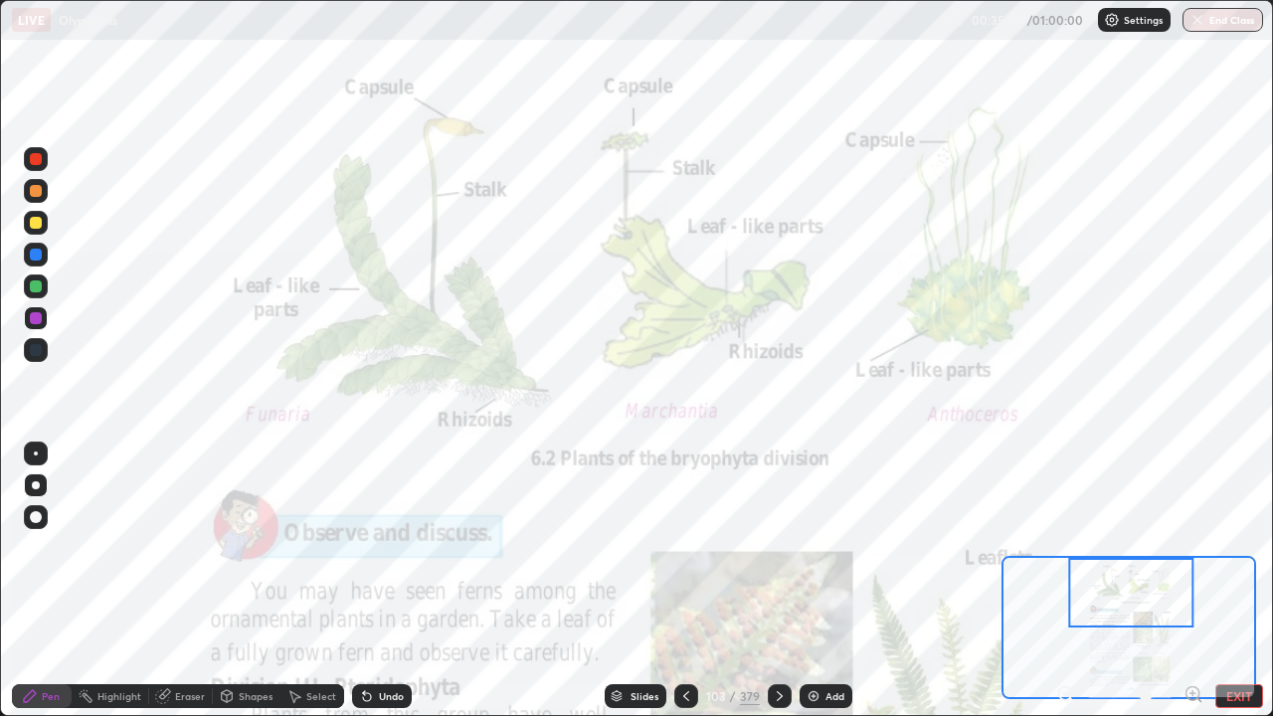
click at [1192, 581] on icon at bounding box center [1192, 693] width 5 height 0
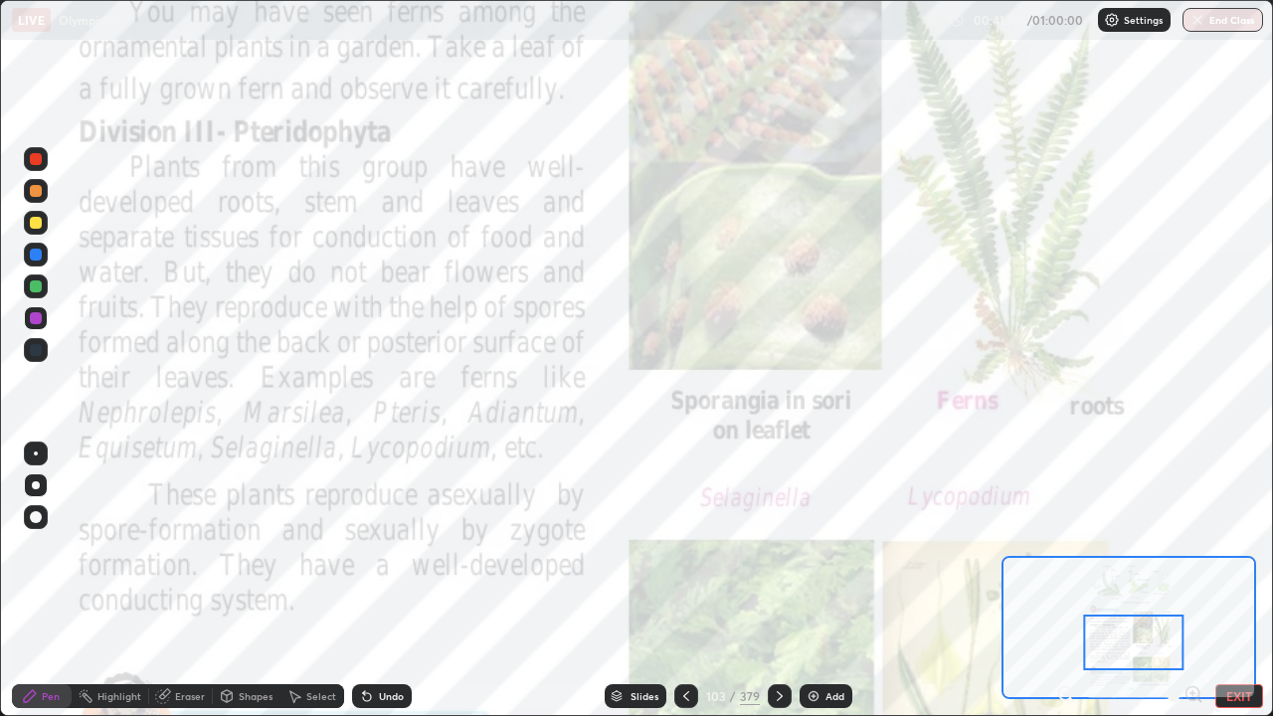
click at [47, 319] on div at bounding box center [36, 318] width 24 height 24
click at [36, 453] on div at bounding box center [36, 453] width 4 height 4
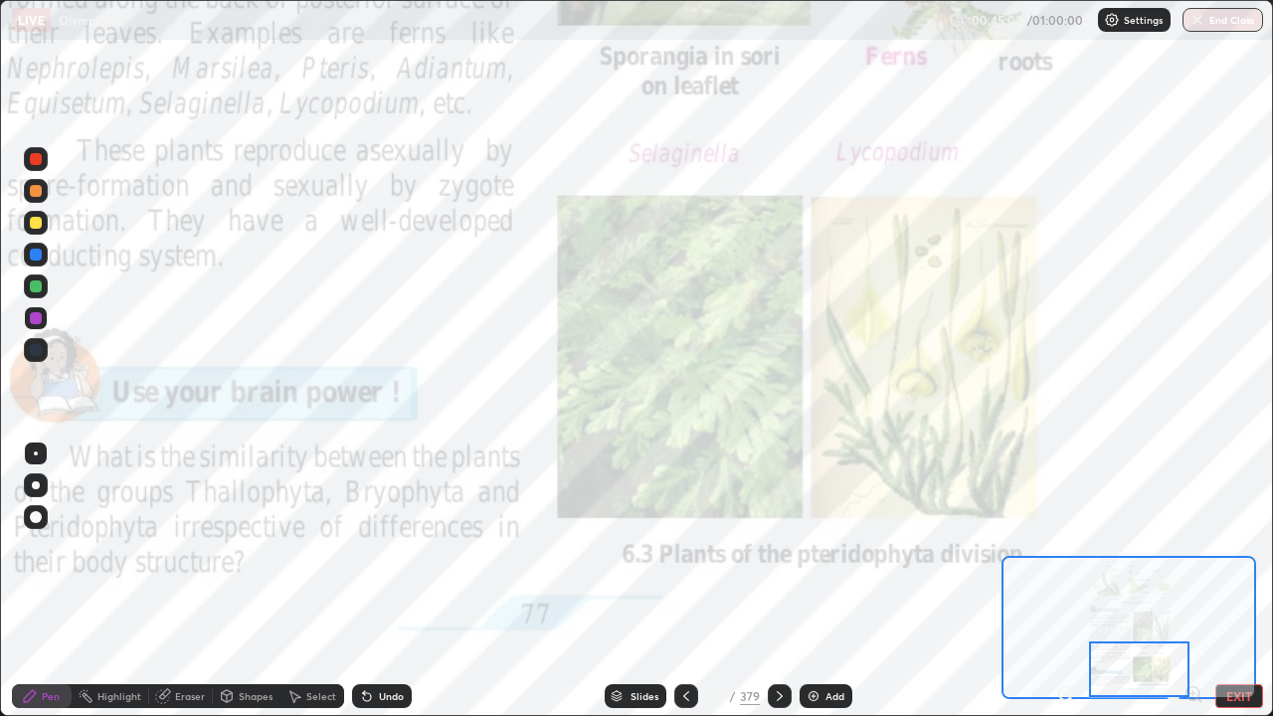
click at [779, 581] on icon at bounding box center [779, 696] width 16 height 16
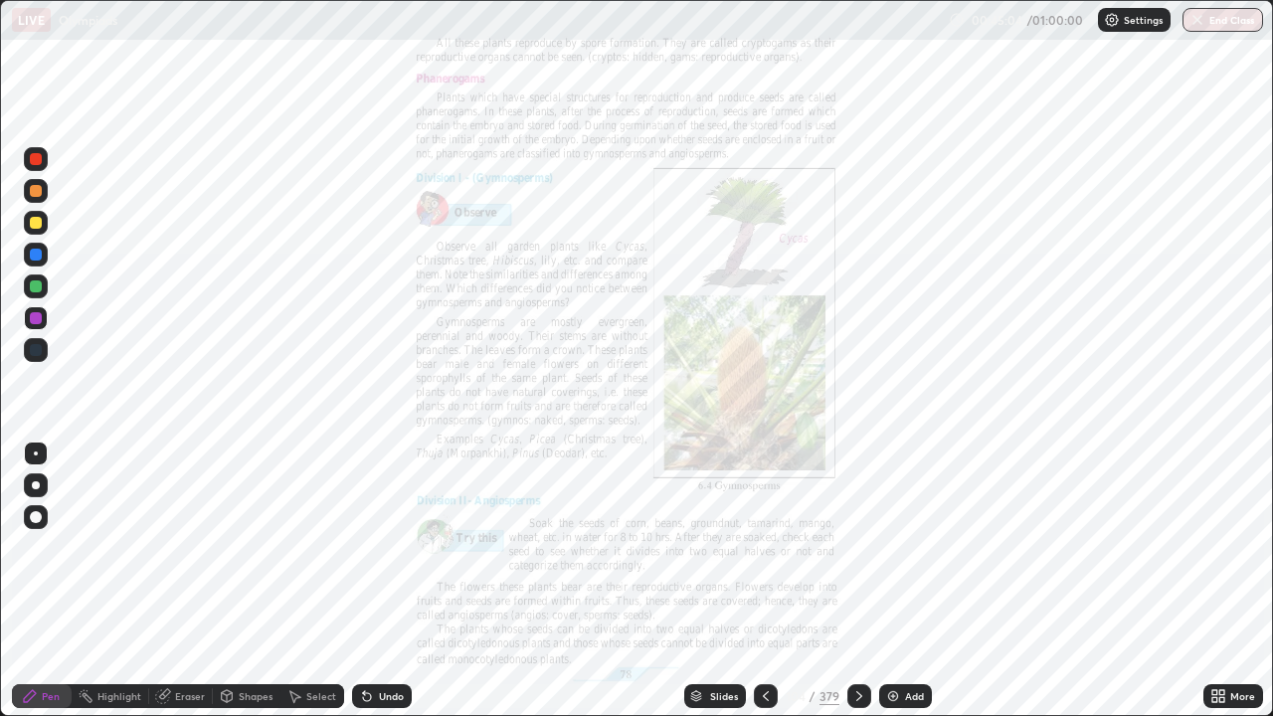
click at [1222, 581] on icon at bounding box center [1221, 699] width 5 height 5
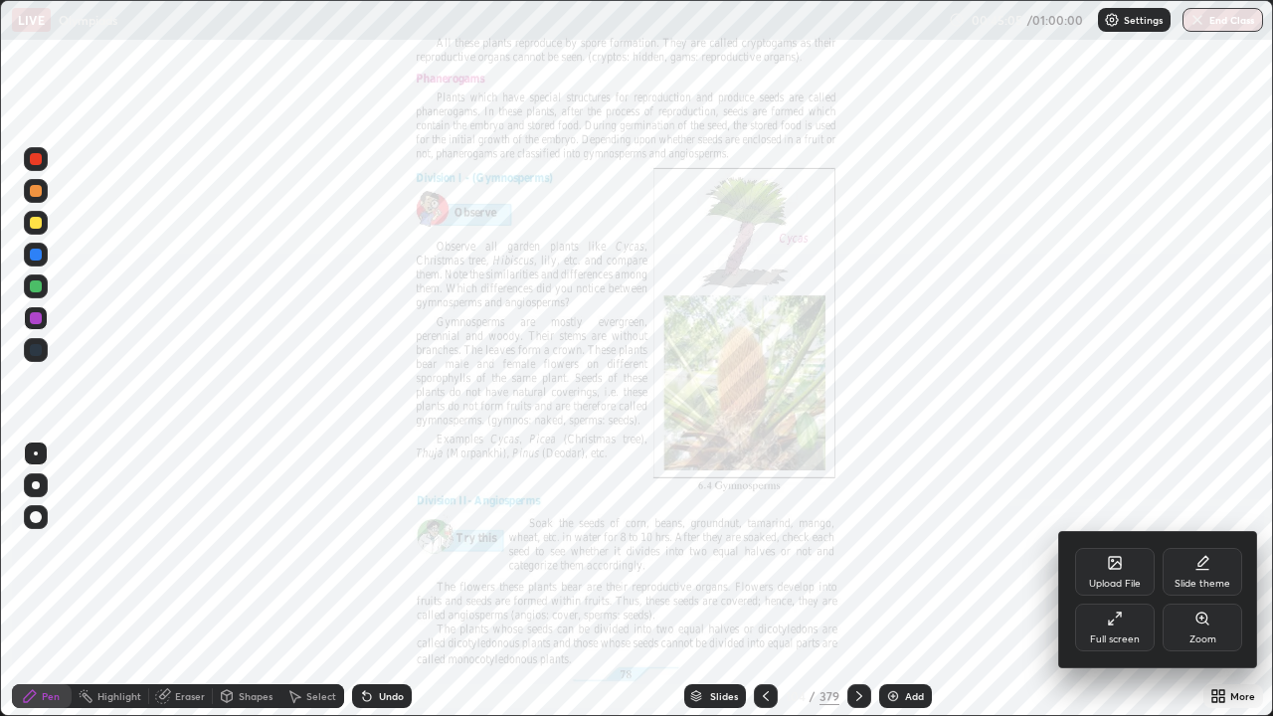
click at [1204, 581] on div "Zoom" at bounding box center [1202, 627] width 80 height 48
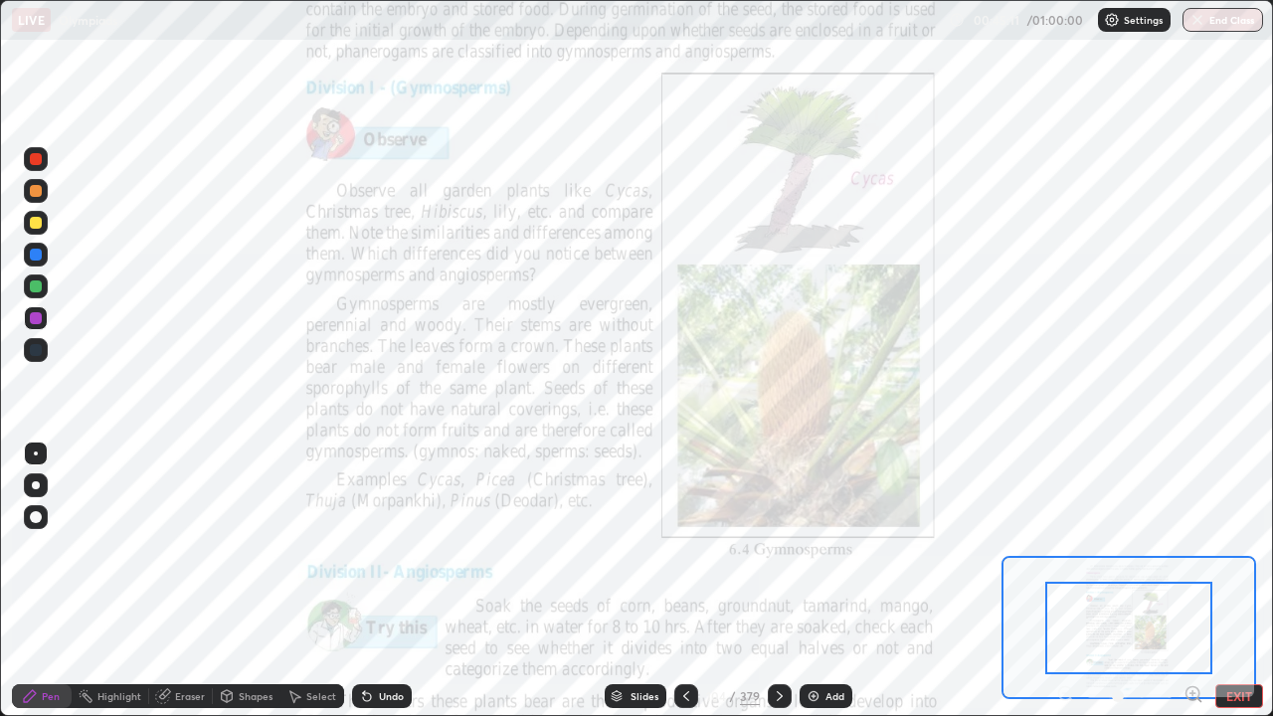
click at [1192, 581] on icon at bounding box center [1192, 693] width 5 height 0
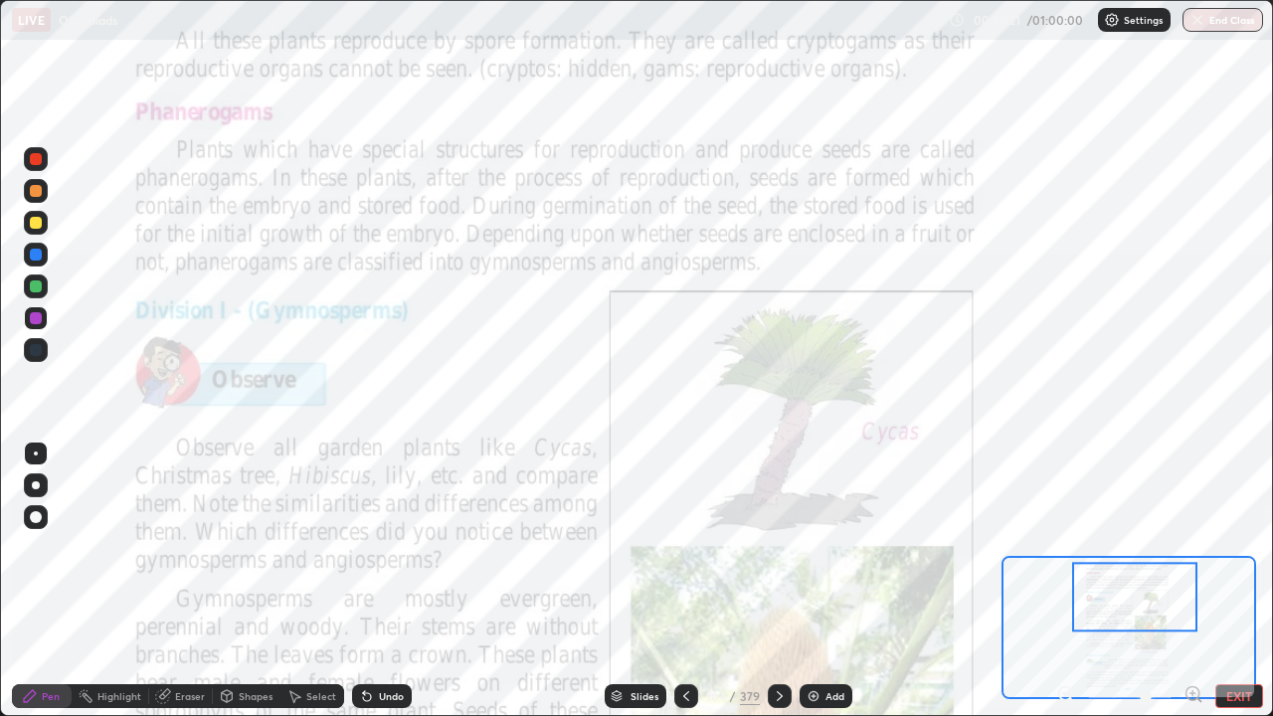
click at [47, 227] on div at bounding box center [36, 223] width 24 height 24
click at [35, 460] on div at bounding box center [36, 453] width 24 height 24
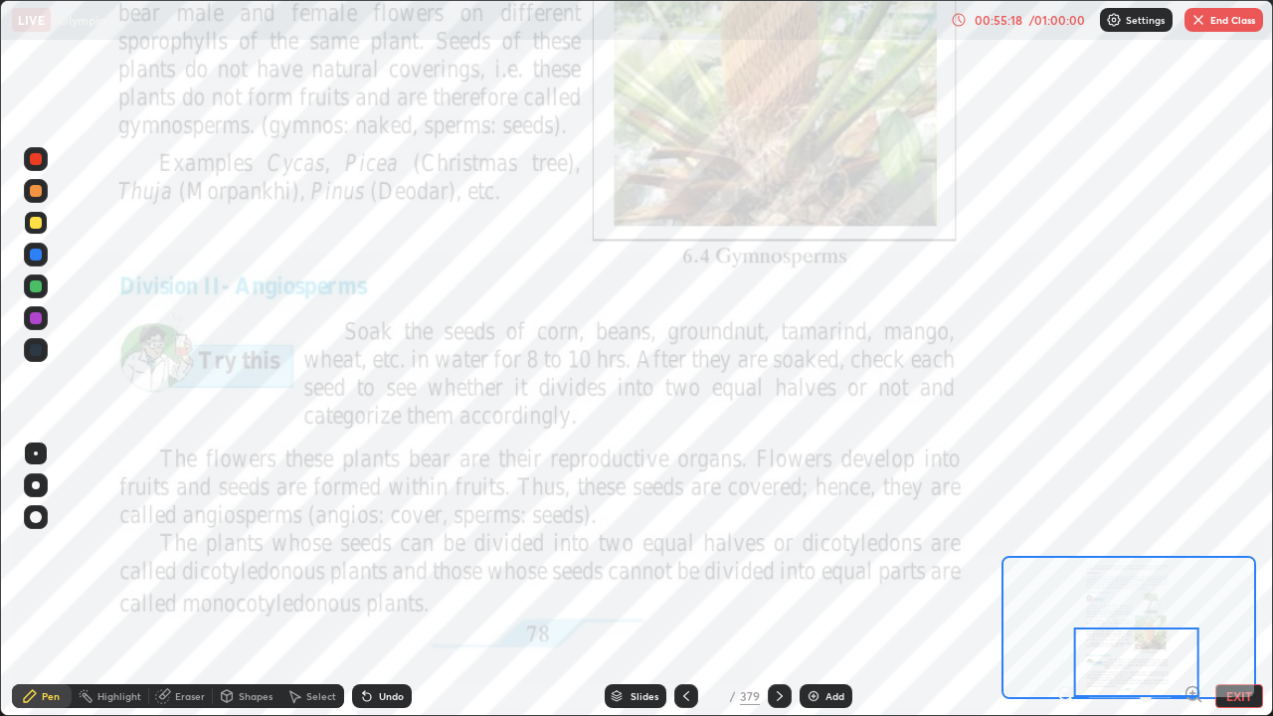
click at [1230, 581] on button "EXIT" at bounding box center [1239, 696] width 48 height 24
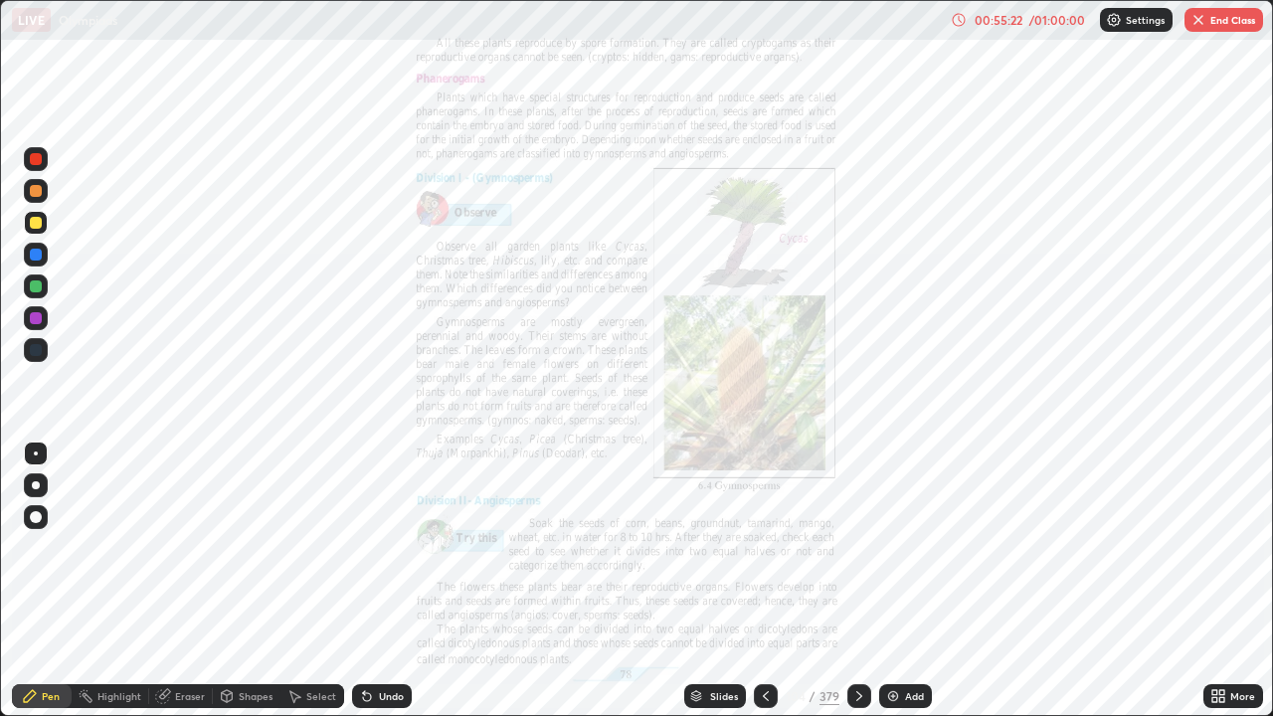
click at [1214, 581] on icon at bounding box center [1214, 699] width 5 height 5
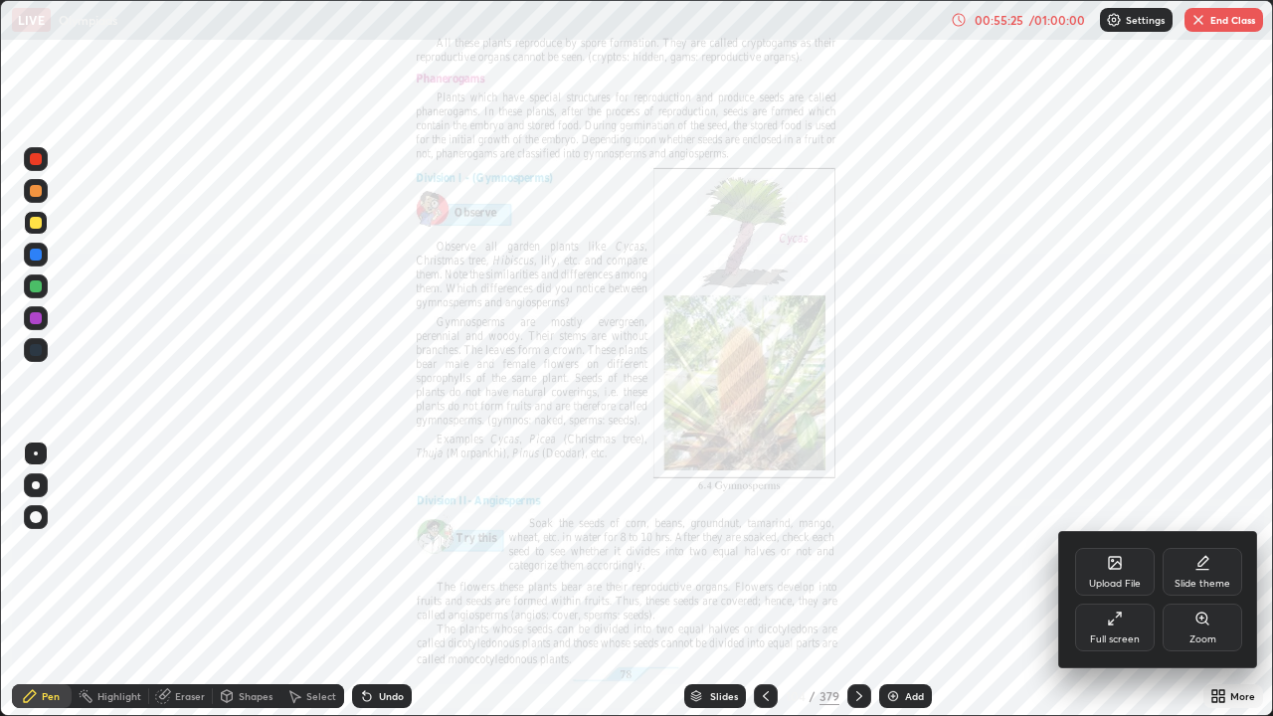
click at [1207, 581] on div "Zoom" at bounding box center [1202, 639] width 27 height 10
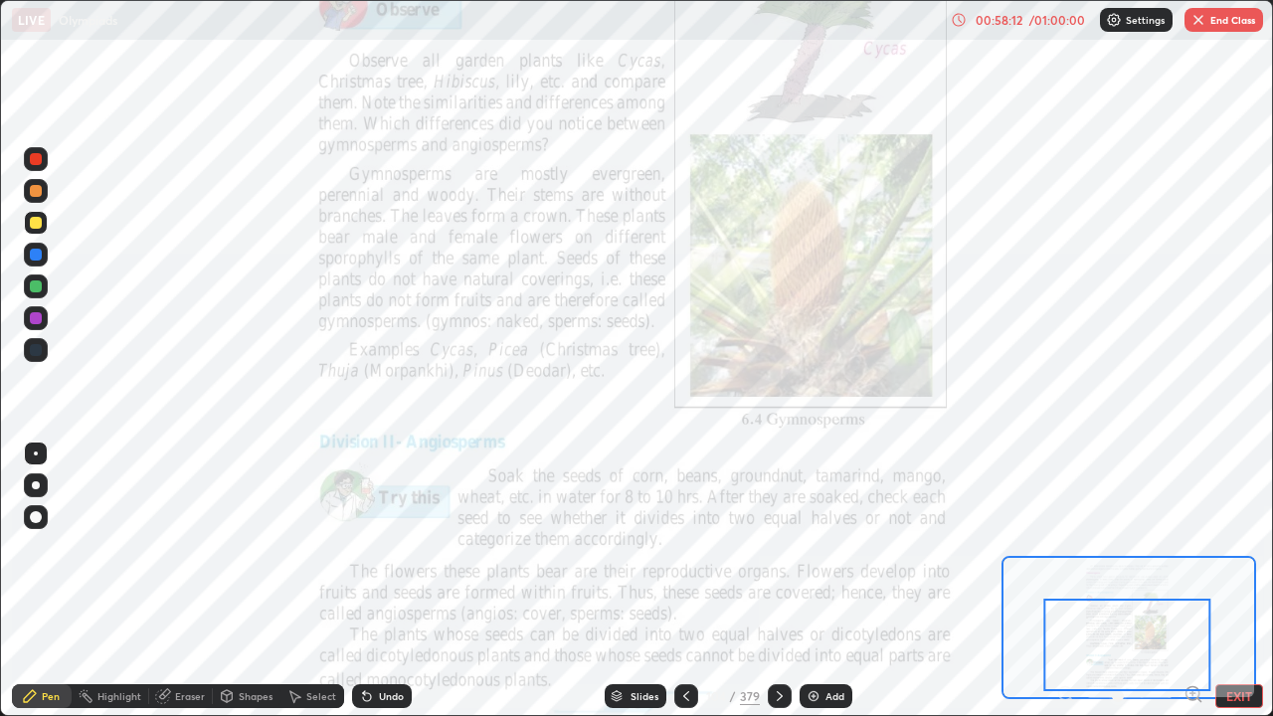
click at [1235, 581] on button "EXIT" at bounding box center [1239, 696] width 48 height 24
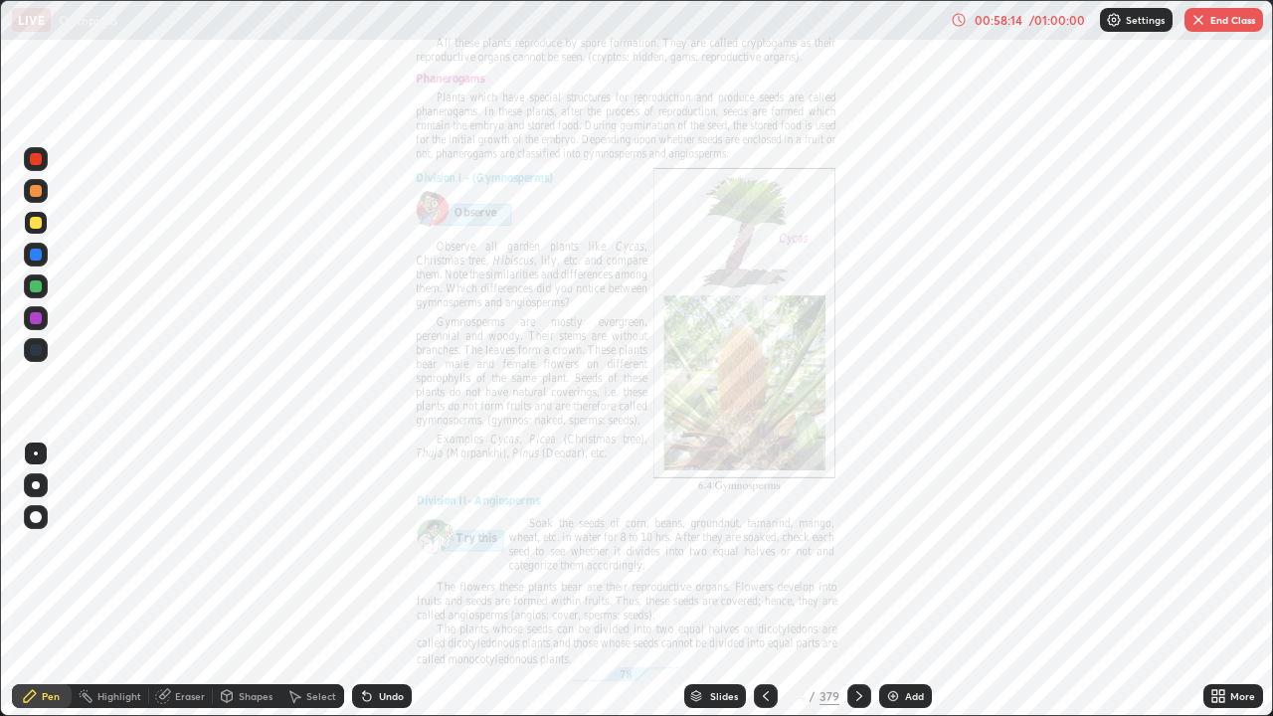
click at [1215, 581] on icon at bounding box center [1214, 699] width 5 height 5
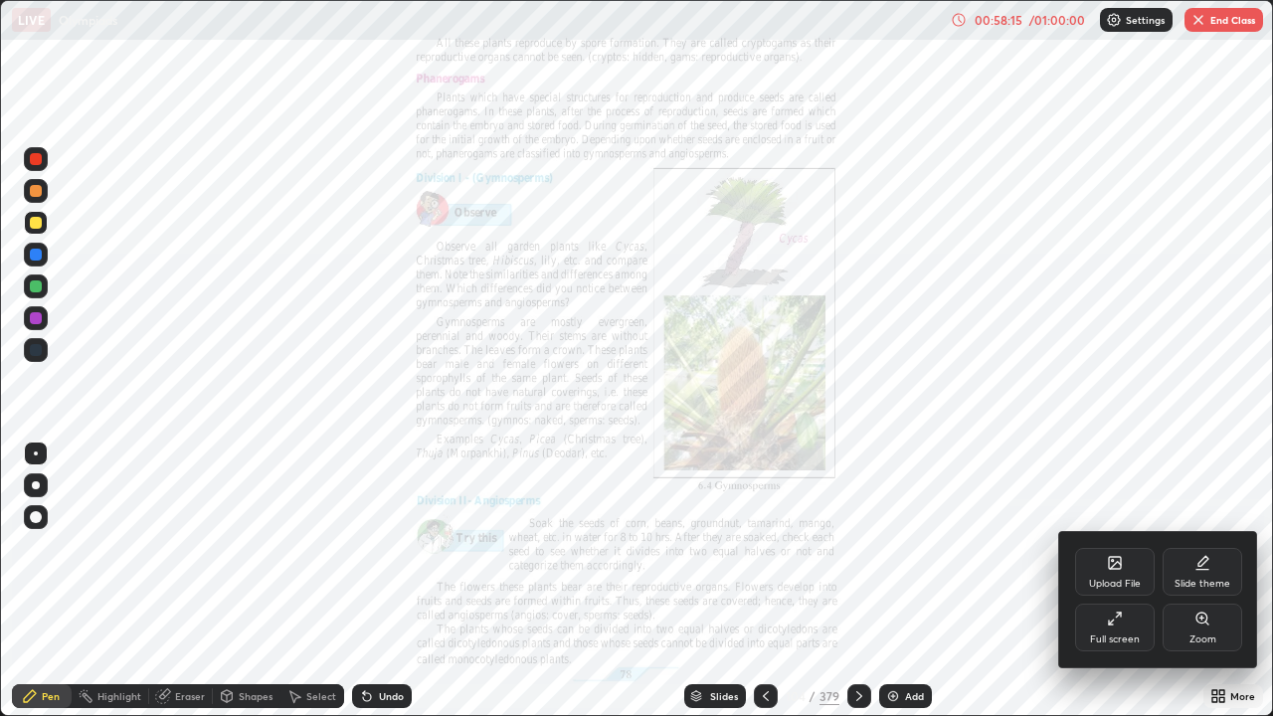
click at [1127, 581] on div "Full screen" at bounding box center [1115, 627] width 80 height 48
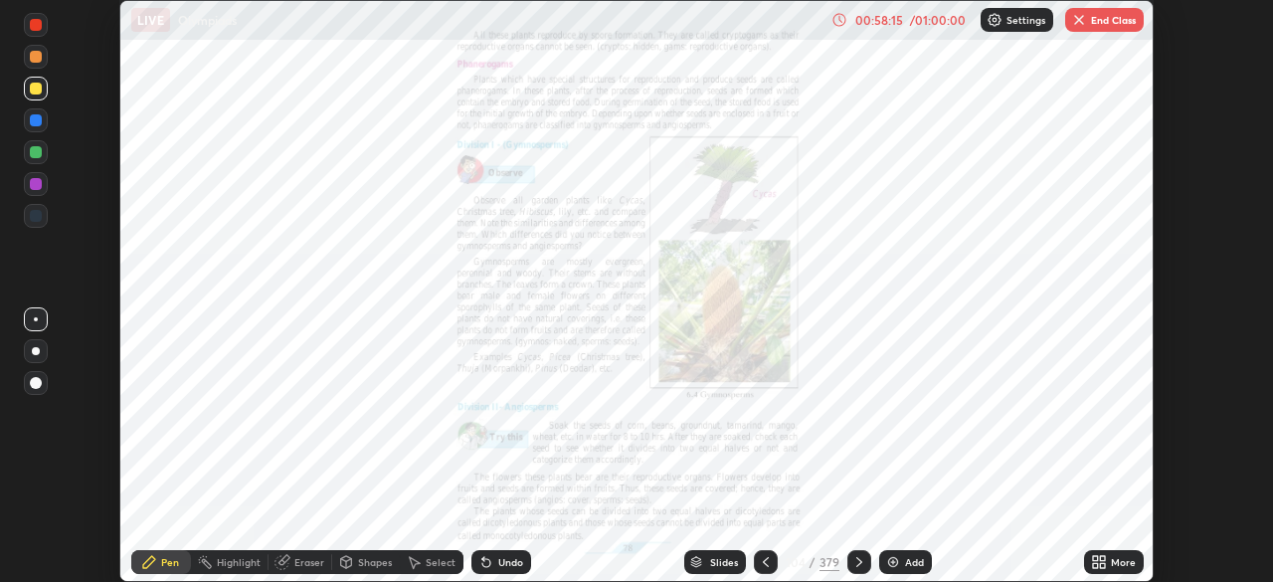
scroll to position [98834, 98143]
click at [1101, 26] on button "End Class" at bounding box center [1104, 20] width 79 height 24
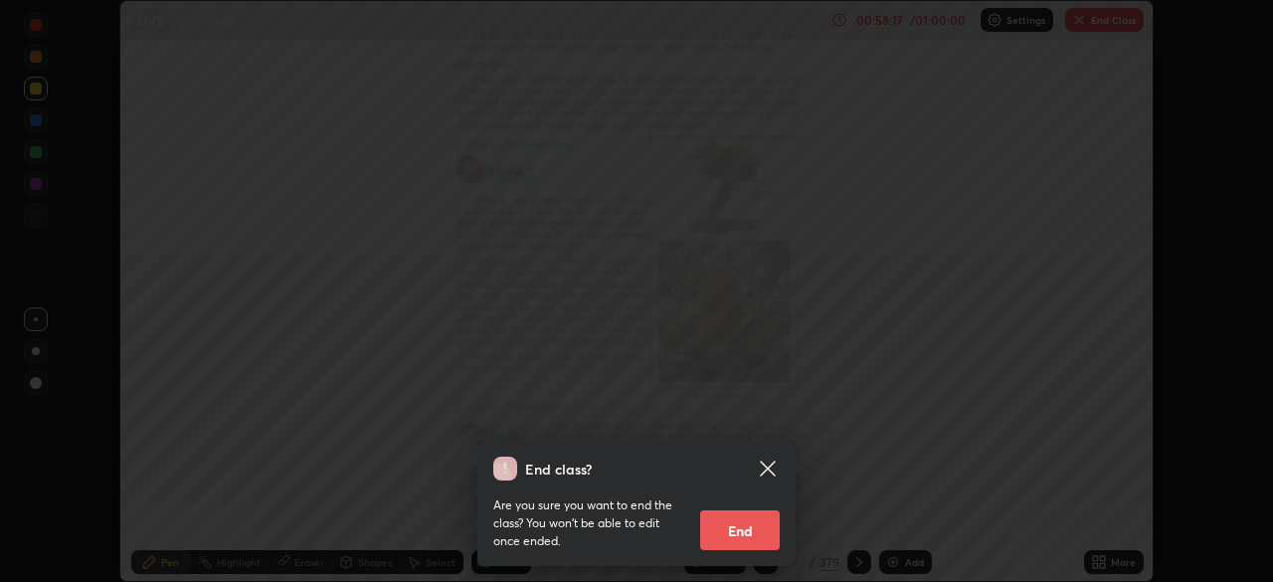
click at [753, 532] on button "End" at bounding box center [740, 530] width 80 height 40
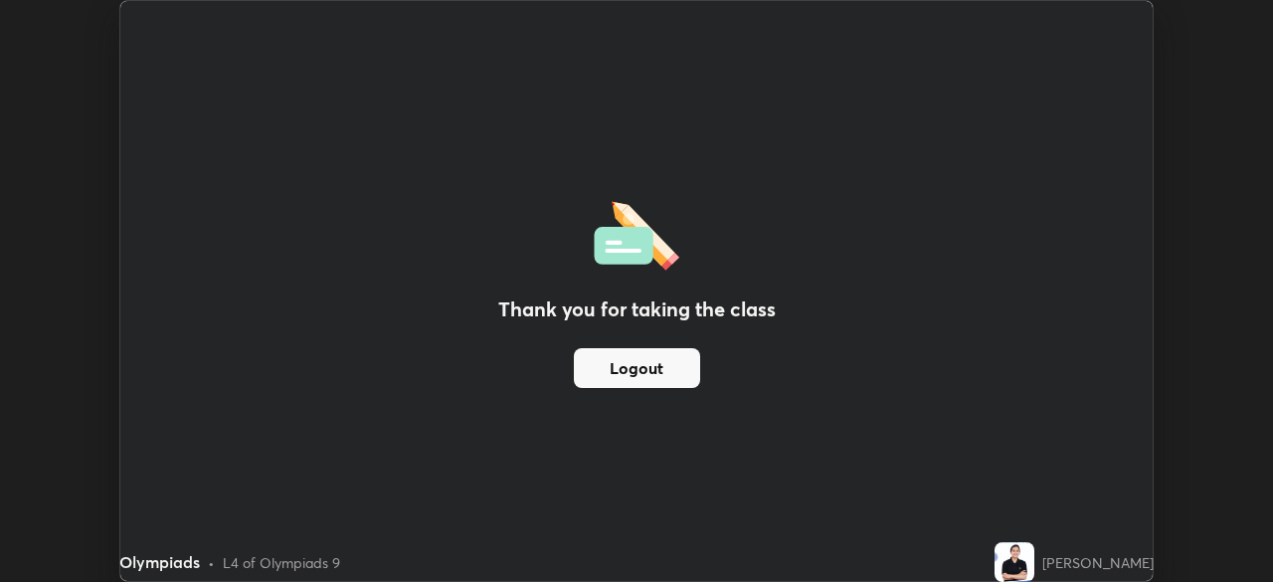
click at [663, 349] on button "Logout" at bounding box center [637, 368] width 126 height 40
